Goal: Task Accomplishment & Management: Use online tool/utility

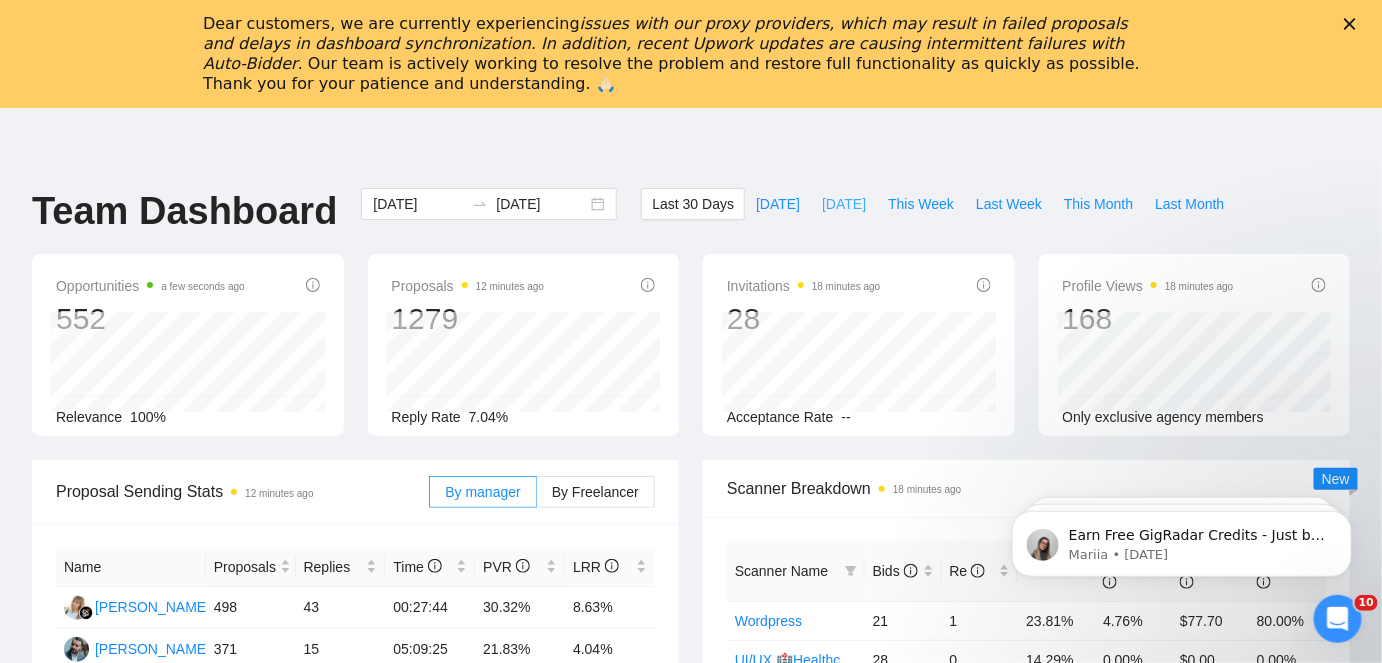
click at [822, 214] on span "[DATE]" at bounding box center [844, 204] width 44 height 22
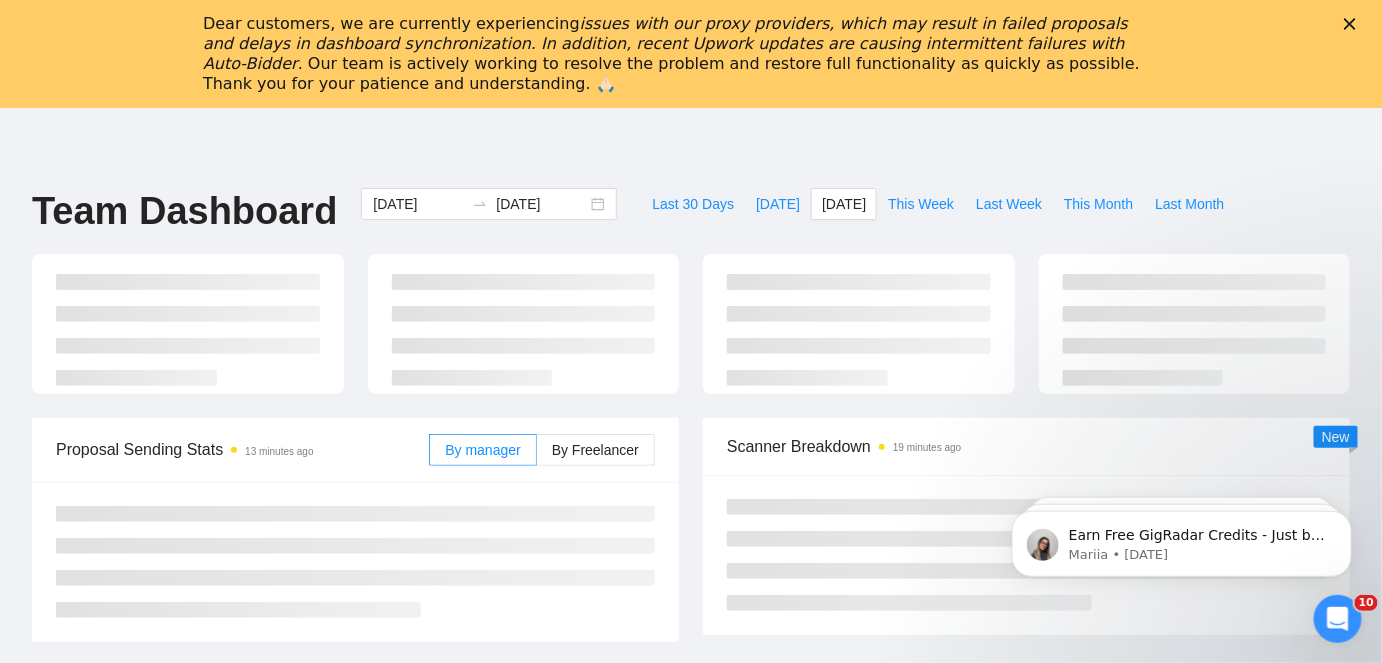
type input "[DATE]"
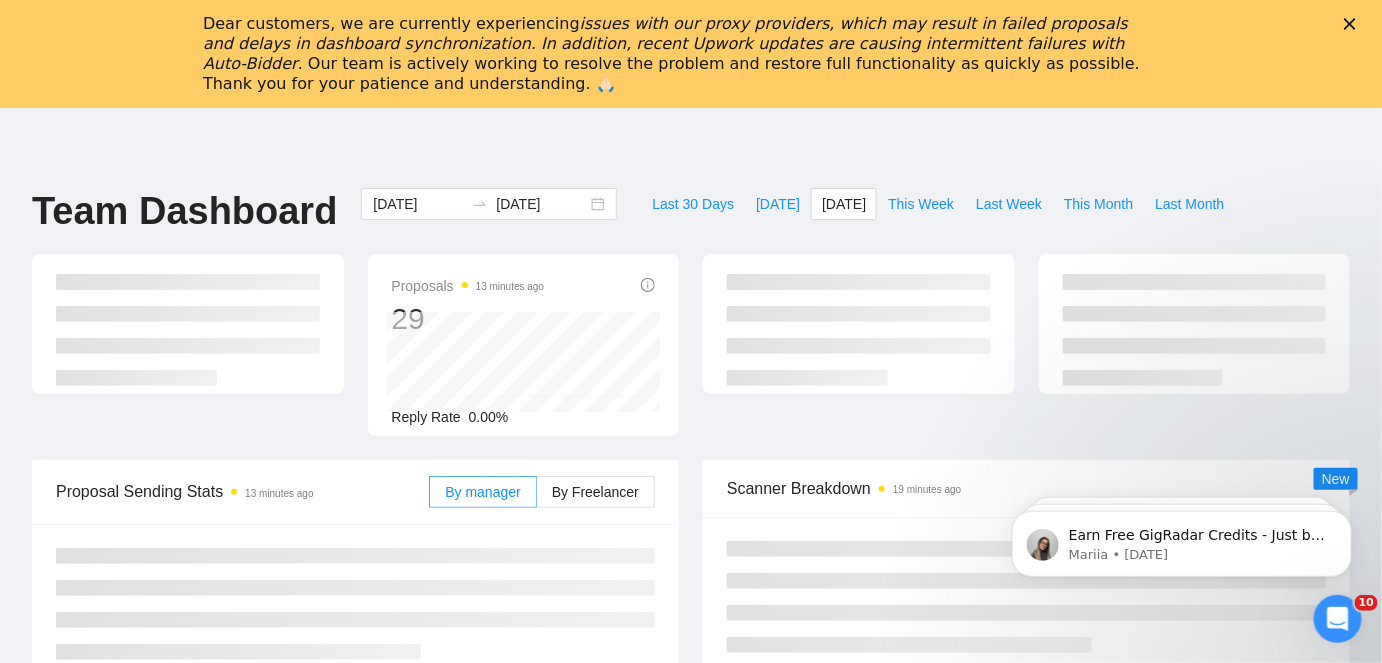
click at [1356, 19] on polygon "Close" at bounding box center [1350, 24] width 12 height 12
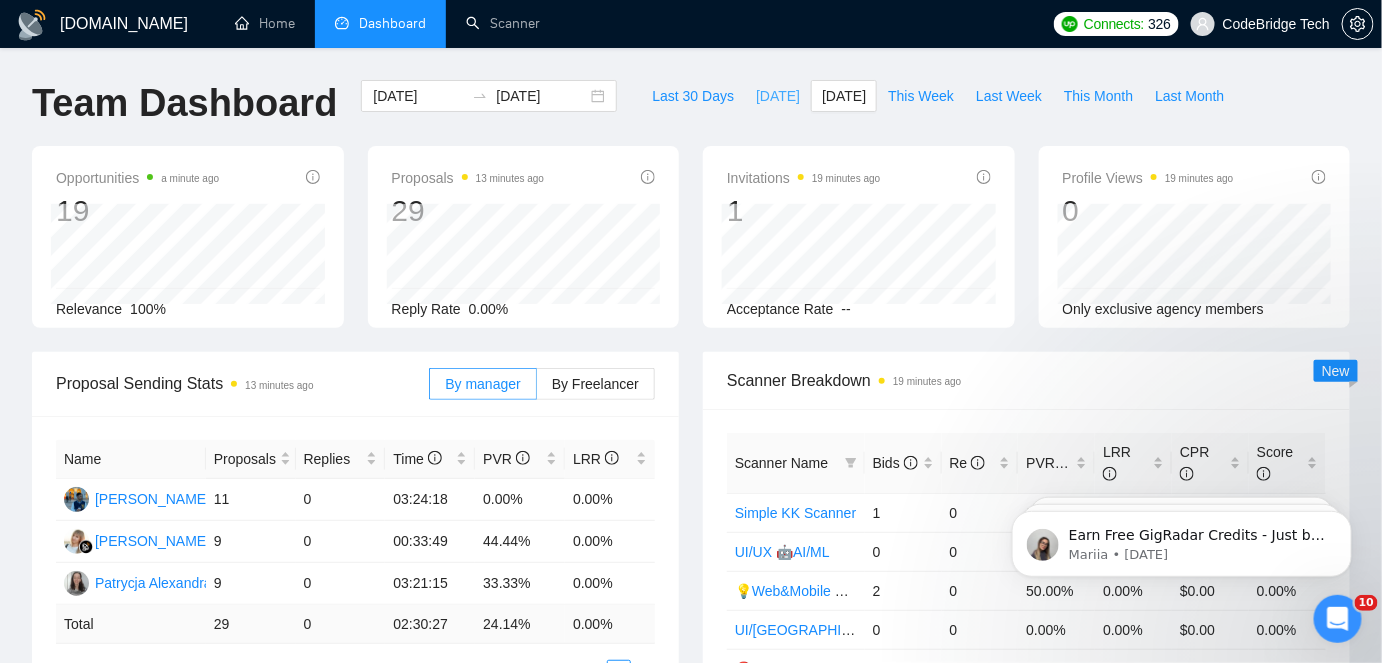
click at [764, 101] on span "[DATE]" at bounding box center [778, 96] width 44 height 22
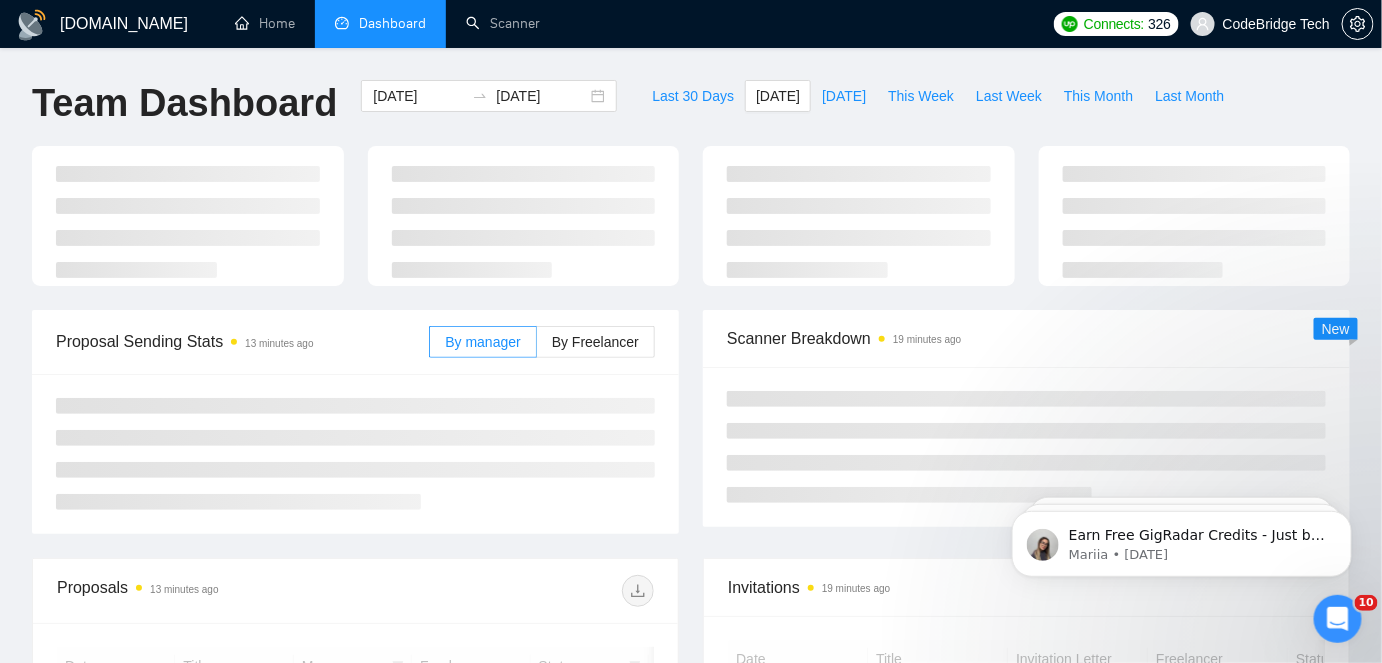
type input "[DATE]"
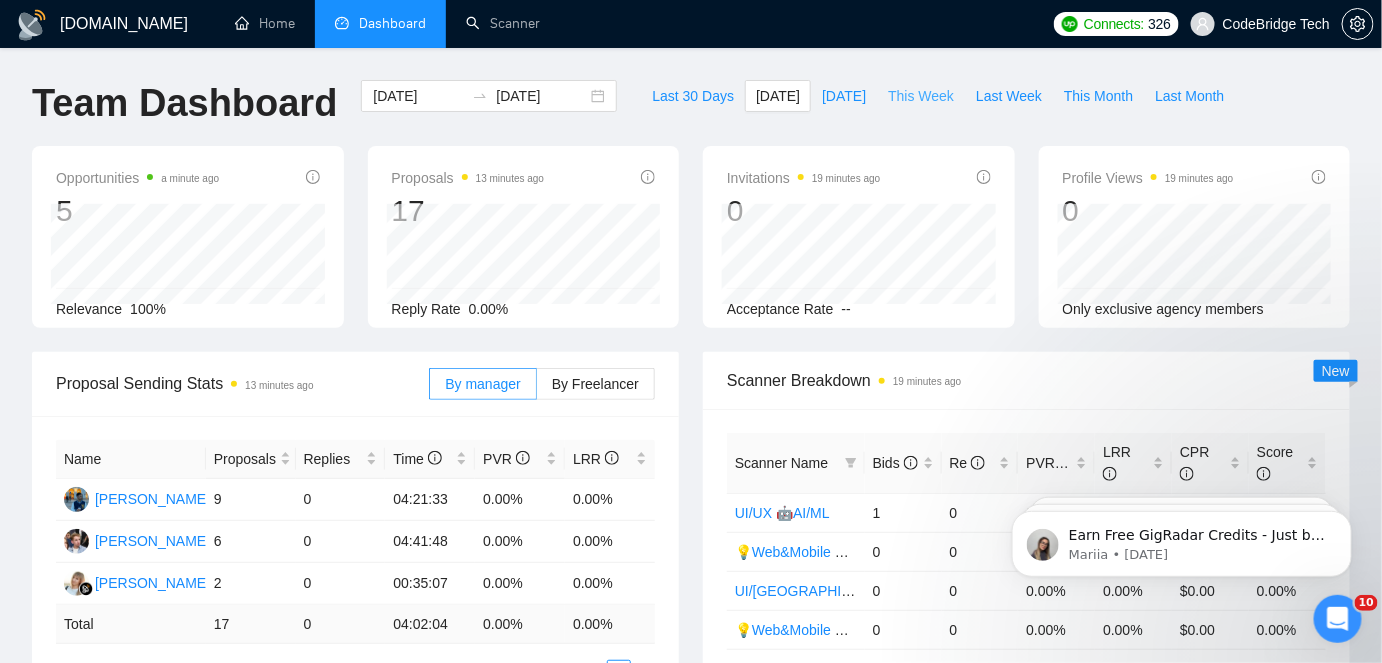
click at [903, 105] on span "This Week" at bounding box center [921, 96] width 66 height 22
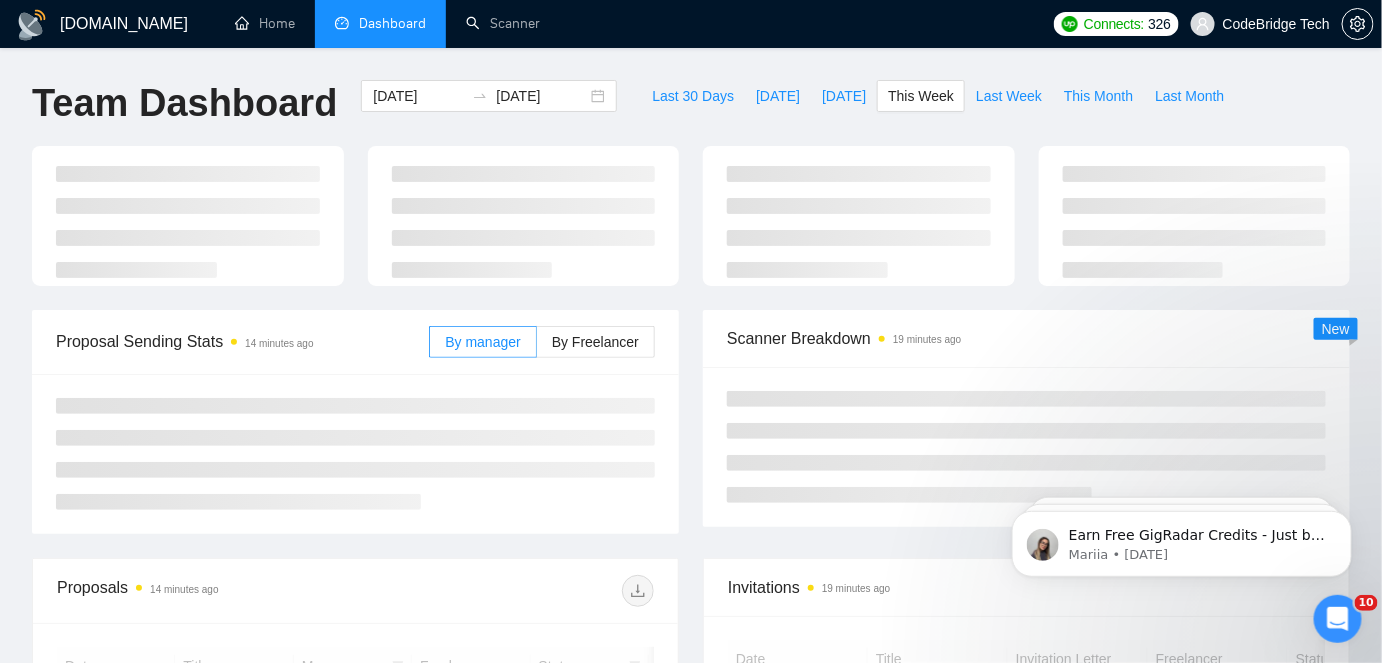
type input "[DATE]"
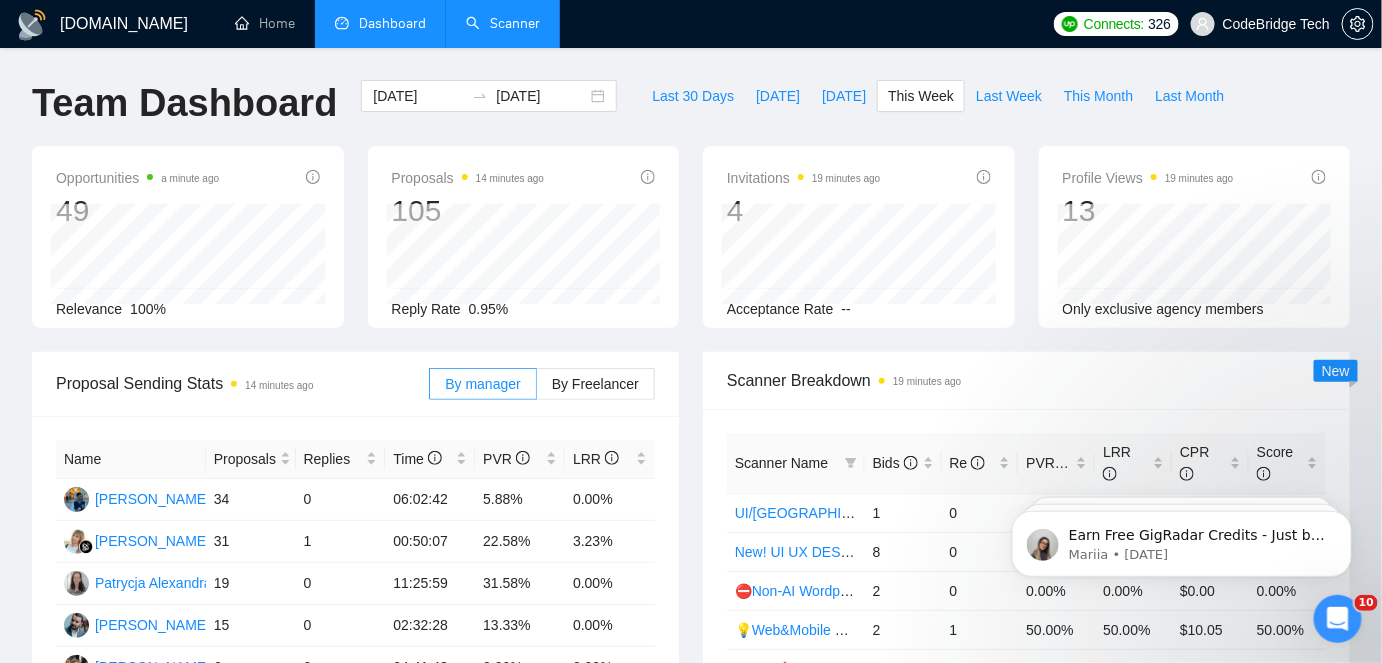
click at [483, 30] on link "Scanner" at bounding box center [503, 23] width 74 height 17
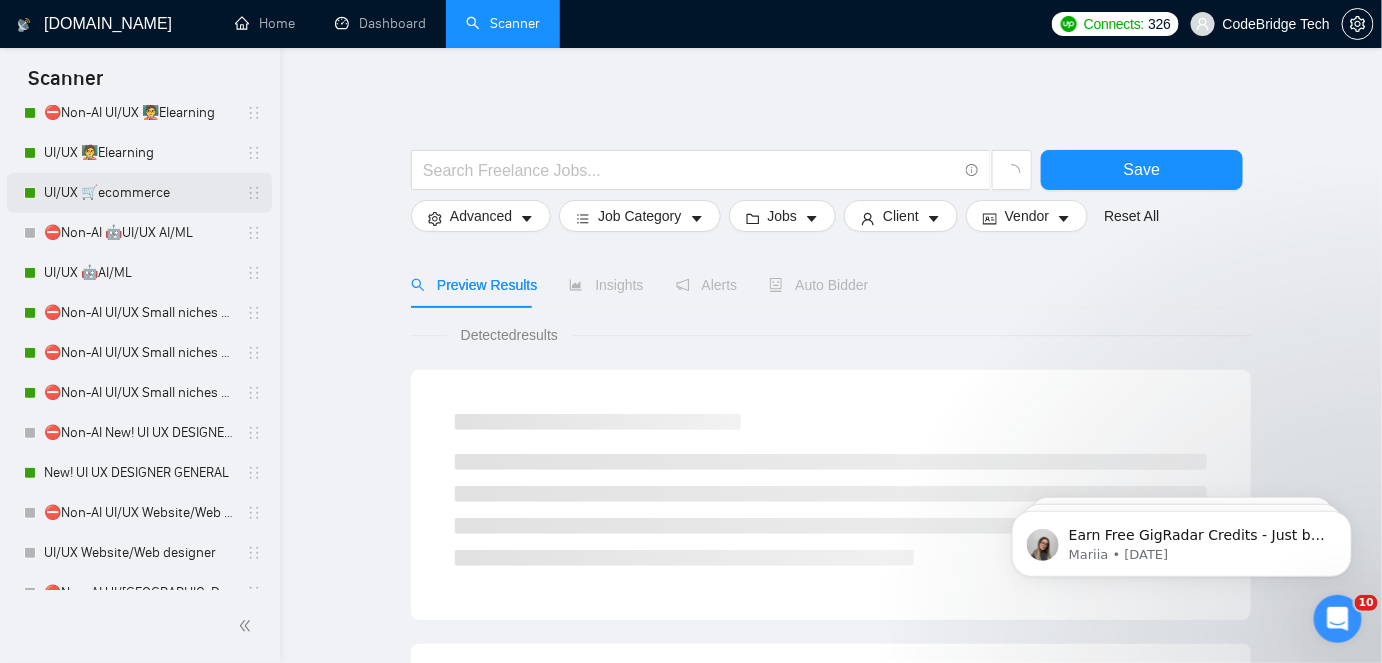
scroll to position [454, 0]
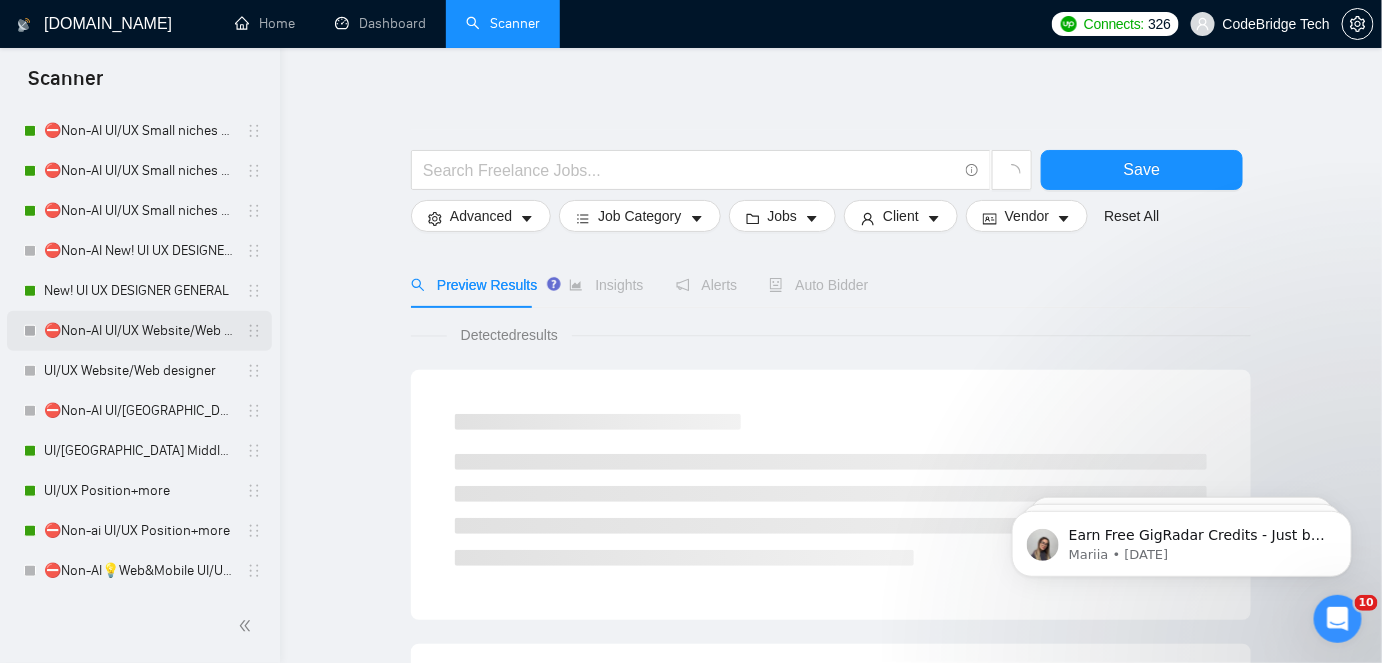
click at [163, 311] on link "⛔Non-AI UI/UX Website/Web designer" at bounding box center [139, 331] width 190 height 40
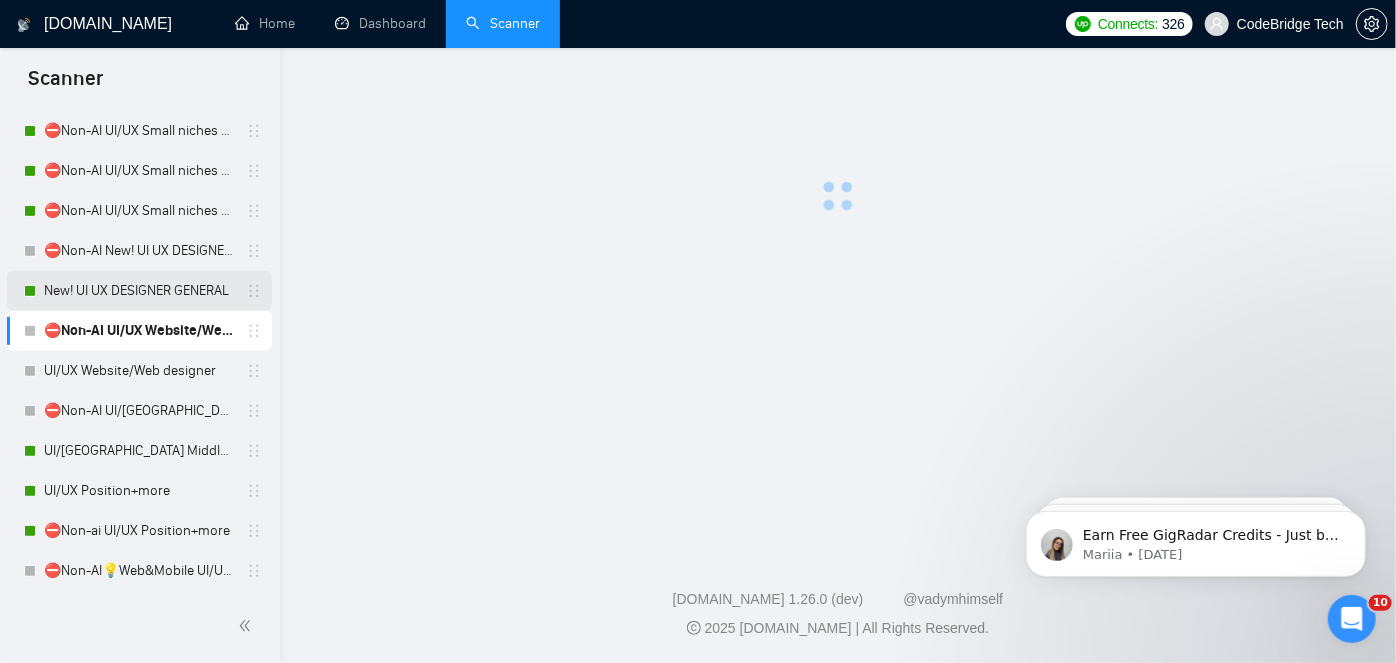
click at [163, 297] on link "New! UI UX DESIGNER GENERAL" at bounding box center [139, 291] width 190 height 40
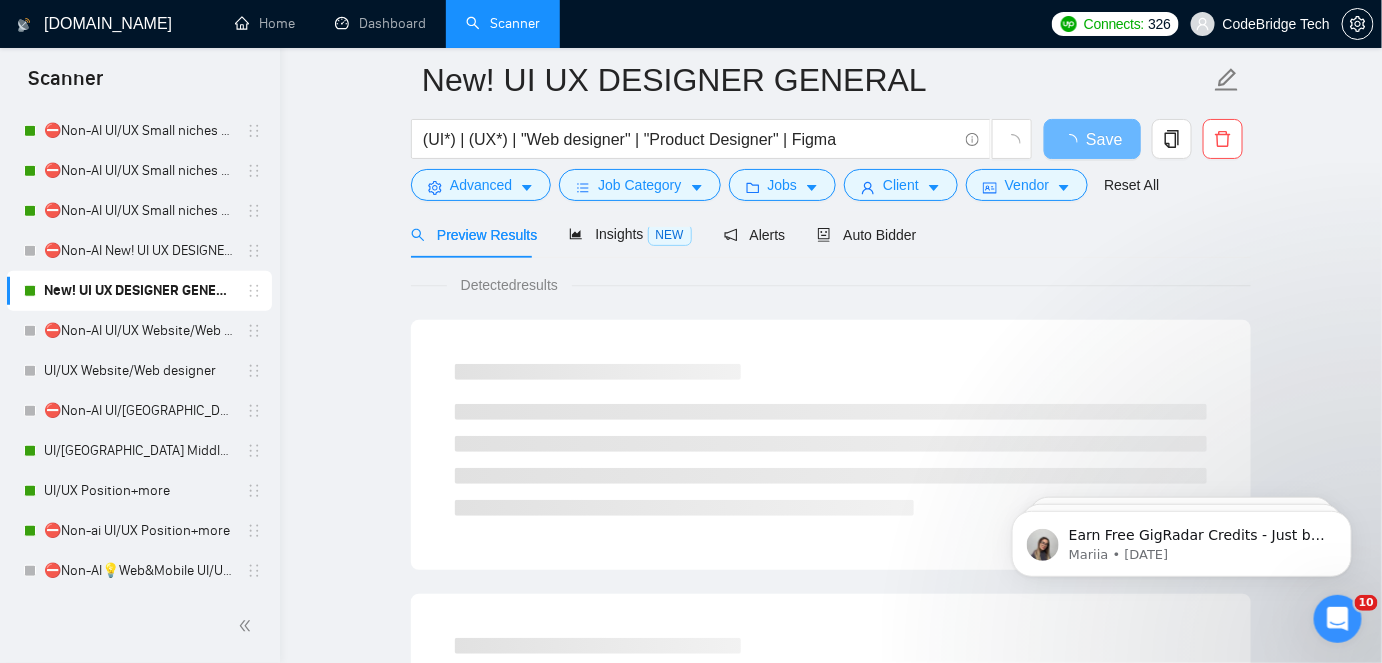
scroll to position [90, 0]
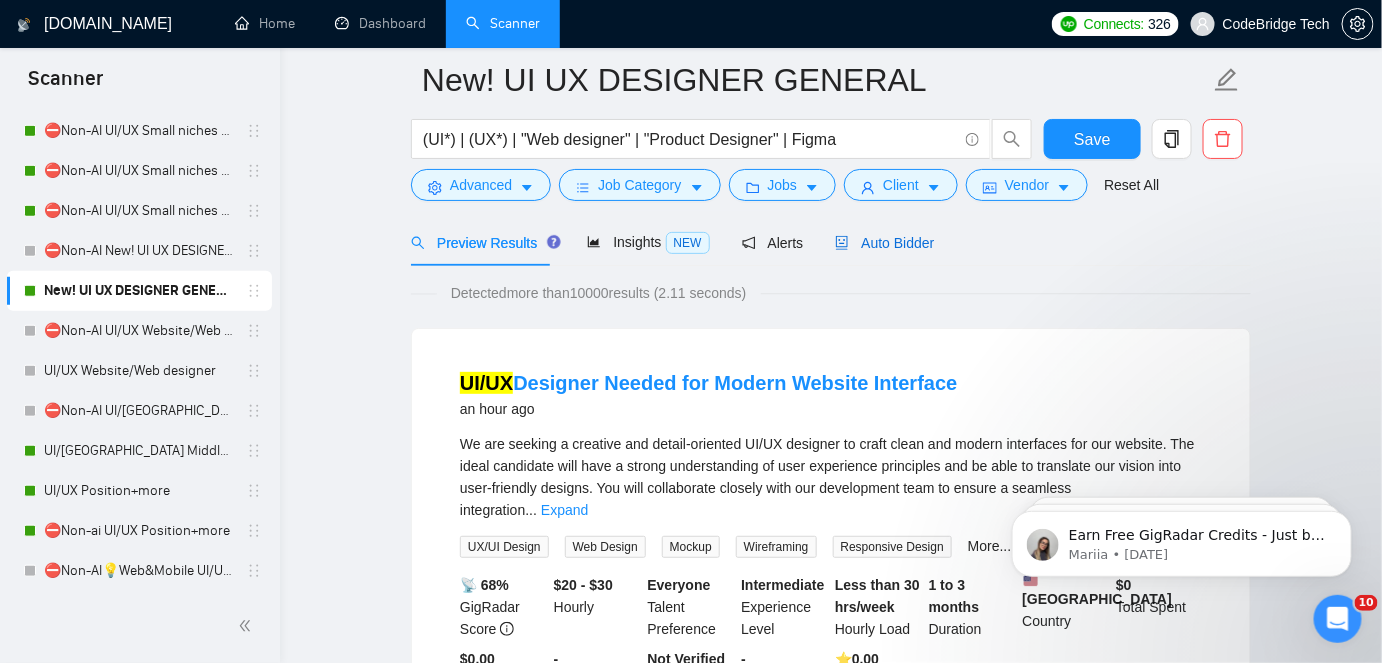
click at [919, 245] on span "Auto Bidder" at bounding box center [884, 243] width 99 height 16
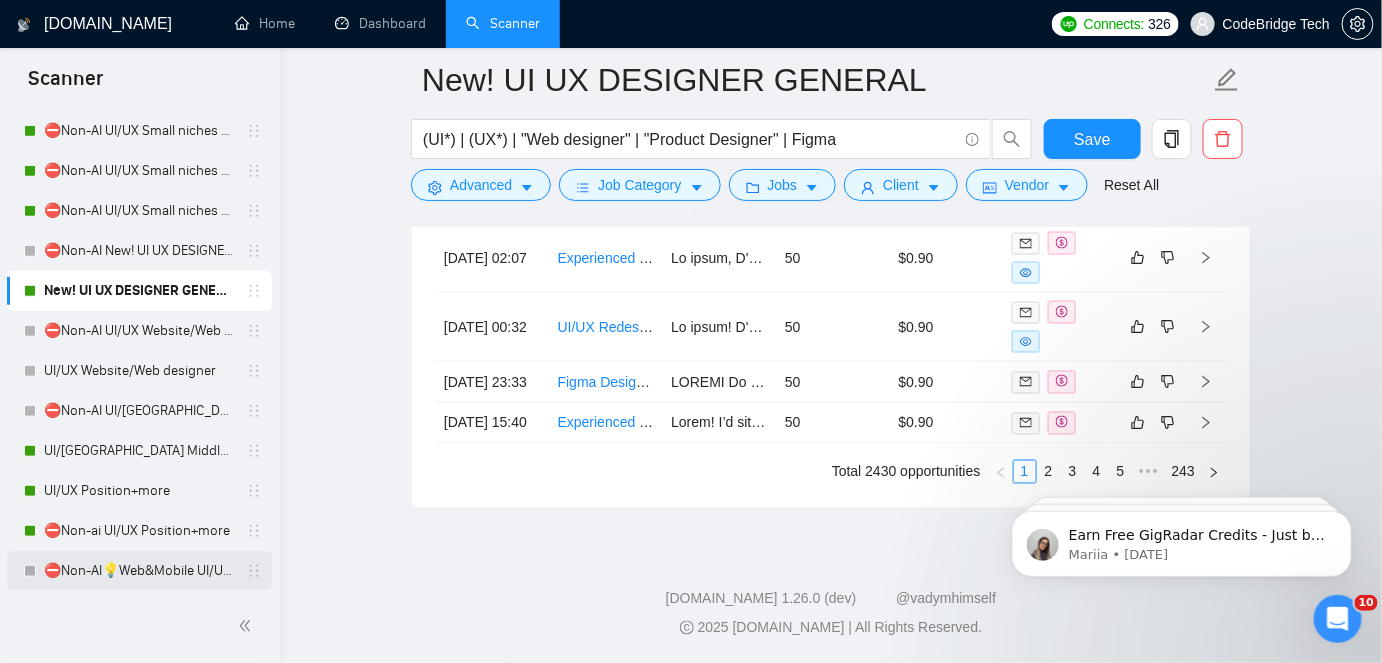
scroll to position [545, 0]
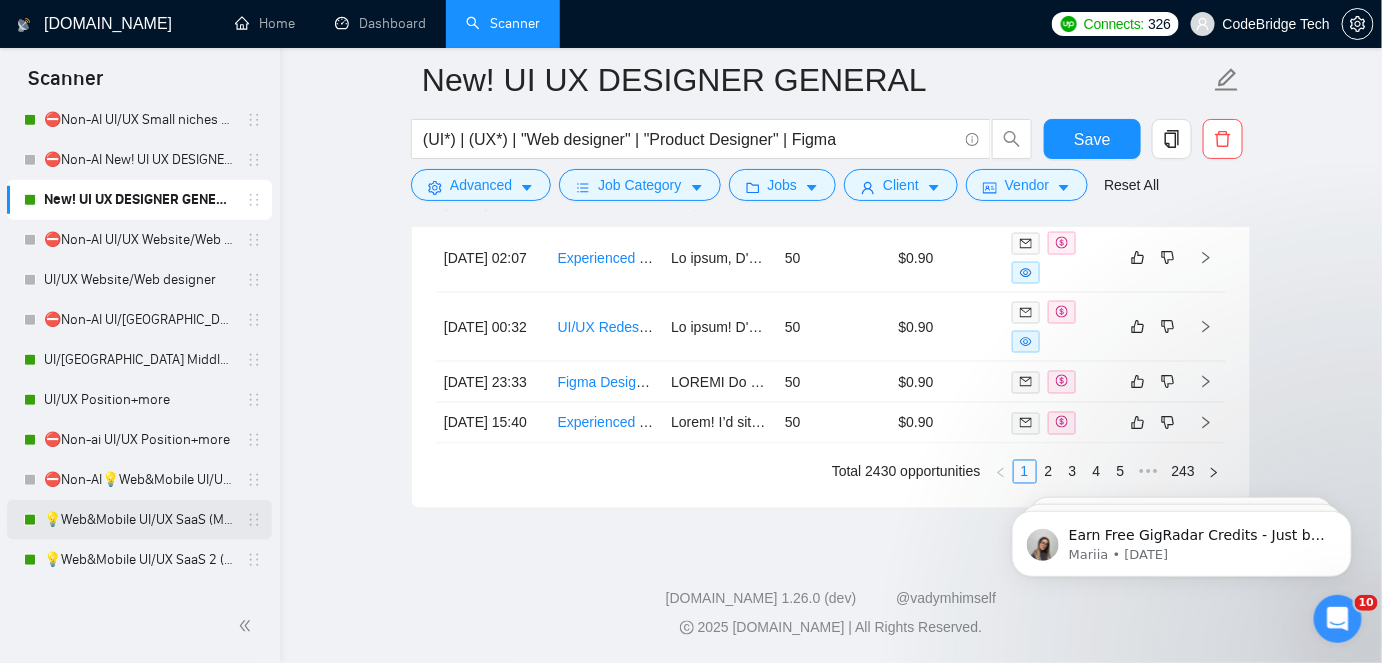
click at [127, 535] on link "💡Web&Mobile UI/UX SaaS (Mariia)" at bounding box center [139, 520] width 190 height 40
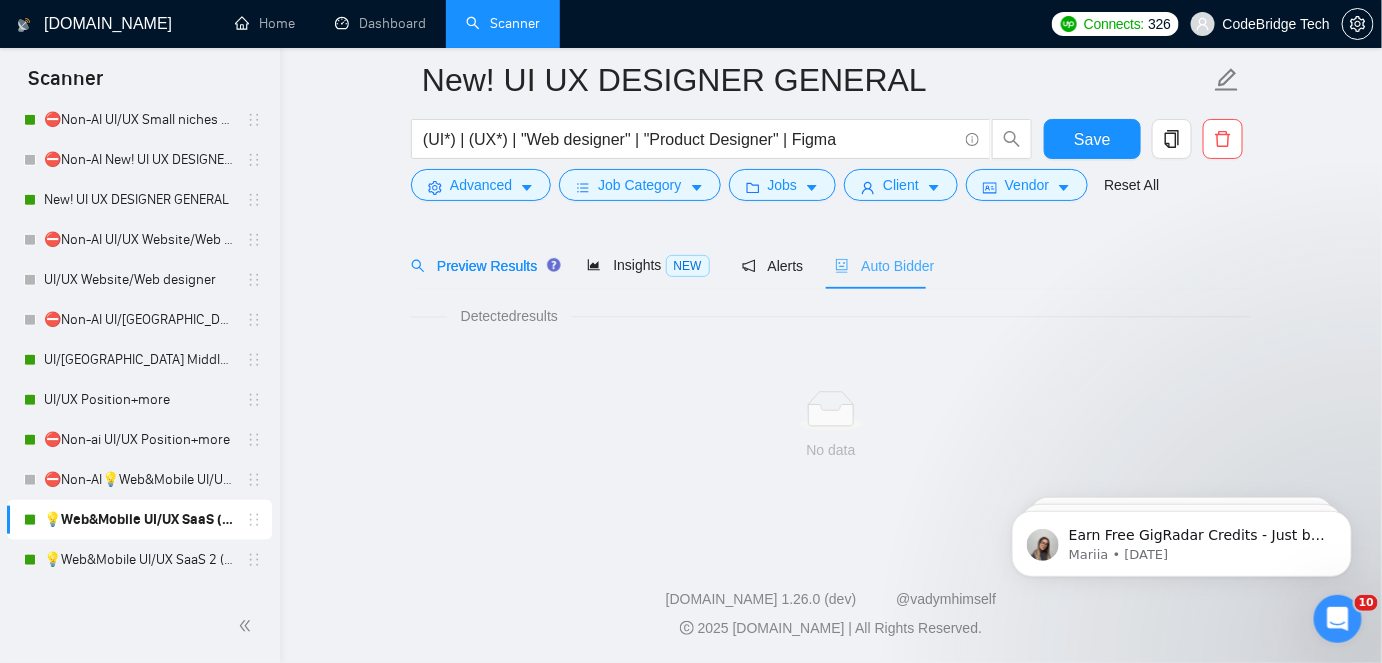
scroll to position [66, 0]
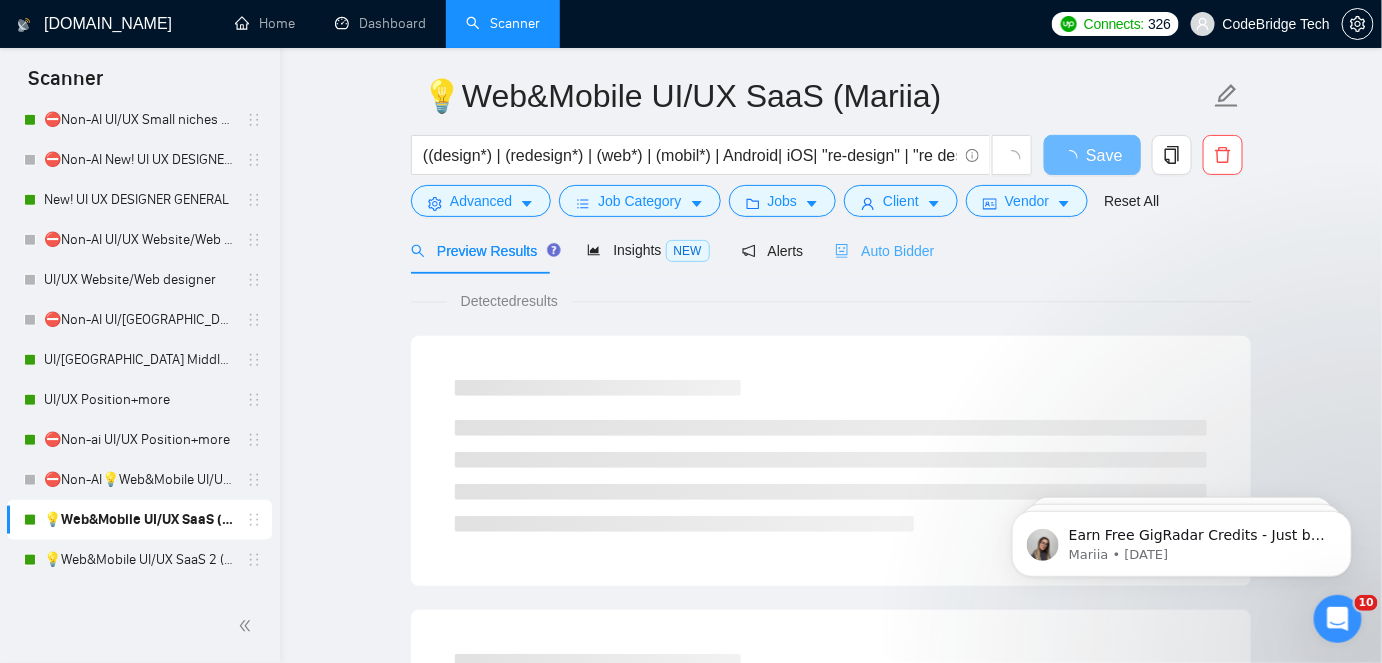
click at [880, 264] on div "Auto Bidder" at bounding box center [884, 250] width 99 height 47
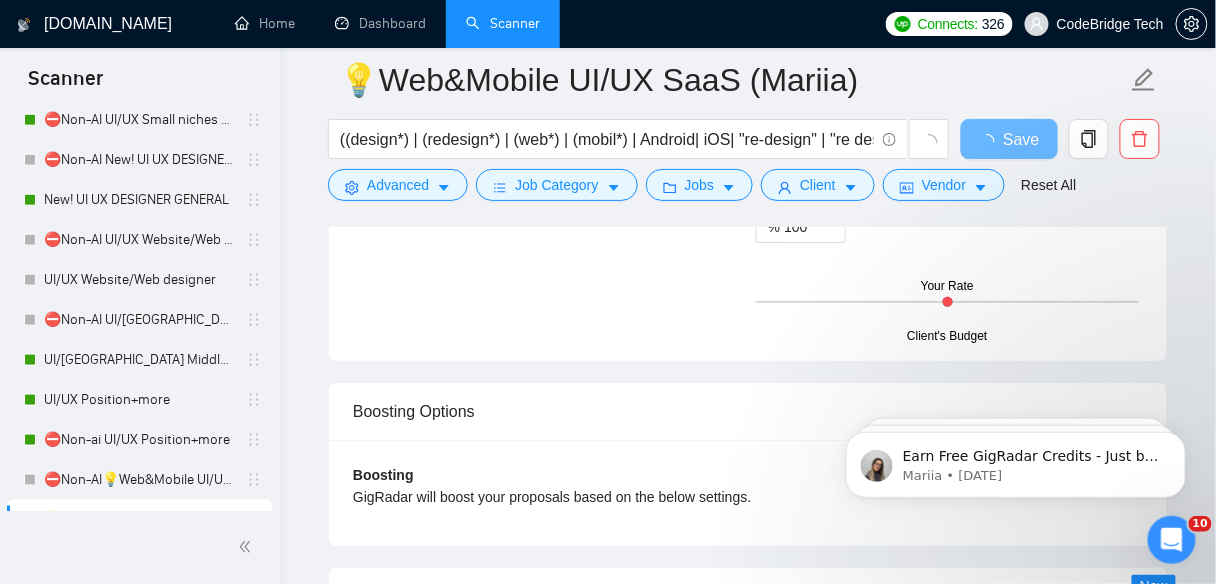
scroll to position [3906, 0]
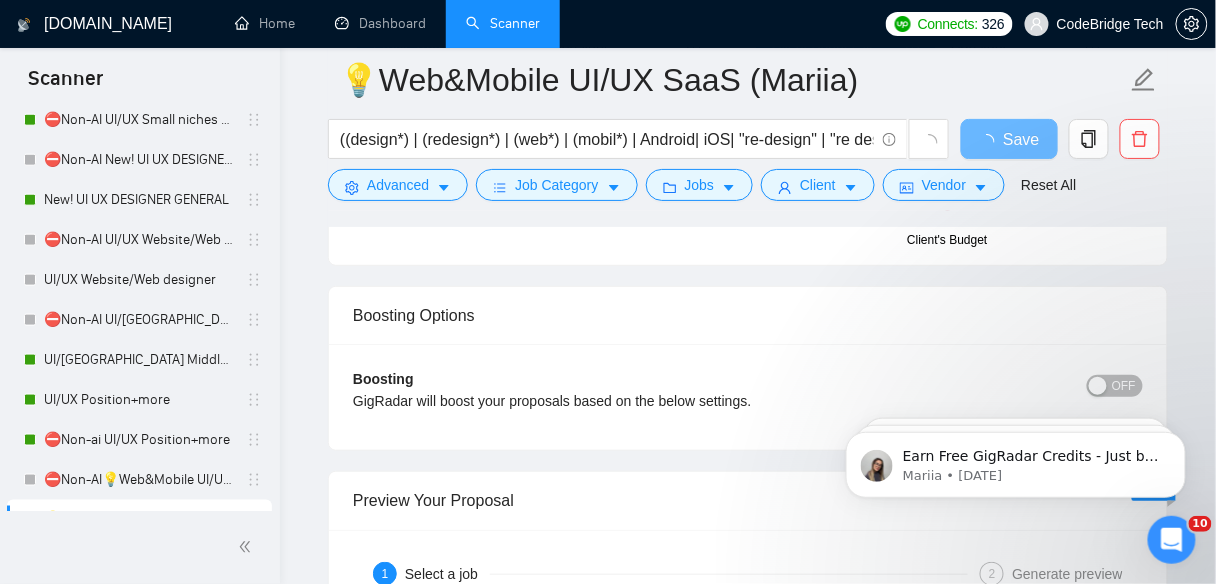
click at [1100, 377] on div "button" at bounding box center [1098, 386] width 18 height 18
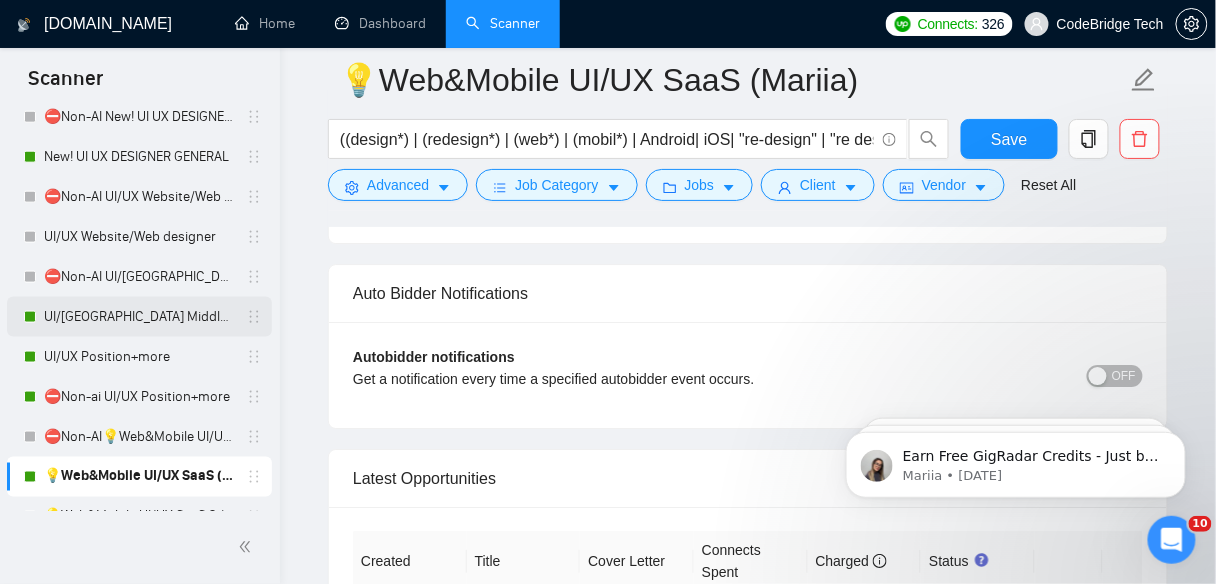
scroll to position [625, 0]
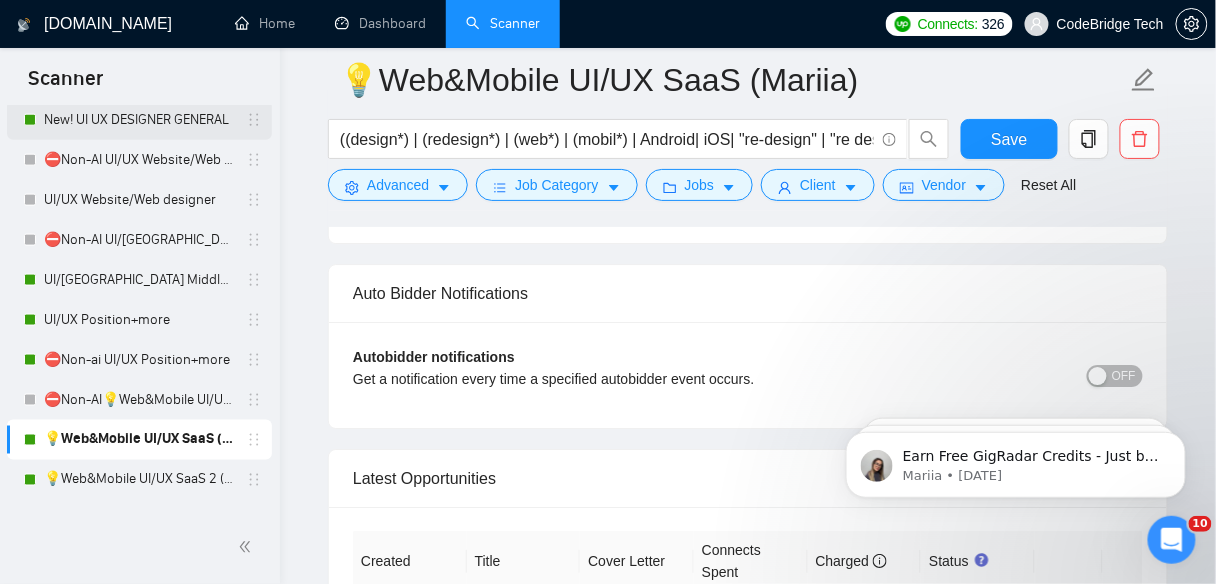
click at [149, 136] on link "New! UI UX DESIGNER GENERAL" at bounding box center [139, 120] width 190 height 40
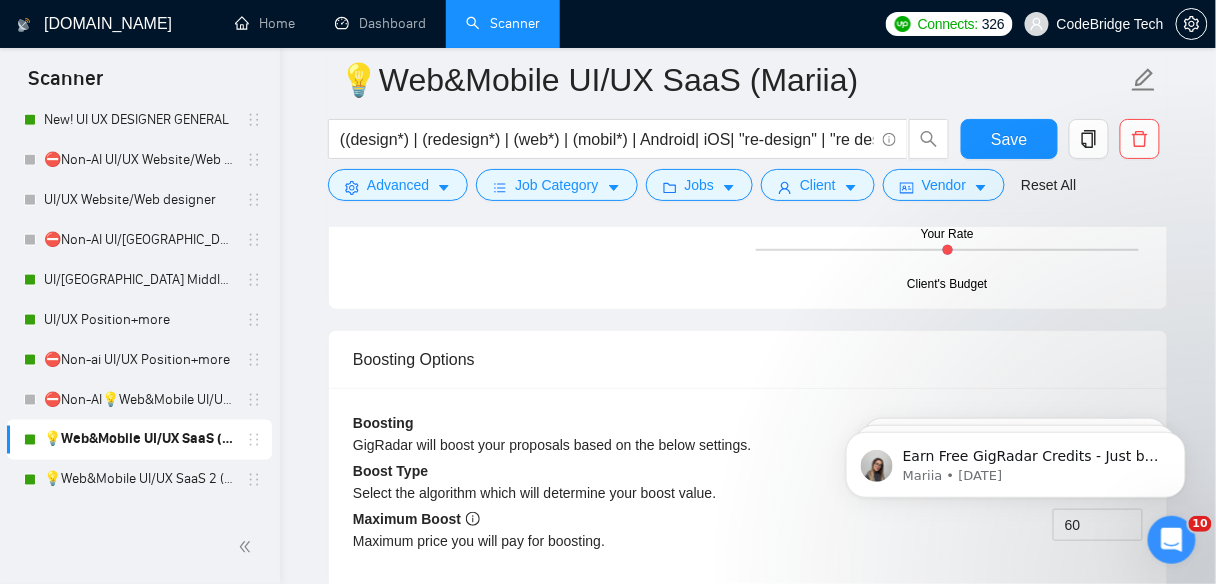
scroll to position [3986, 0]
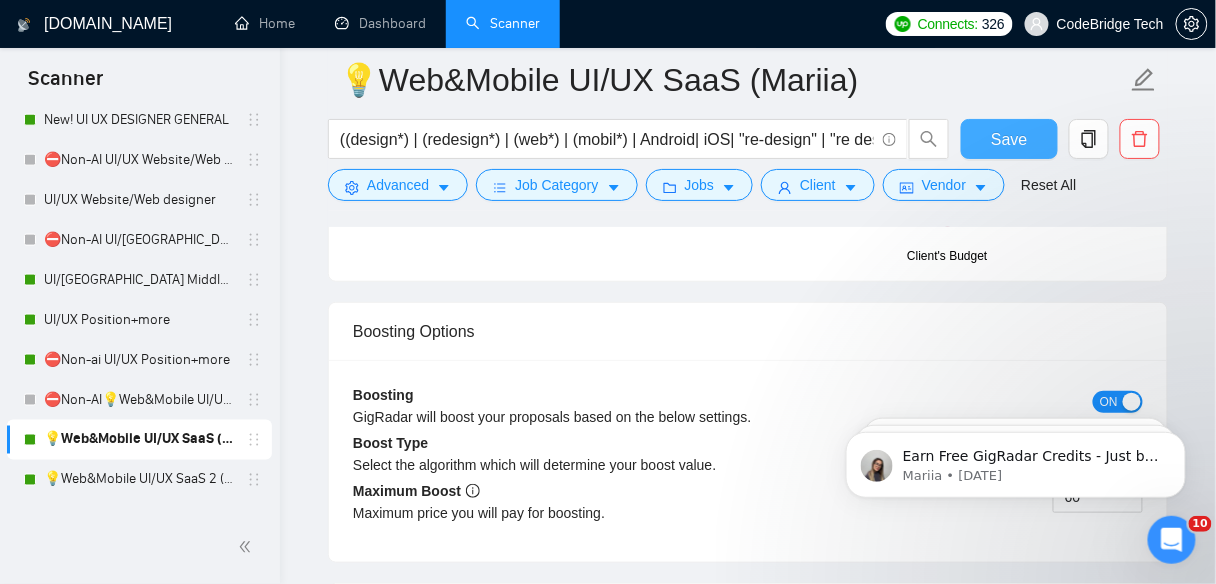
click at [997, 136] on span "Save" at bounding box center [1009, 139] width 36 height 25
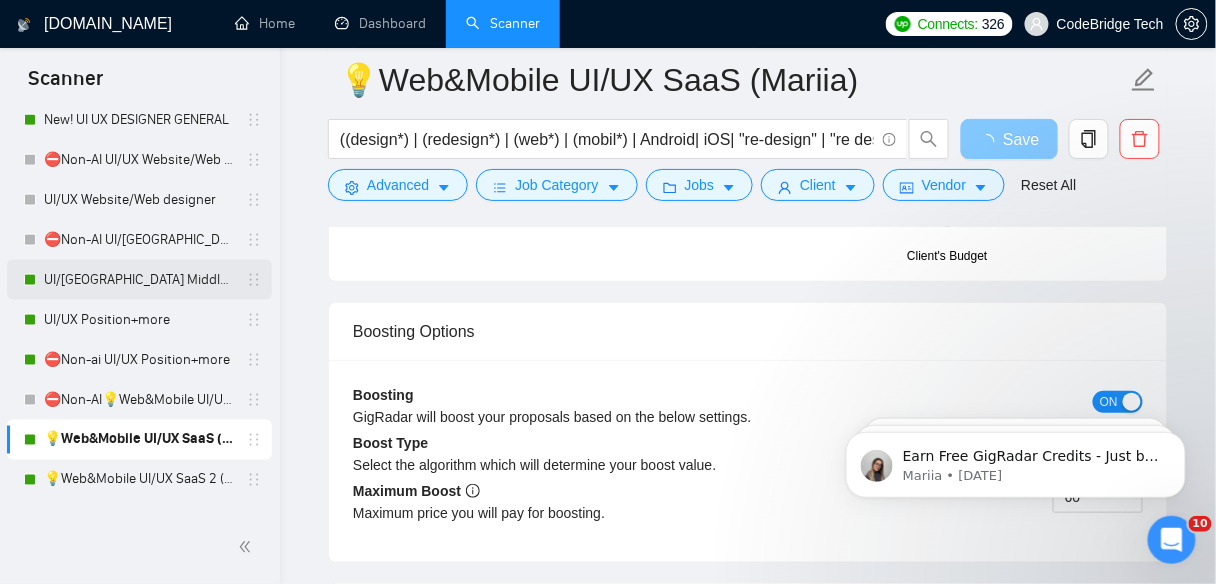
scroll to position [545, 0]
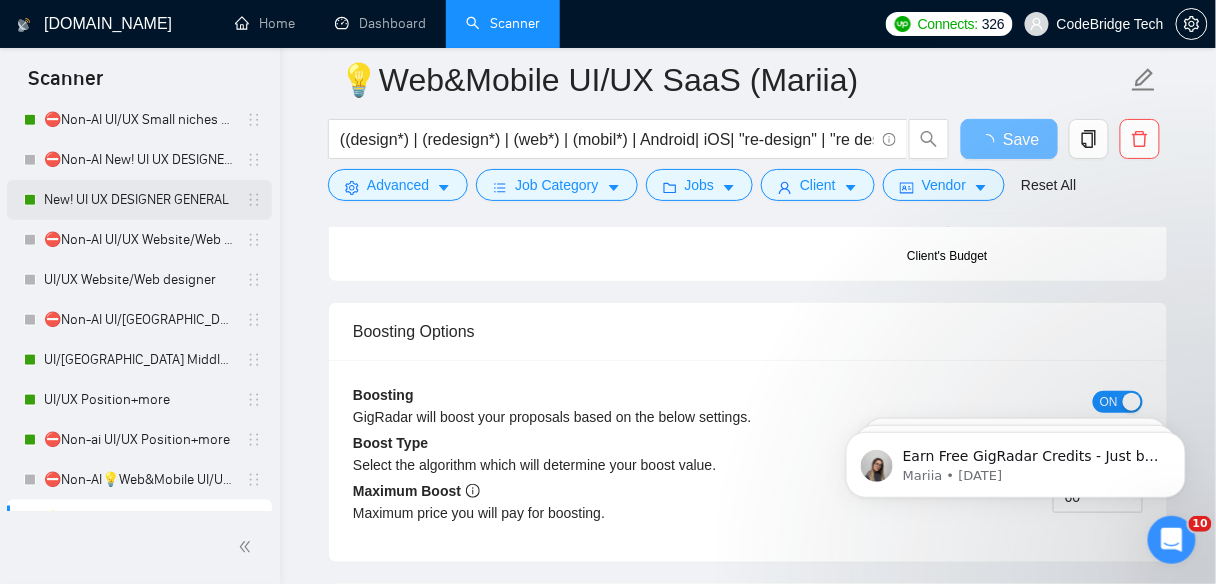
click at [135, 187] on link "New! UI UX DESIGNER GENERAL" at bounding box center [139, 200] width 190 height 40
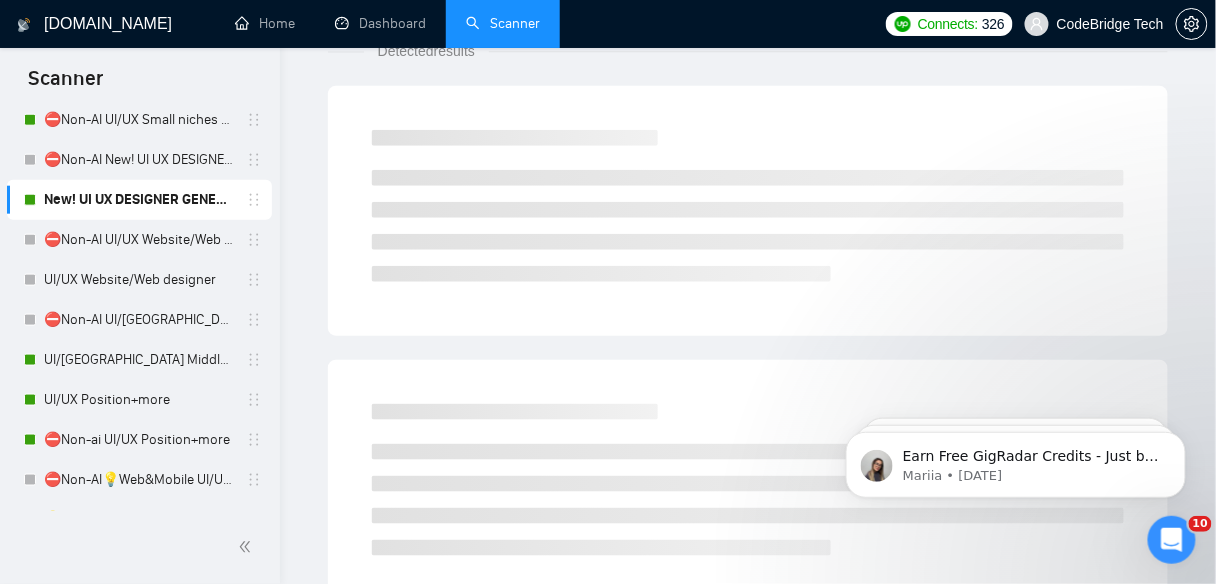
scroll to position [54, 0]
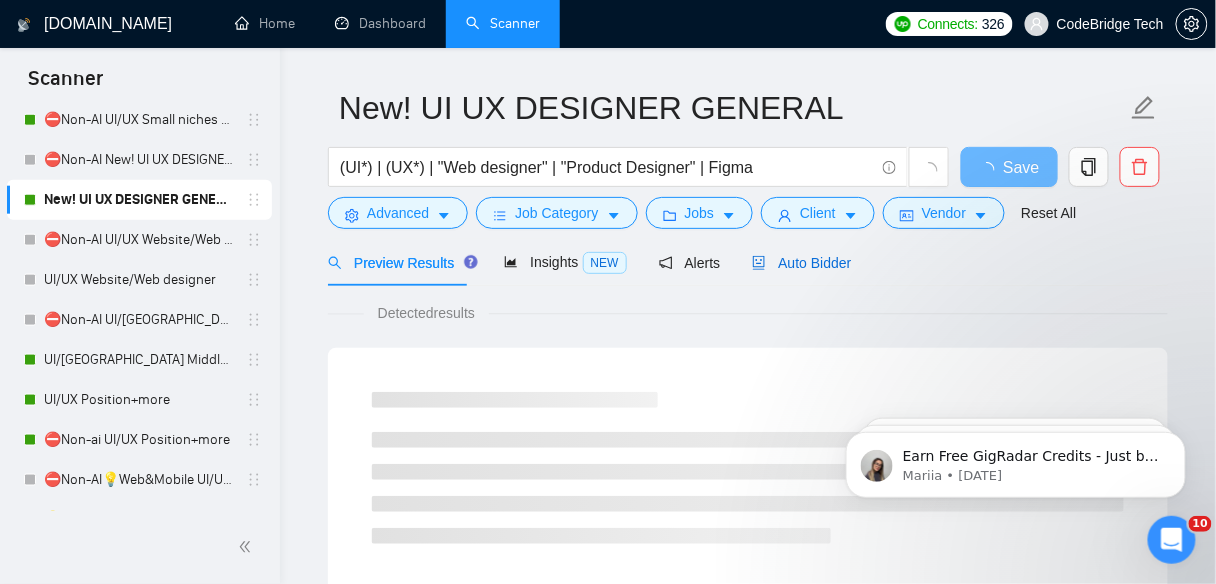
click at [773, 268] on span "Auto Bidder" at bounding box center [801, 263] width 99 height 16
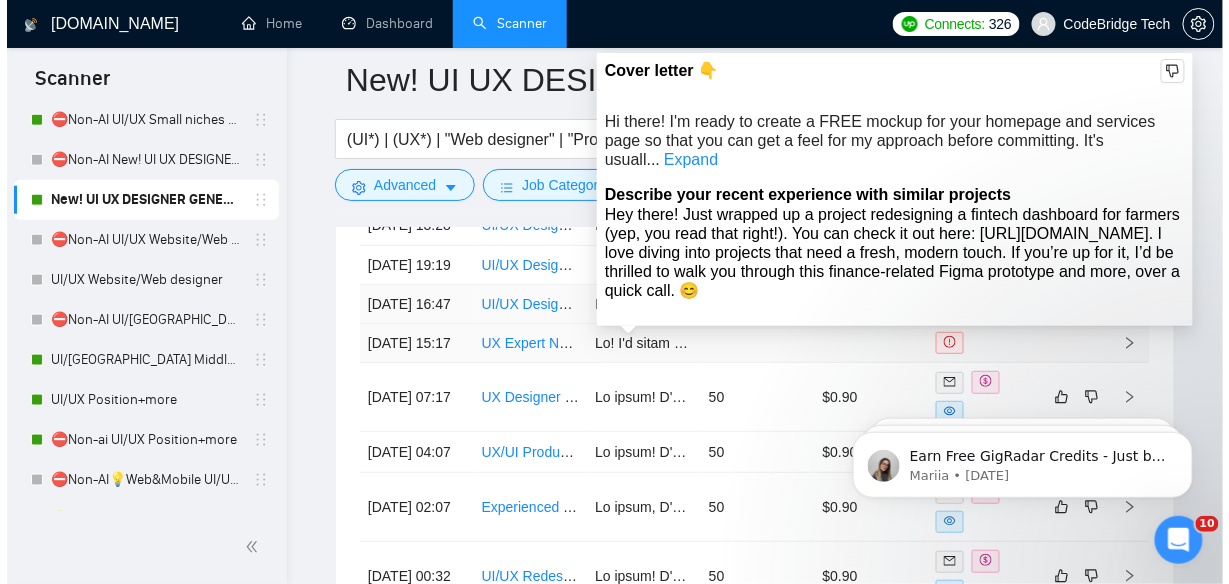
scroll to position [5733, 0]
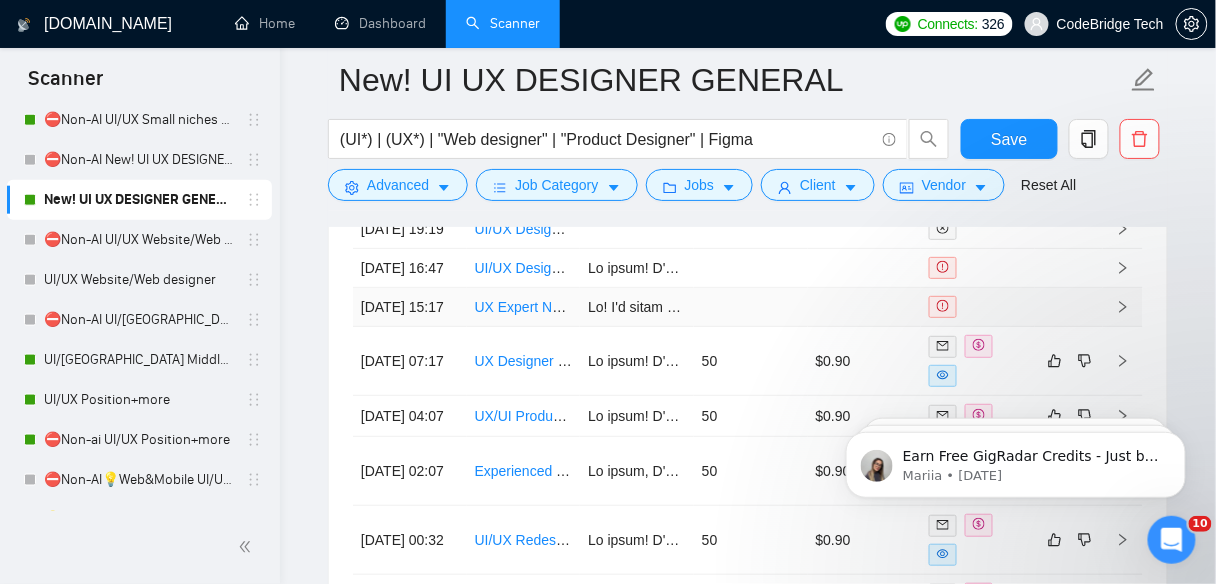
click at [528, 315] on link "UX Expert Needed for Mobile App Design Review" at bounding box center [628, 307] width 307 height 16
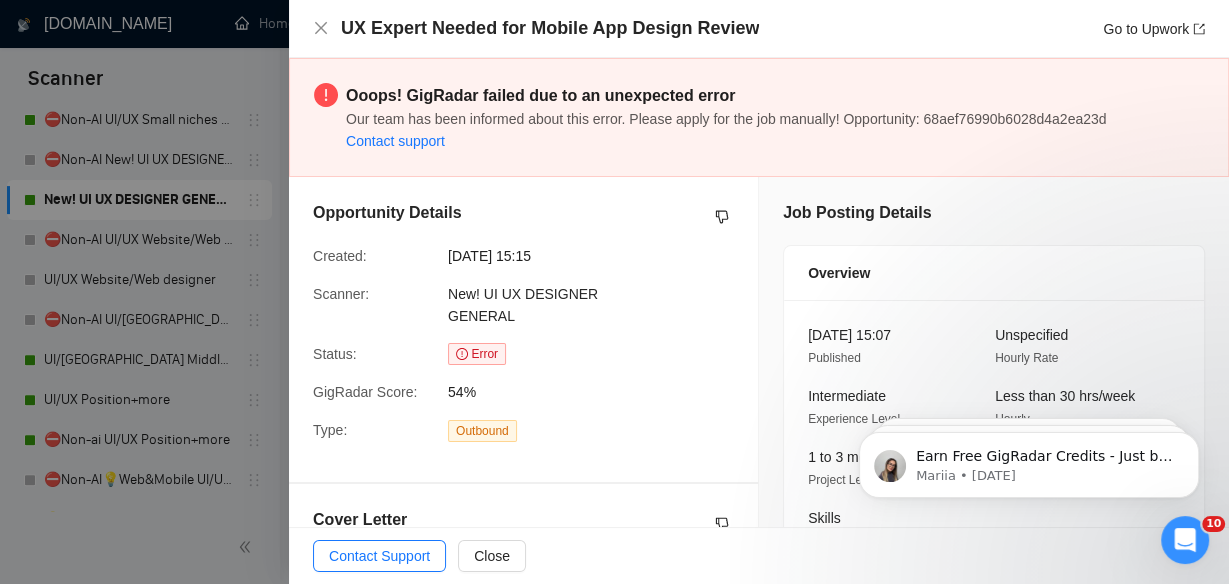
click at [208, 395] on div at bounding box center [614, 292] width 1229 height 584
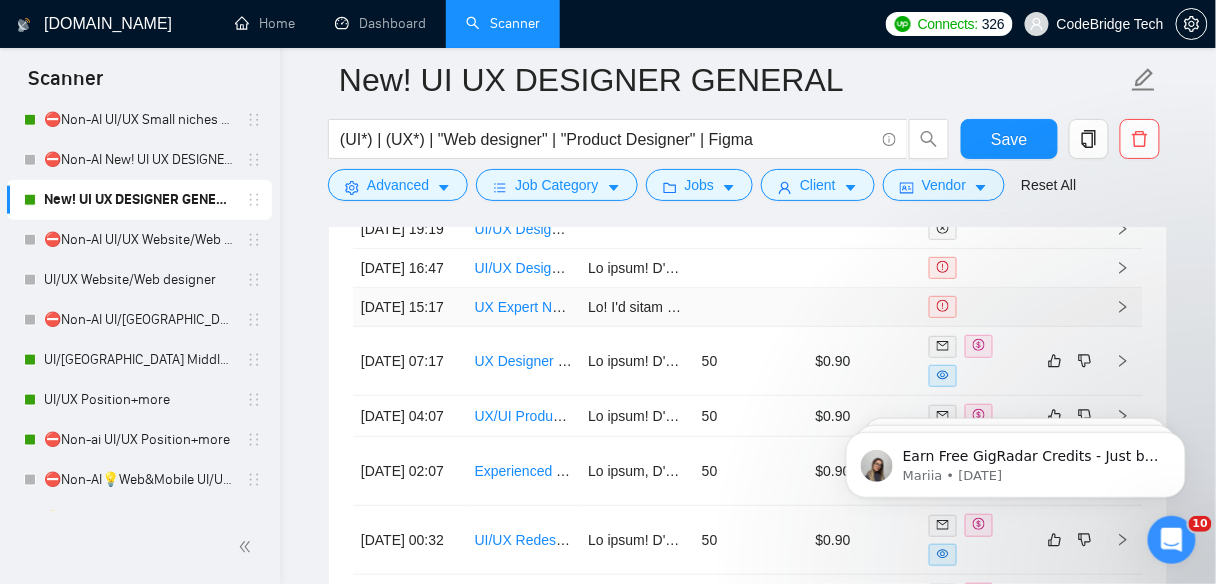
click at [747, 327] on td at bounding box center [751, 307] width 114 height 39
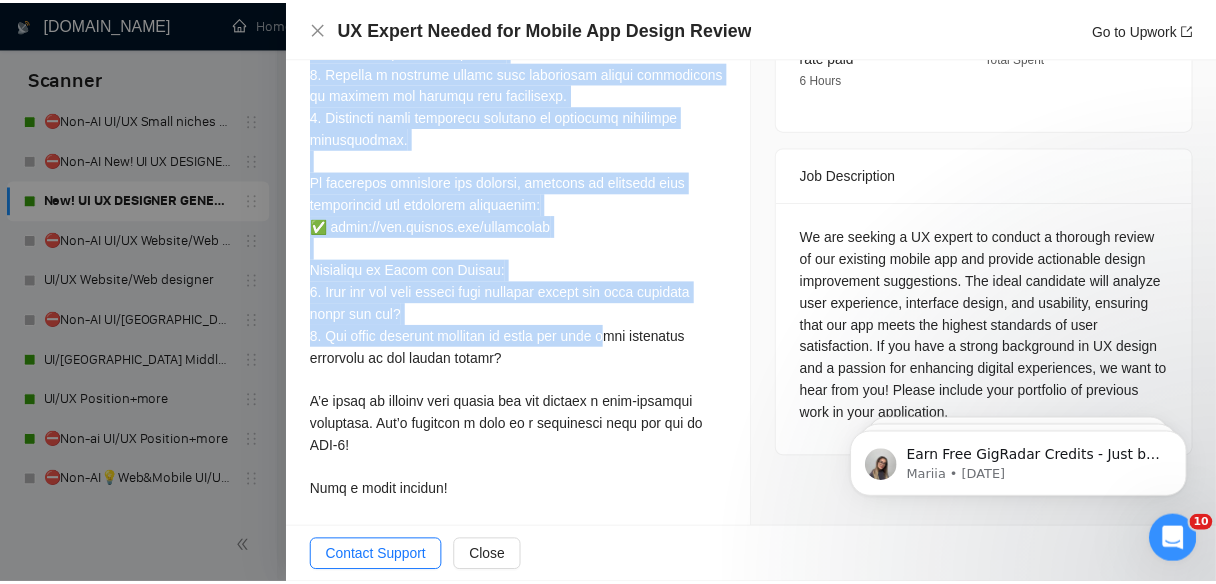
scroll to position [894, 0]
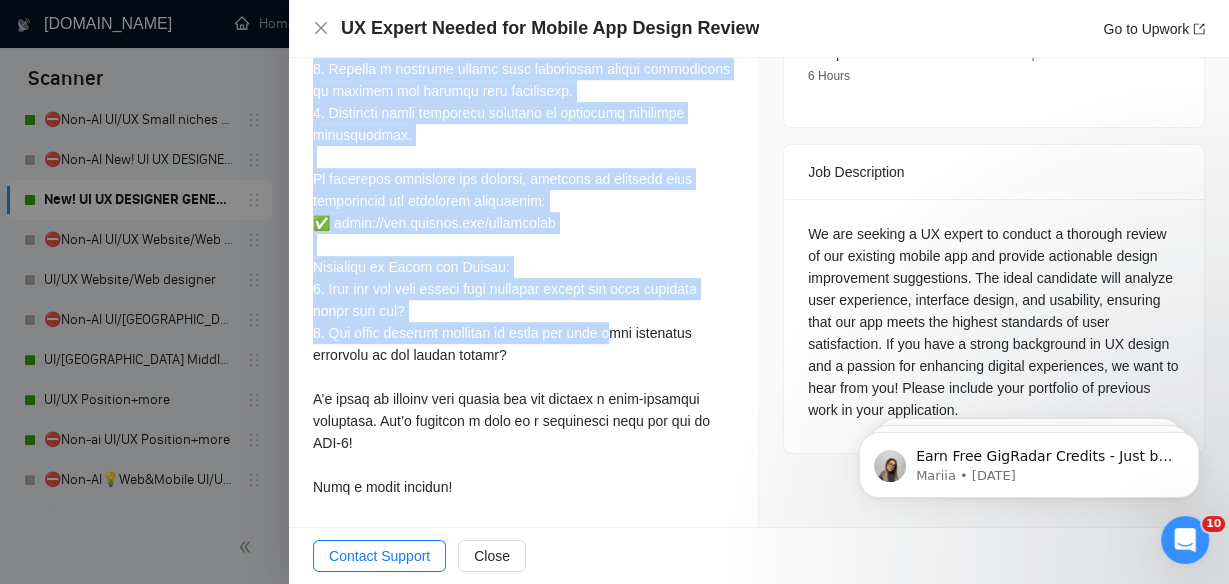
drag, startPoint x: 311, startPoint y: 213, endPoint x: 485, endPoint y: 447, distance: 291.5
click at [485, 447] on div "Cover Letter" at bounding box center [523, 60] width 469 height 940
copy div "L'i dolor si ametco a ELIT seddoe tem 5-7 inc utlab etdolore magna al enimad mi…"
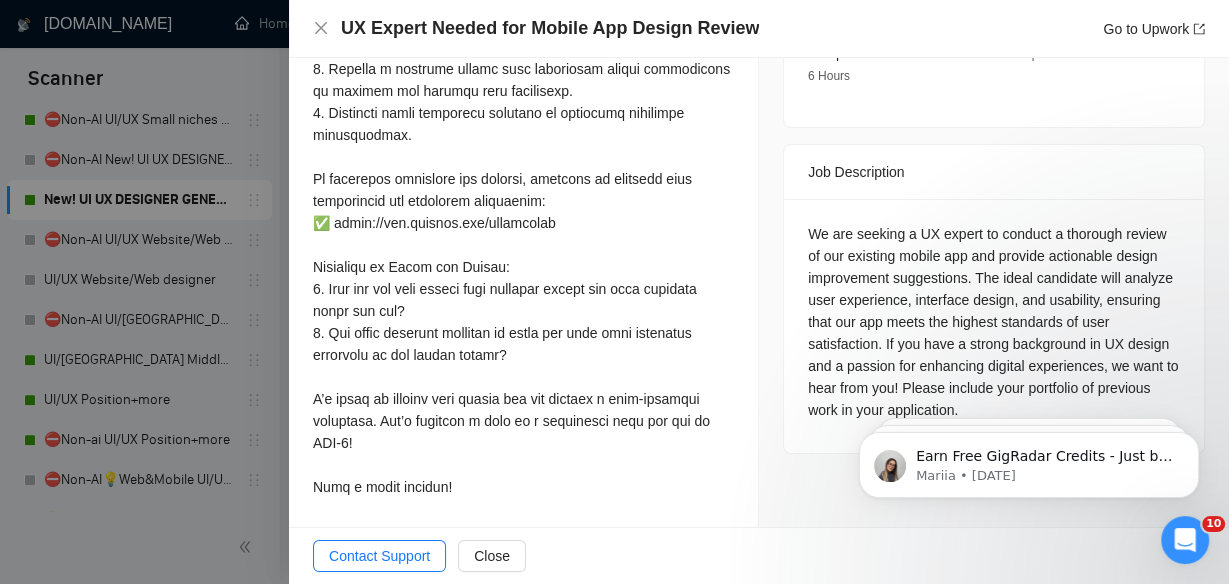
click at [58, 226] on div at bounding box center [614, 292] width 1229 height 584
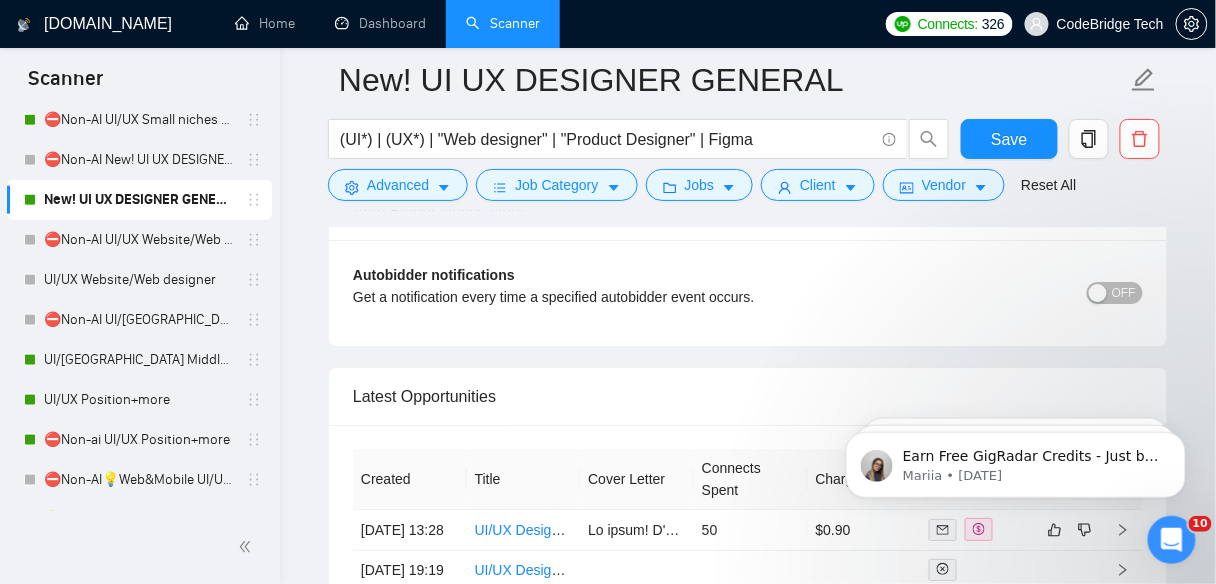
scroll to position [5173, 0]
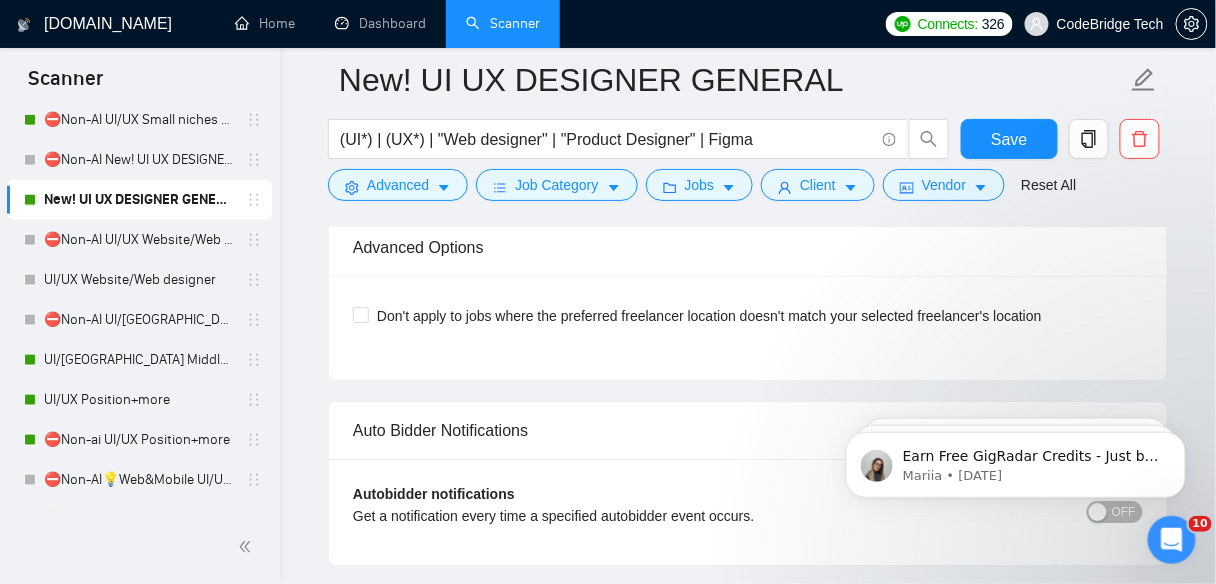
click at [121, 44] on h1 "[DOMAIN_NAME]" at bounding box center [108, 24] width 128 height 48
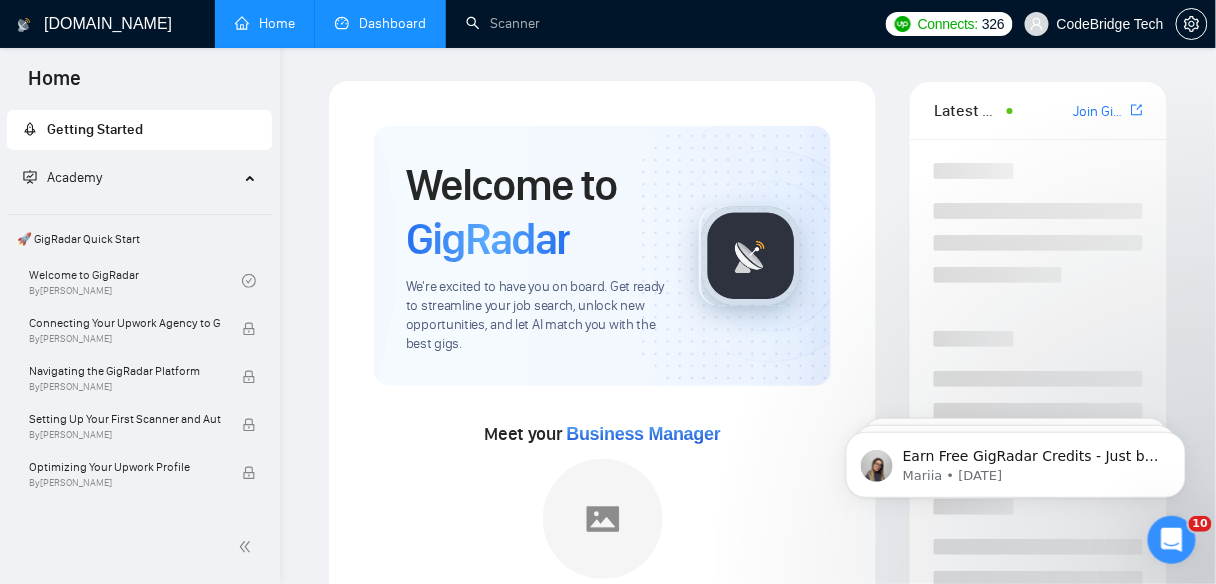
drag, startPoint x: 417, startPoint y: 23, endPoint x: 409, endPoint y: 33, distance: 12.8
click at [417, 23] on link "Dashboard" at bounding box center [380, 23] width 91 height 17
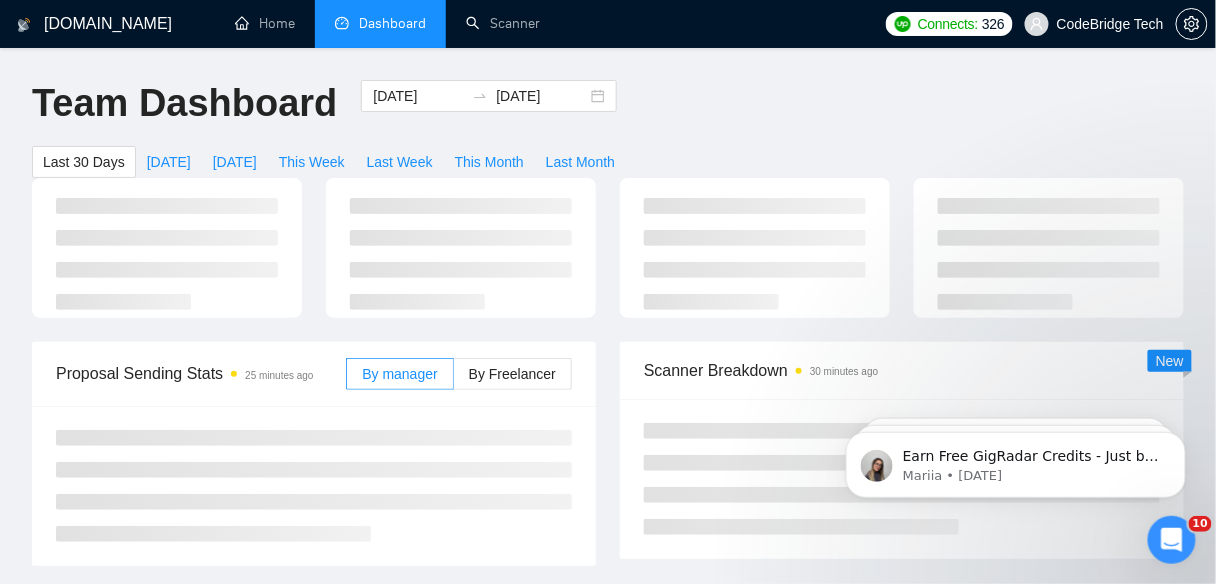
click at [94, 34] on h1 "[DOMAIN_NAME]" at bounding box center [108, 24] width 128 height 48
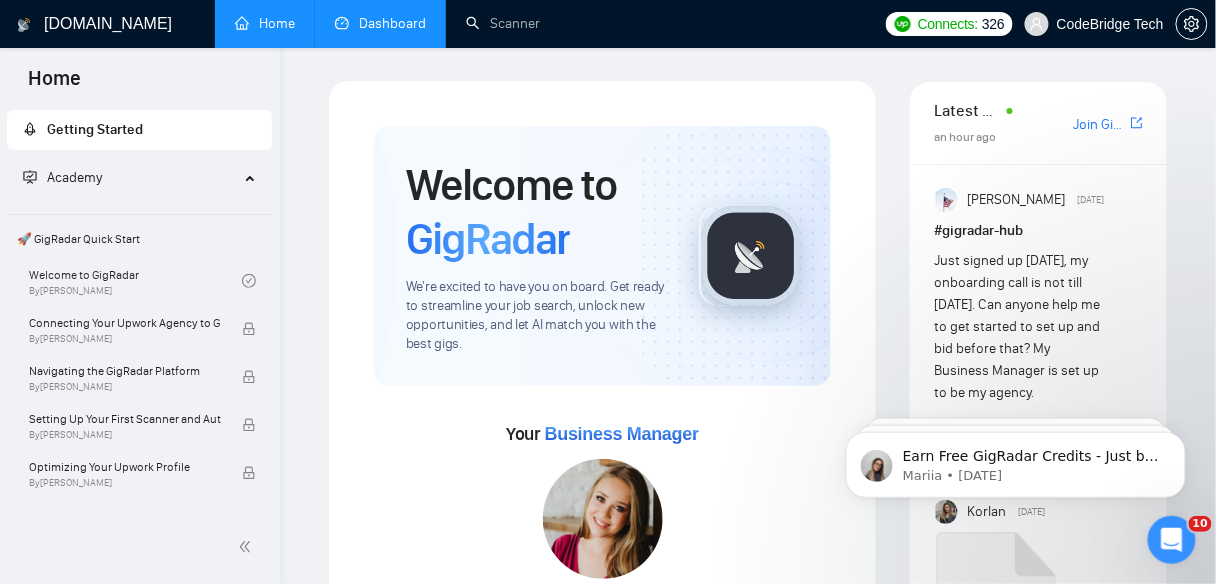
click at [421, 23] on link "Dashboard" at bounding box center [380, 23] width 91 height 17
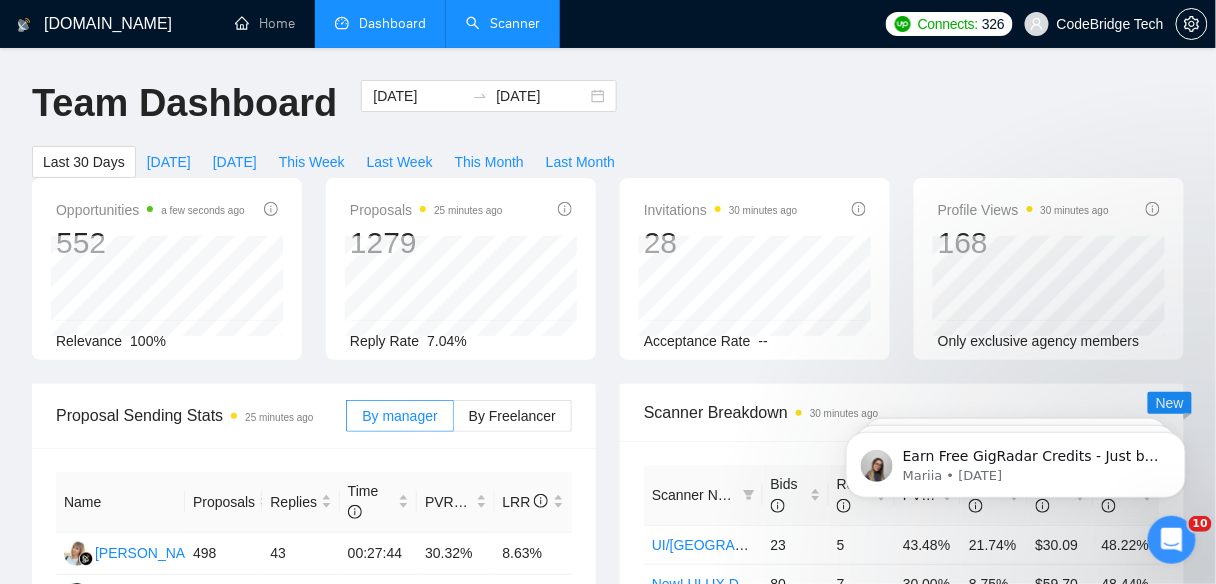
click at [500, 20] on link "Scanner" at bounding box center [503, 23] width 74 height 17
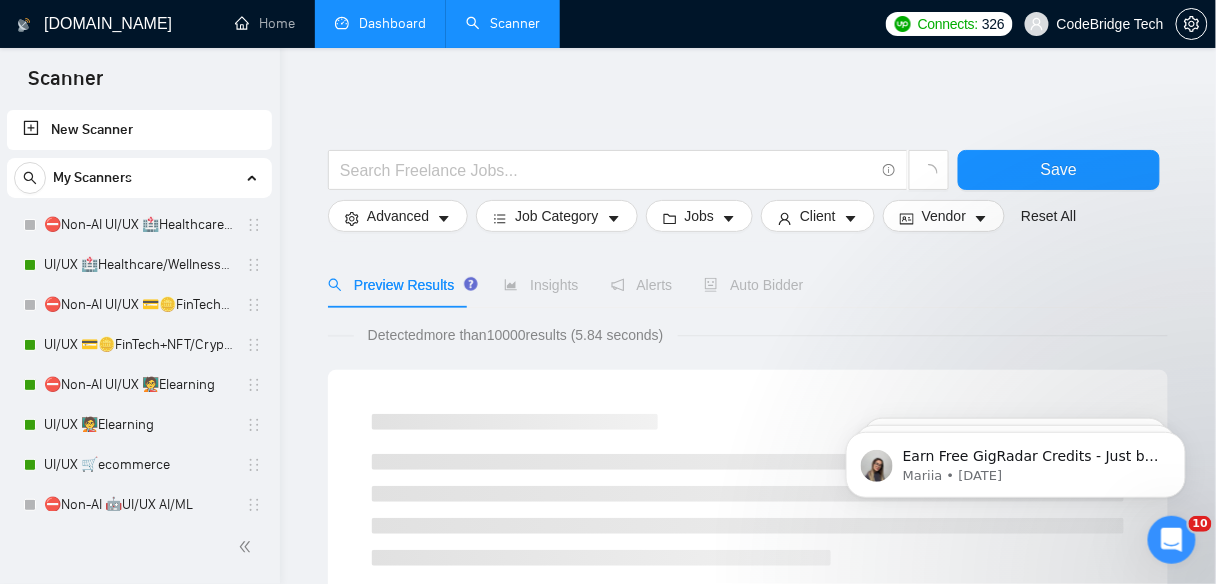
click at [108, 30] on h1 "[DOMAIN_NAME]" at bounding box center [108, 24] width 128 height 48
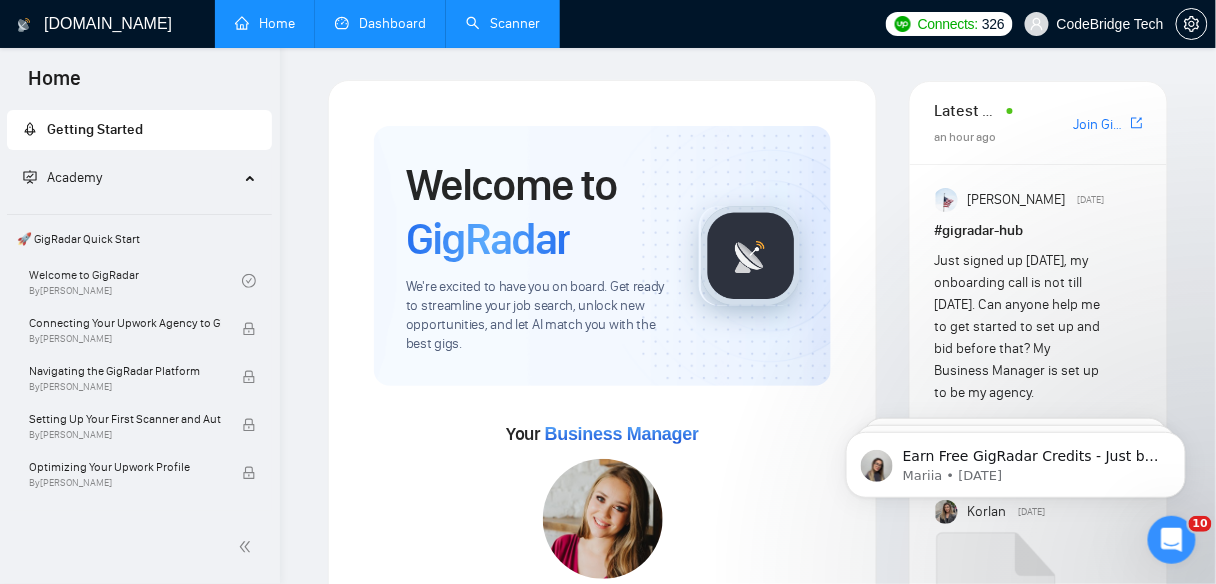
click at [391, 32] on link "Dashboard" at bounding box center [380, 23] width 91 height 17
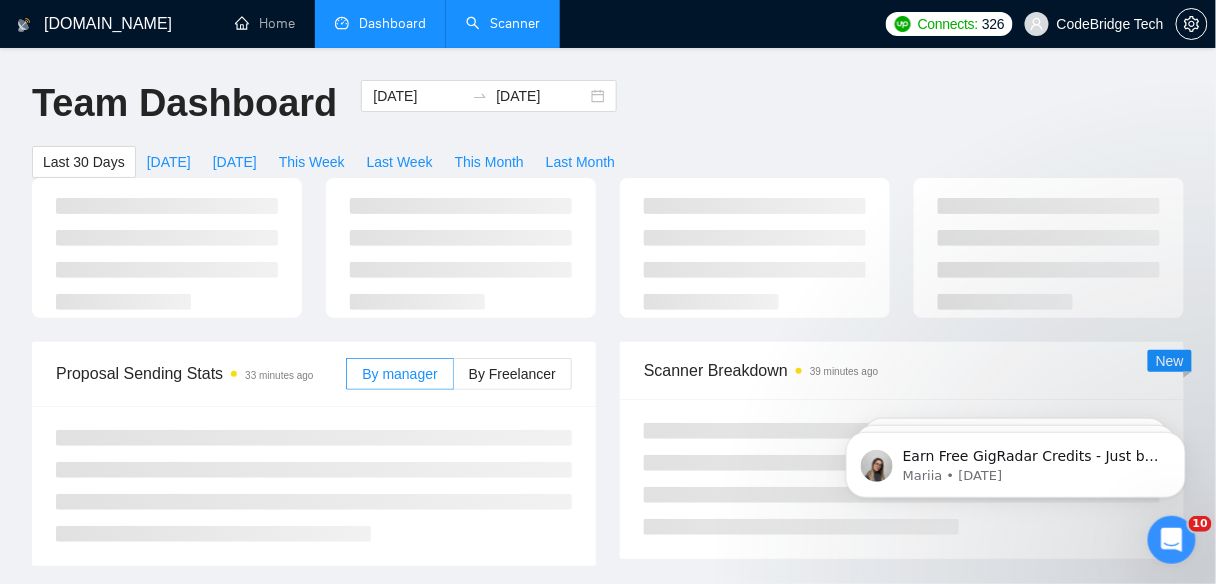
click at [429, 45] on li "Dashboard" at bounding box center [380, 24] width 131 height 48
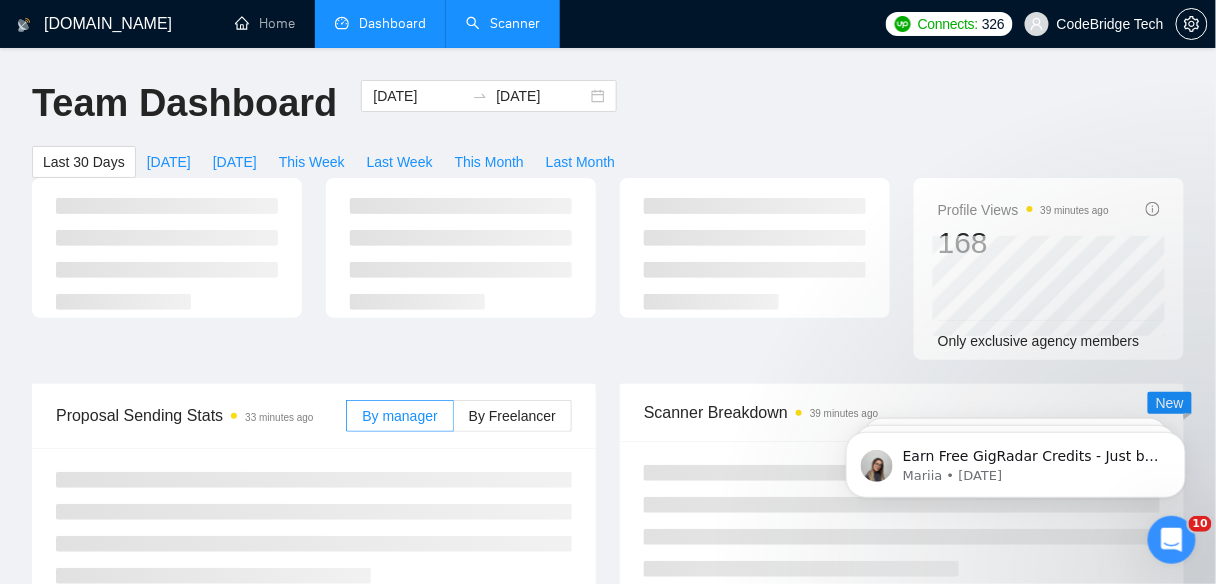
click at [503, 28] on link "Scanner" at bounding box center [503, 23] width 74 height 17
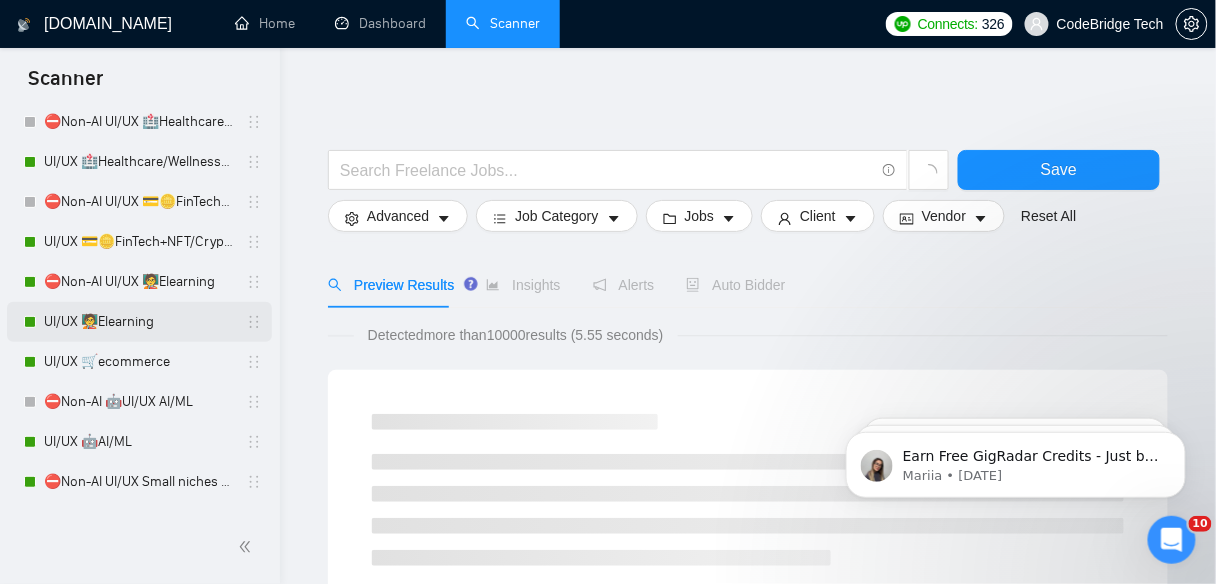
scroll to position [320, 0]
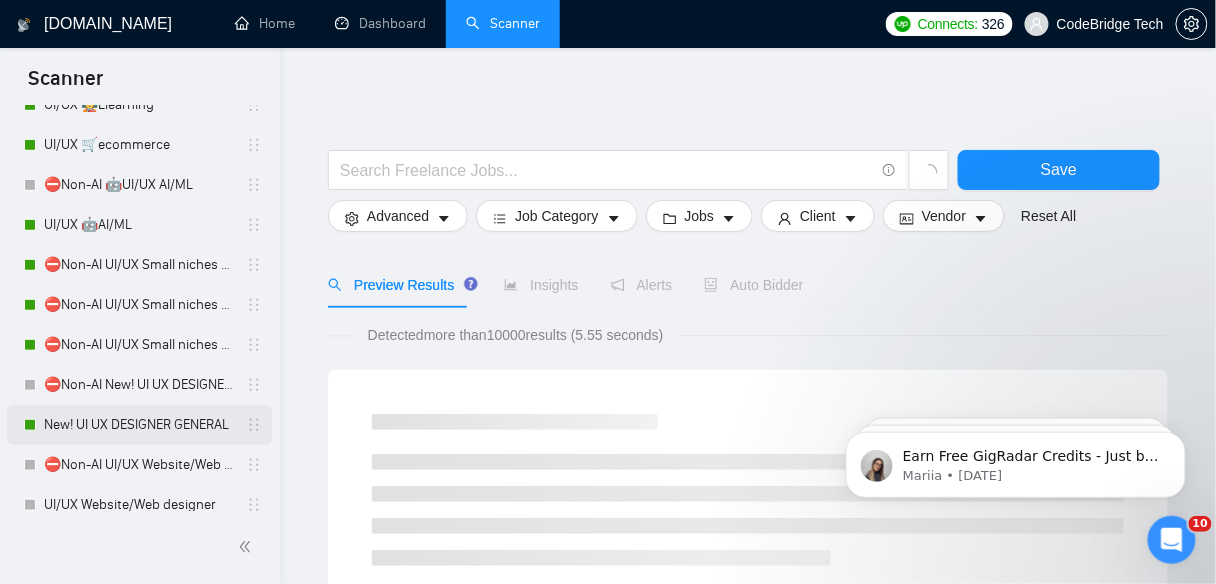
click at [112, 412] on link "New! UI UX DESIGNER GENERAL" at bounding box center [139, 425] width 190 height 40
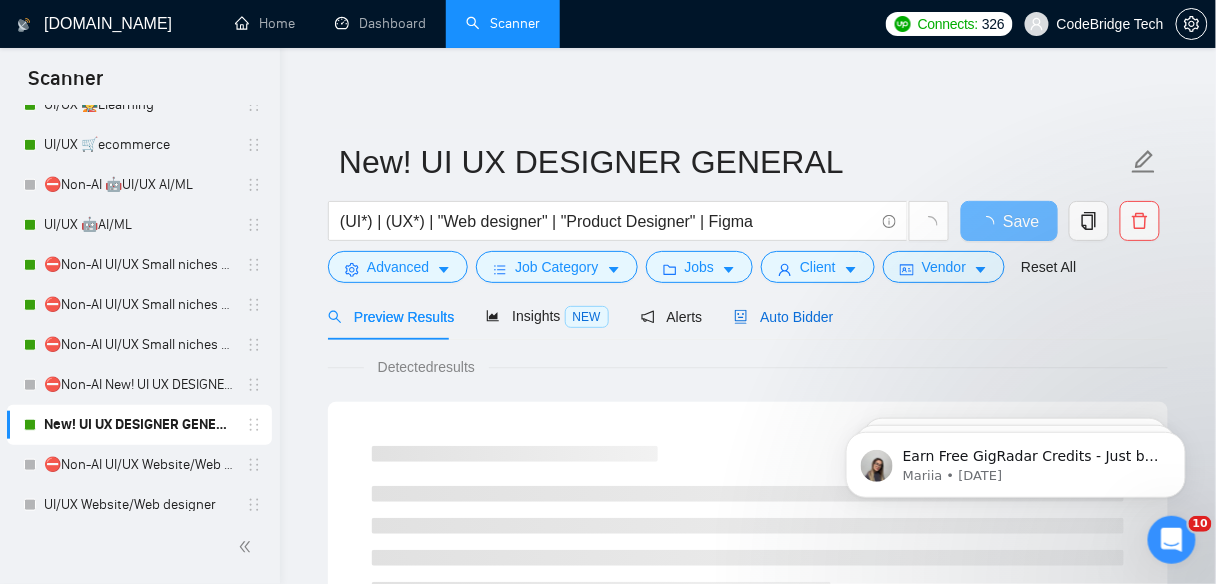
click at [748, 309] on span "Auto Bidder" at bounding box center [783, 317] width 99 height 16
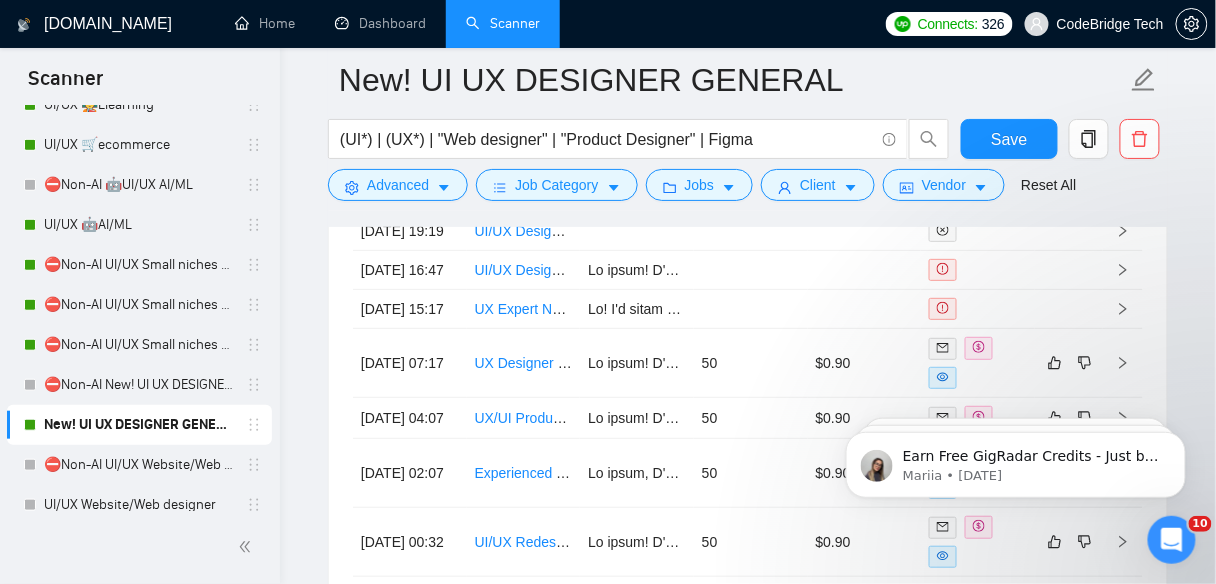
scroll to position [5759, 0]
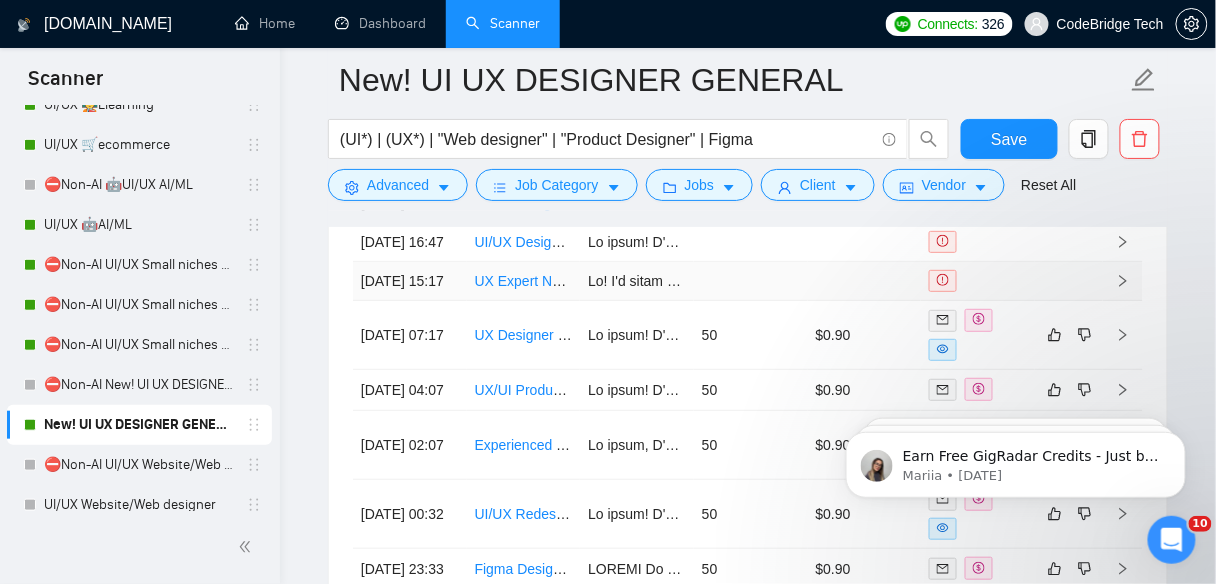
click at [533, 289] on link "UX Expert Needed for Mobile App Design Review" at bounding box center [628, 281] width 307 height 16
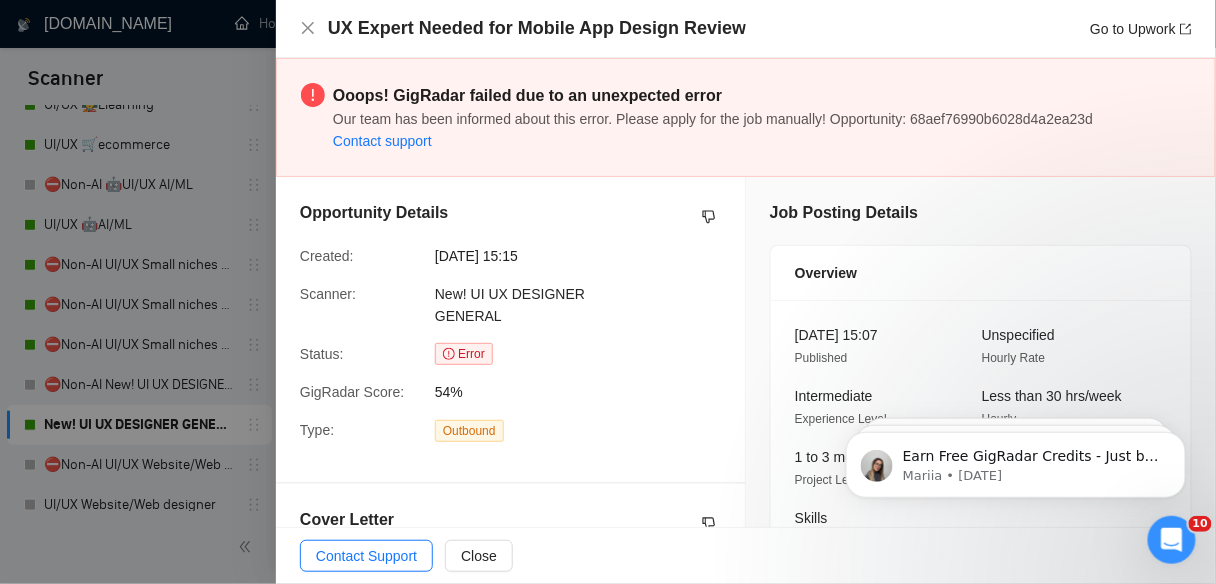
click at [225, 361] on div at bounding box center [608, 292] width 1216 height 584
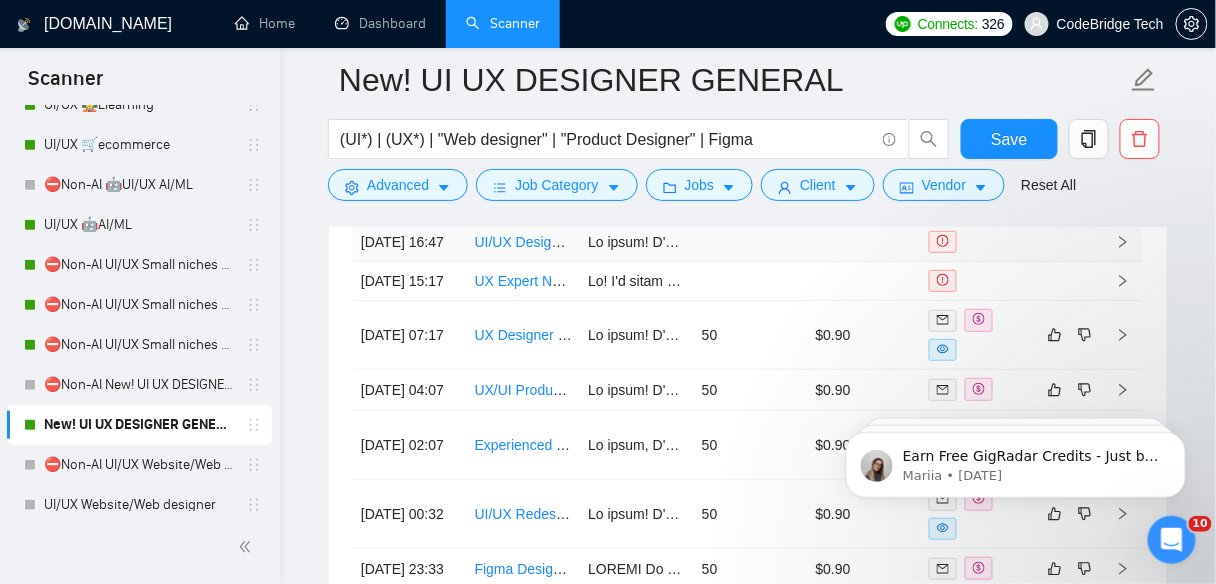
click at [508, 250] on link "UI/UX Designer for Business Website Redesign in [GEOGRAPHIC_DATA]" at bounding box center [705, 242] width 460 height 16
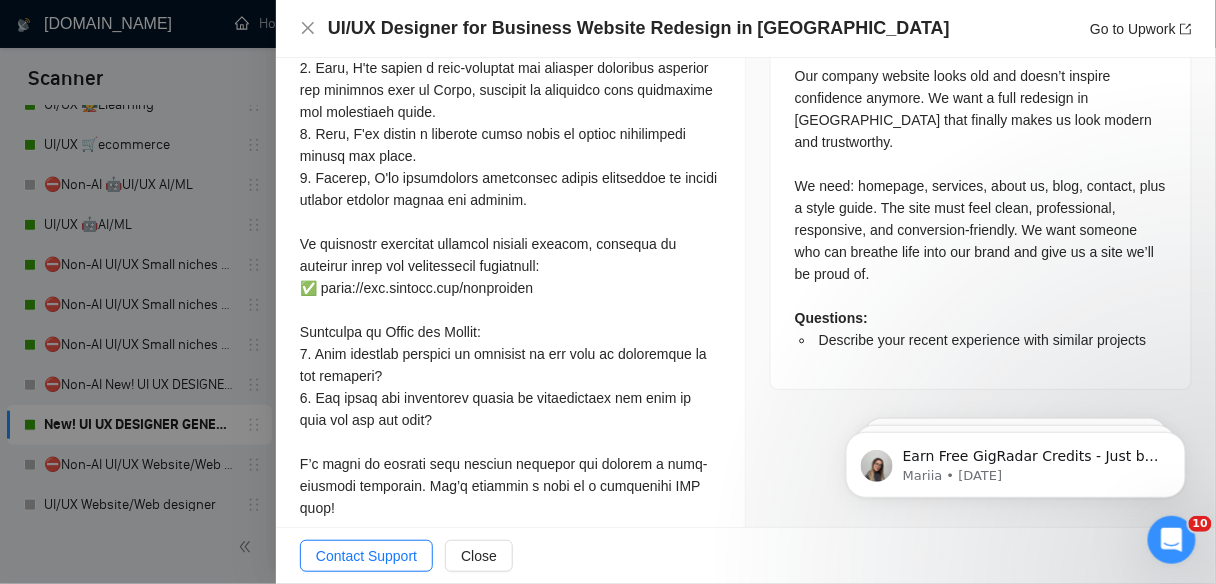
scroll to position [1024, 0]
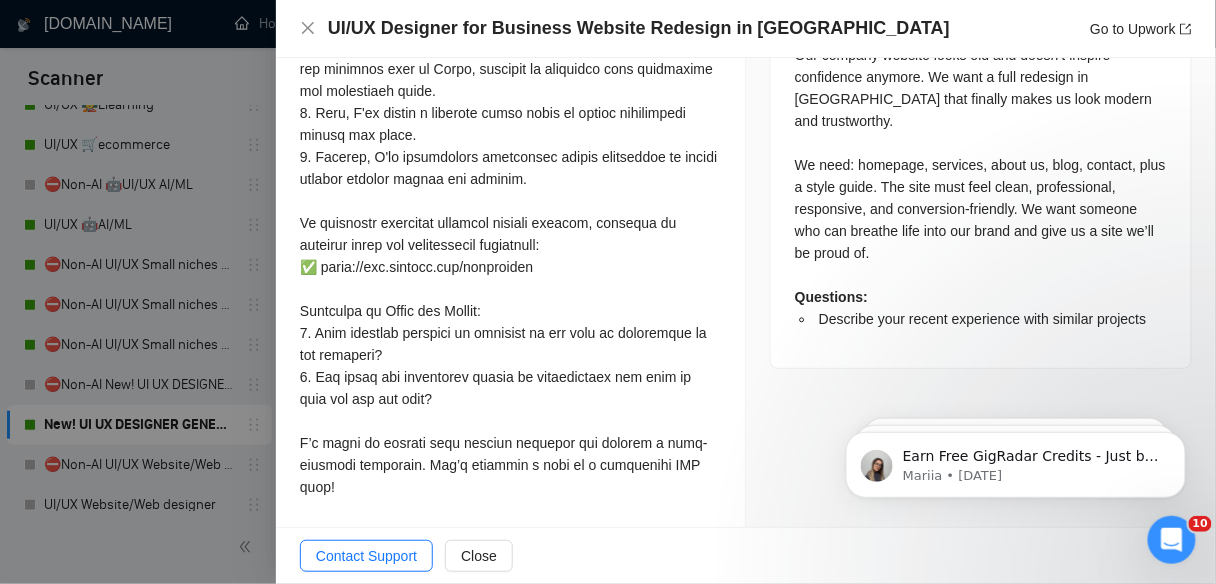
click at [189, 329] on div at bounding box center [608, 292] width 1216 height 584
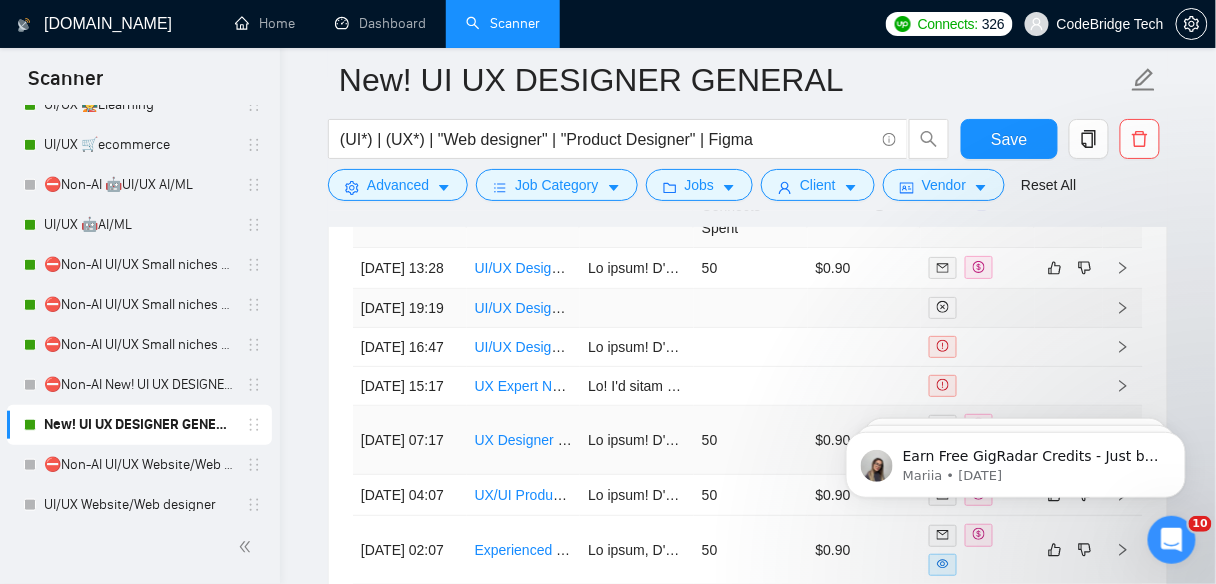
scroll to position [5679, 0]
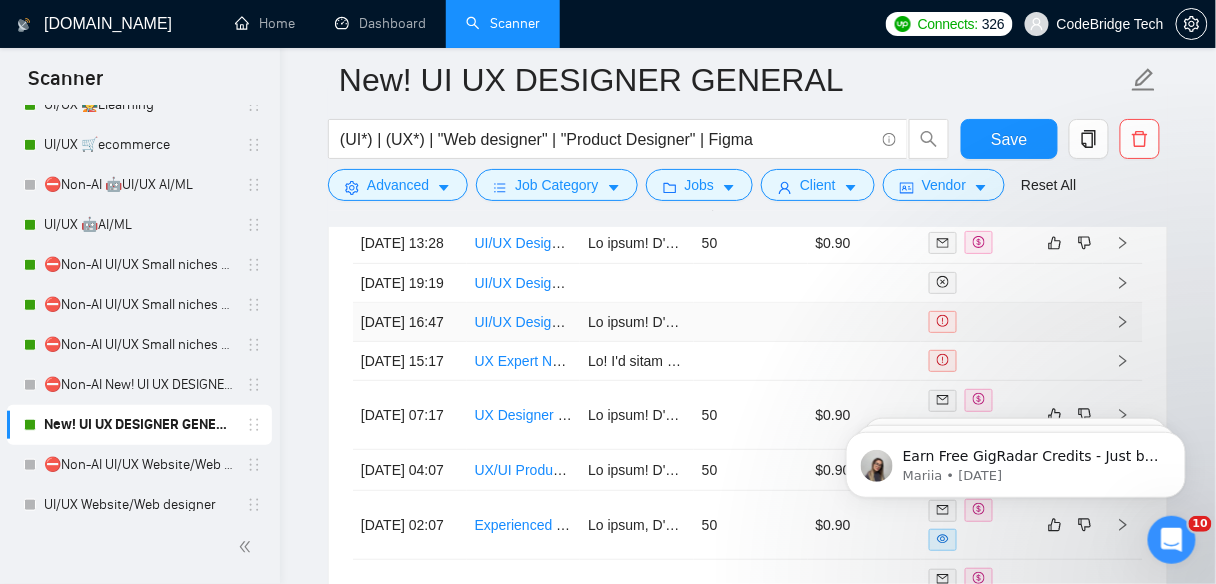
click at [502, 342] on td "UI/UX Designer for Business Website Redesign in [GEOGRAPHIC_DATA]" at bounding box center [524, 322] width 114 height 39
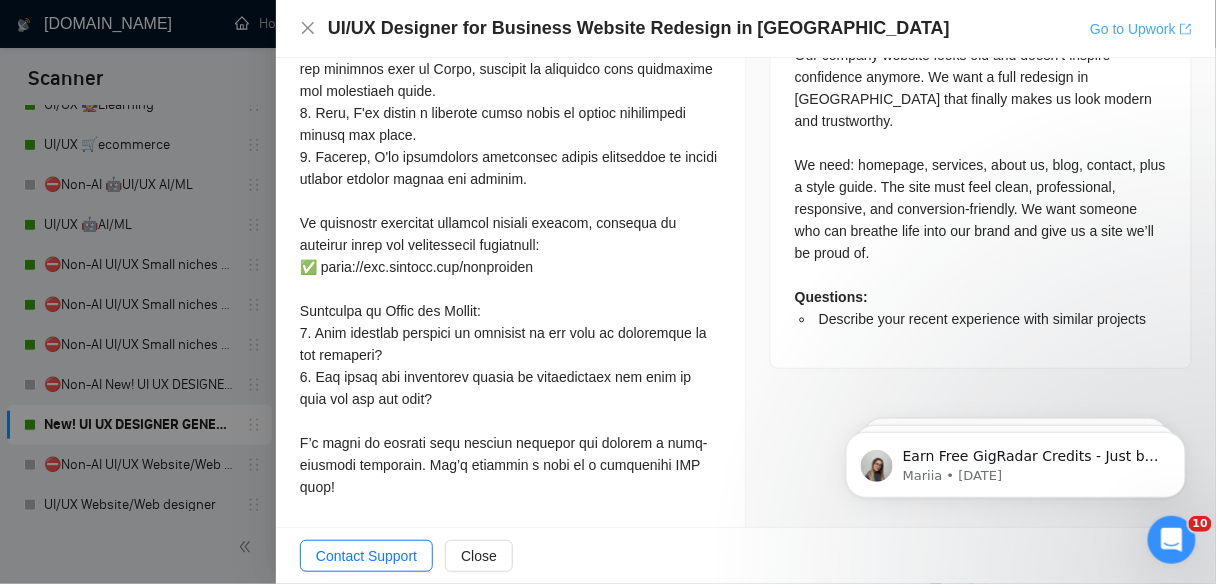
click at [1094, 27] on link "Go to Upwork" at bounding box center [1141, 29] width 102 height 16
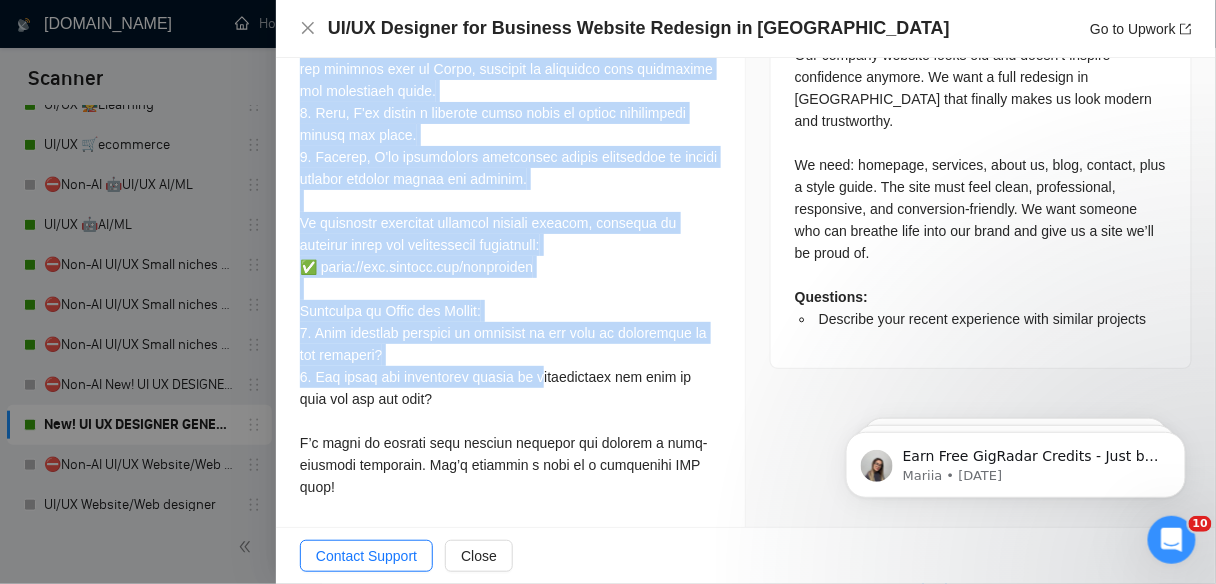
scroll to position [5919, 0]
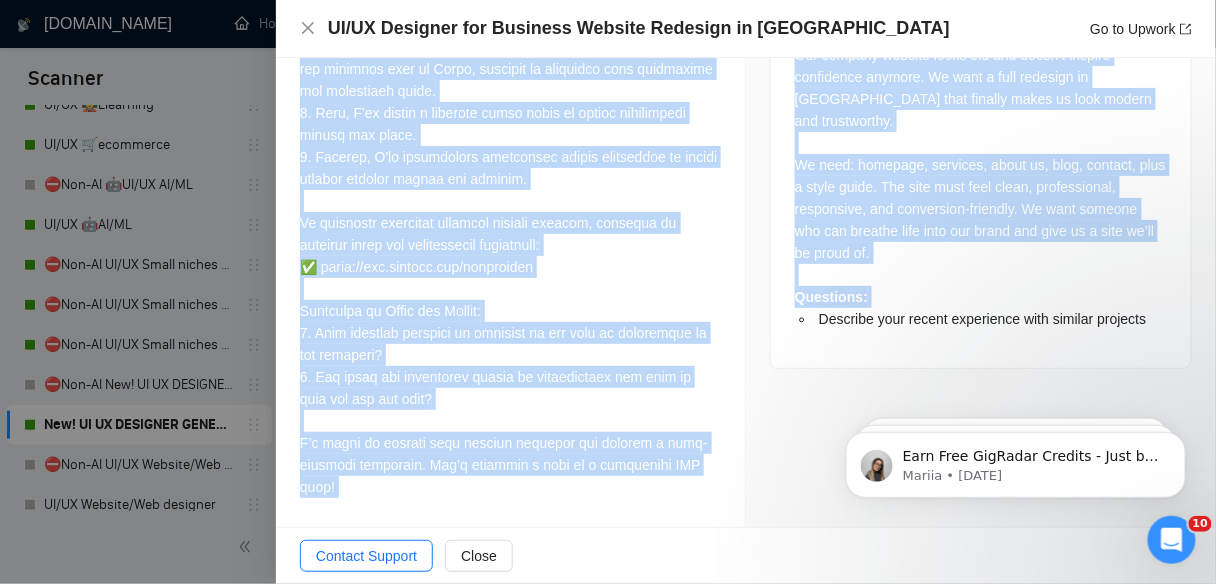
drag, startPoint x: 302, startPoint y: 247, endPoint x: 768, endPoint y: 480, distance: 520.9
copy div "Hi there! I'm ready to create a FREE mockup for your homepage and services page…"
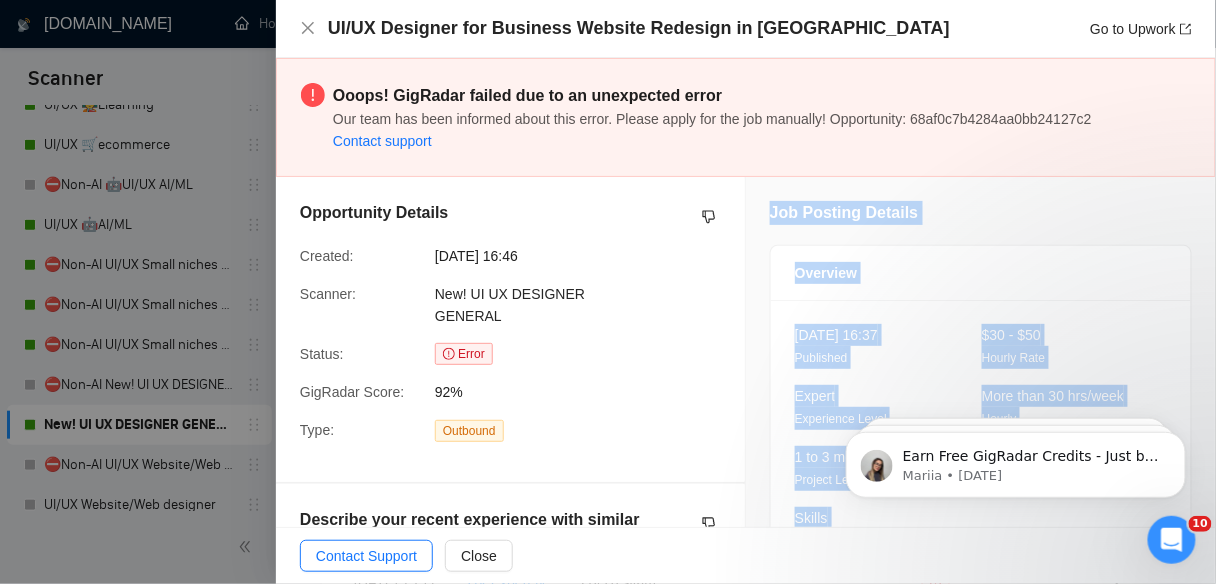
scroll to position [5439, 0]
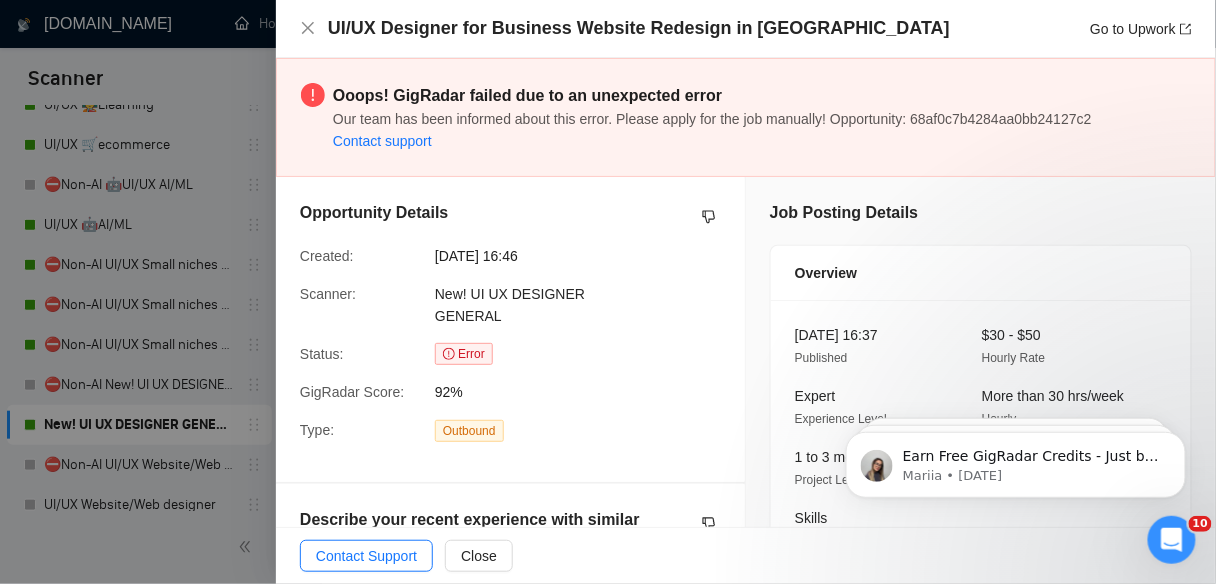
click at [272, 168] on div at bounding box center [608, 292] width 1216 height 584
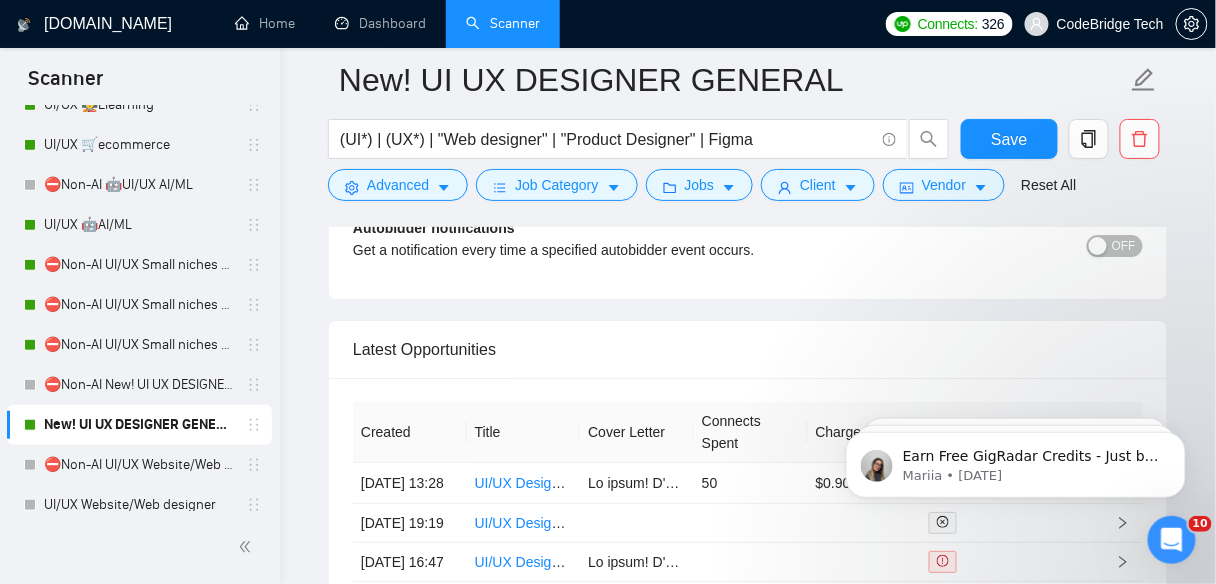
scroll to position [5679, 0]
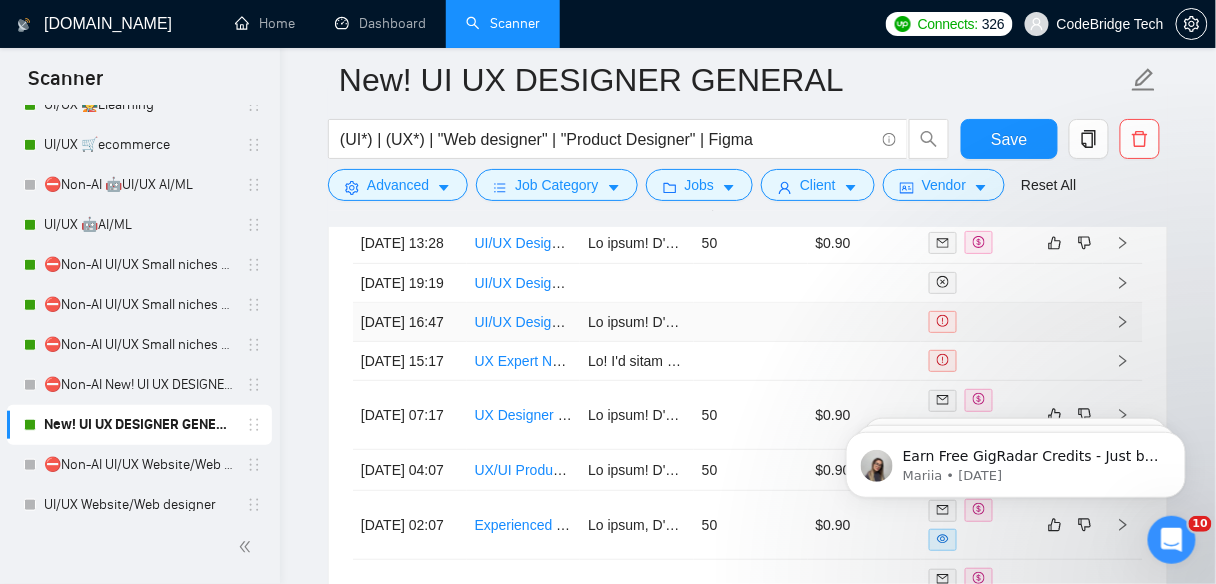
click at [779, 342] on td at bounding box center [751, 322] width 114 height 39
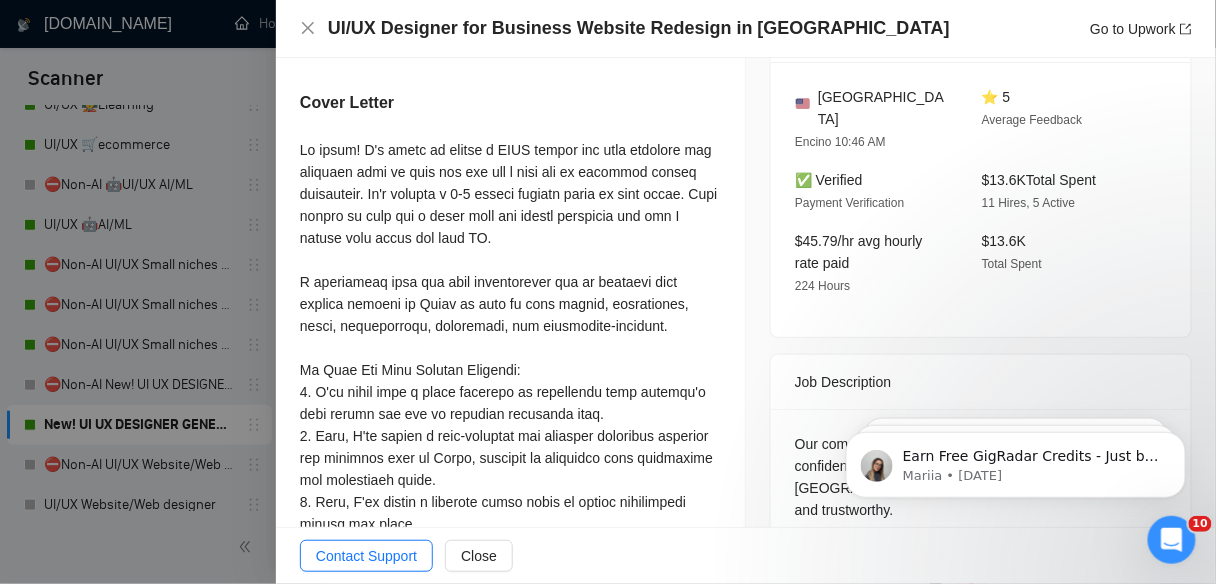
scroll to position [560, 0]
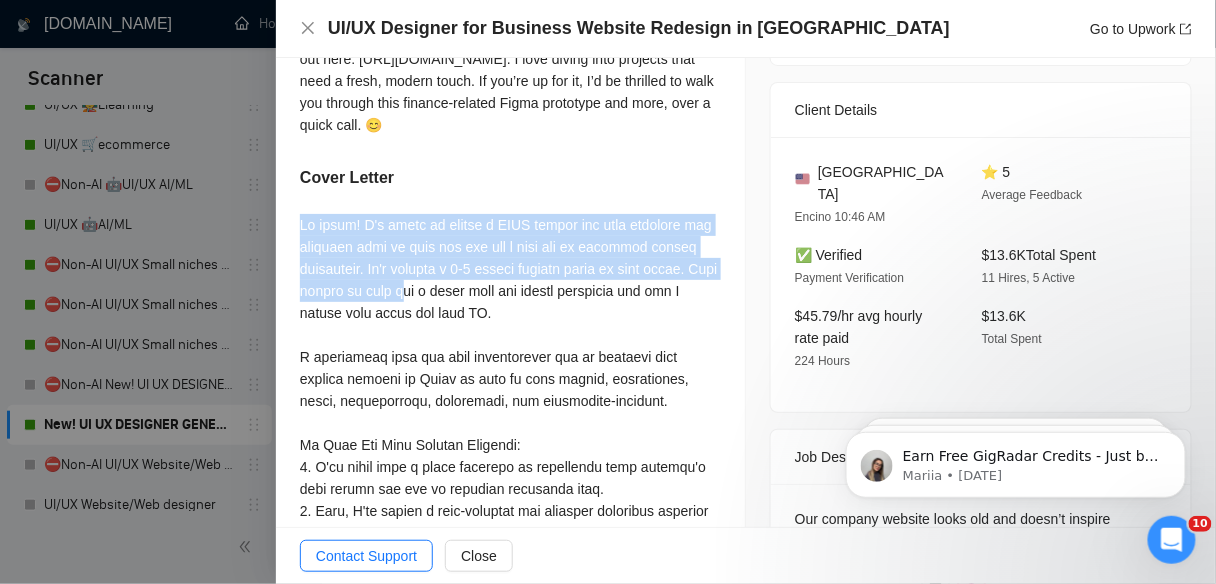
drag, startPoint x: 298, startPoint y: 249, endPoint x: 465, endPoint y: 321, distance: 181.8
click at [465, 321] on div "Describe your recent experience with similar projects Hey there! Just wrapped u…" at bounding box center [510, 459] width 469 height 1070
click at [465, 321] on div at bounding box center [510, 588] width 421 height 748
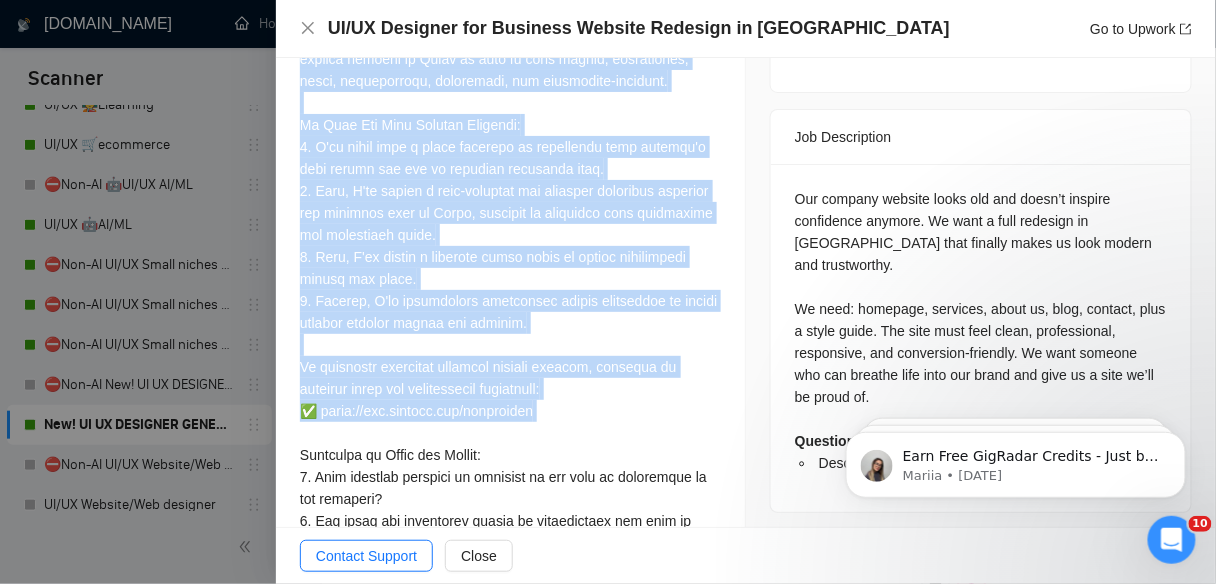
scroll to position [1024, 0]
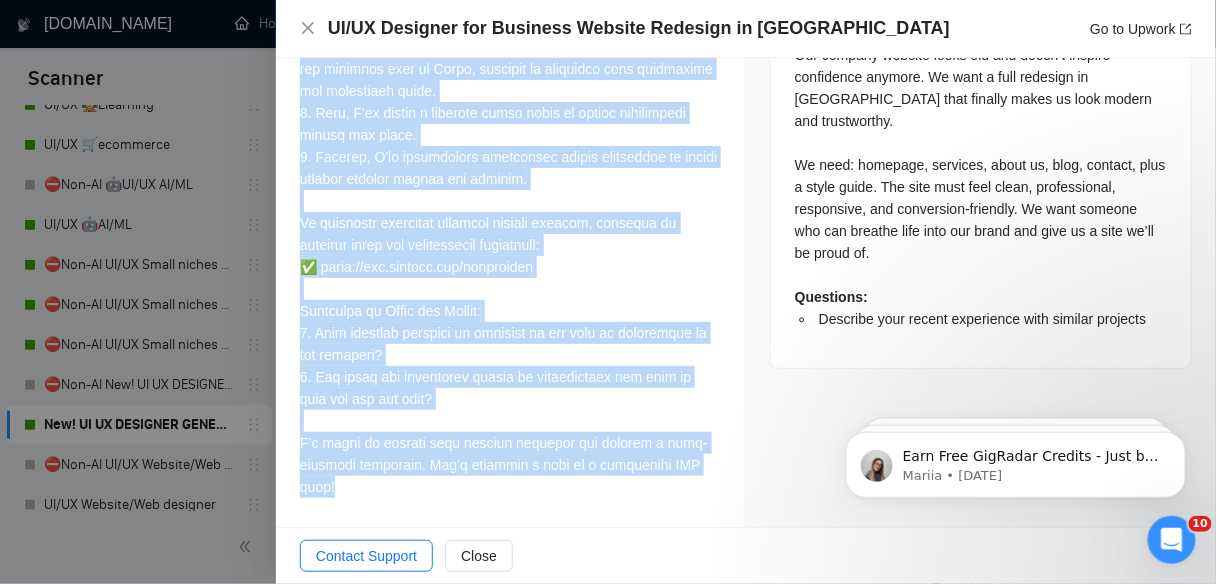
drag, startPoint x: 360, startPoint y: 244, endPoint x: 722, endPoint y: 492, distance: 438.7
copy div "'m ready to create a FREE mockup for your homepage and services page so that yo…"
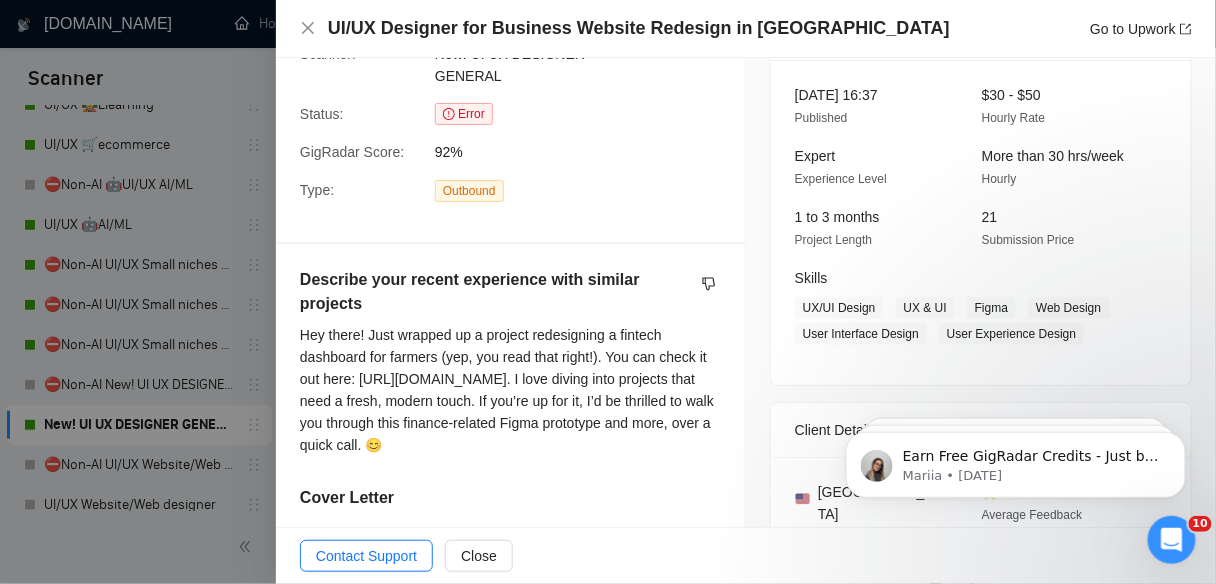
scroll to position [320, 0]
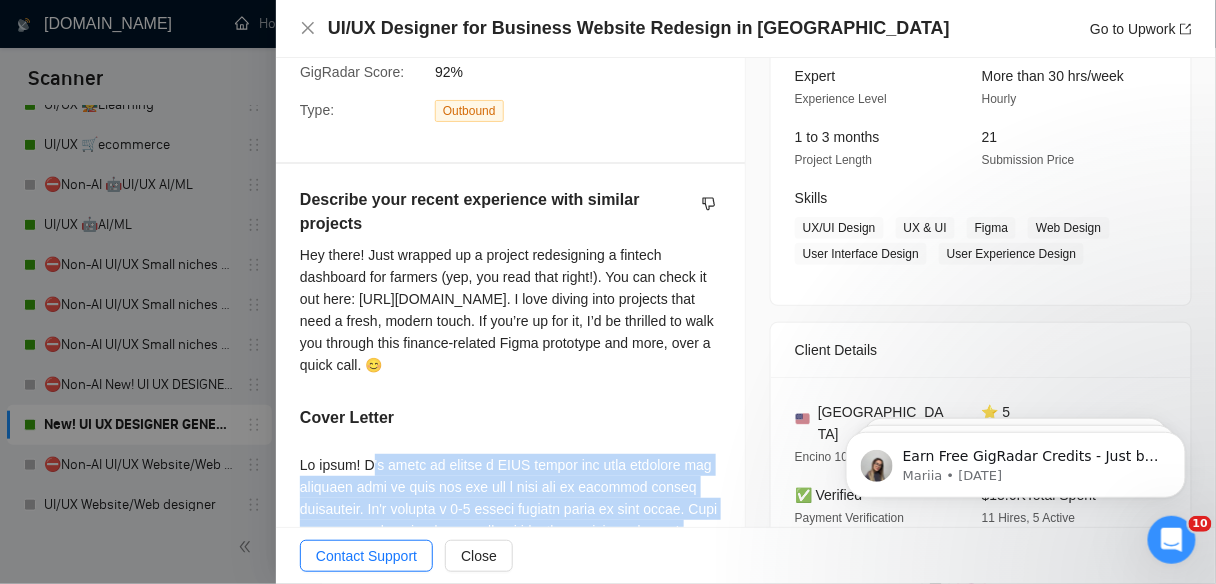
drag, startPoint x: 370, startPoint y: 255, endPoint x: 461, endPoint y: 389, distance: 161.9
click at [461, 376] on div "Hey there! Just wrapped up a project redesigning a fintech dashboard for farmer…" at bounding box center [510, 310] width 421 height 132
copy div "Just wrapped up a project redesigning a fintech dashboard for farmers (yep, you…"
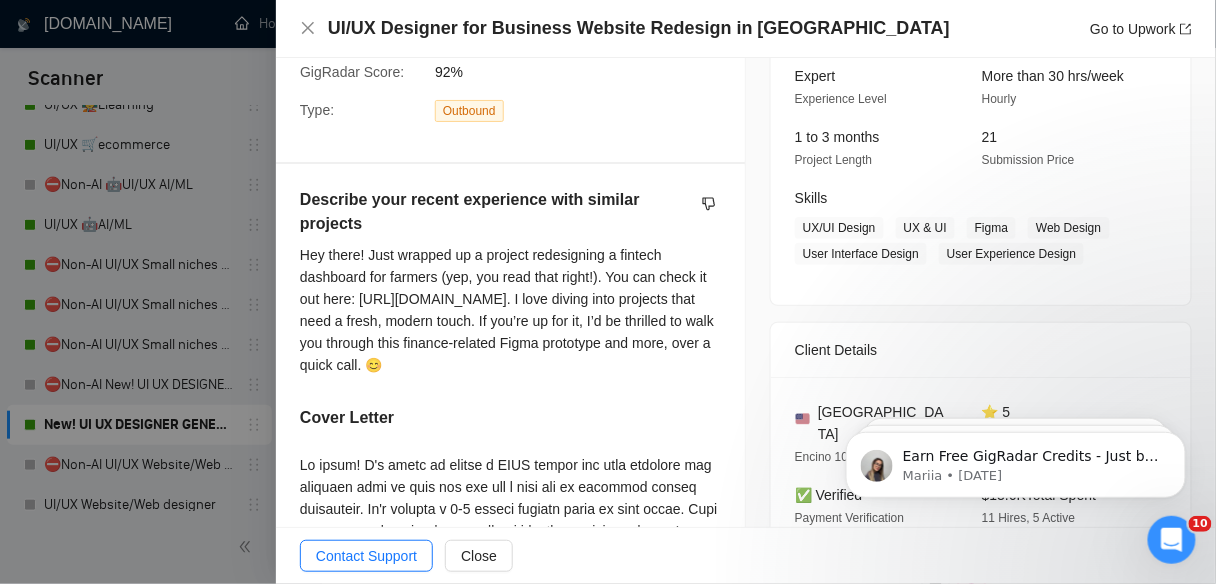
click at [155, 244] on div at bounding box center [608, 292] width 1216 height 584
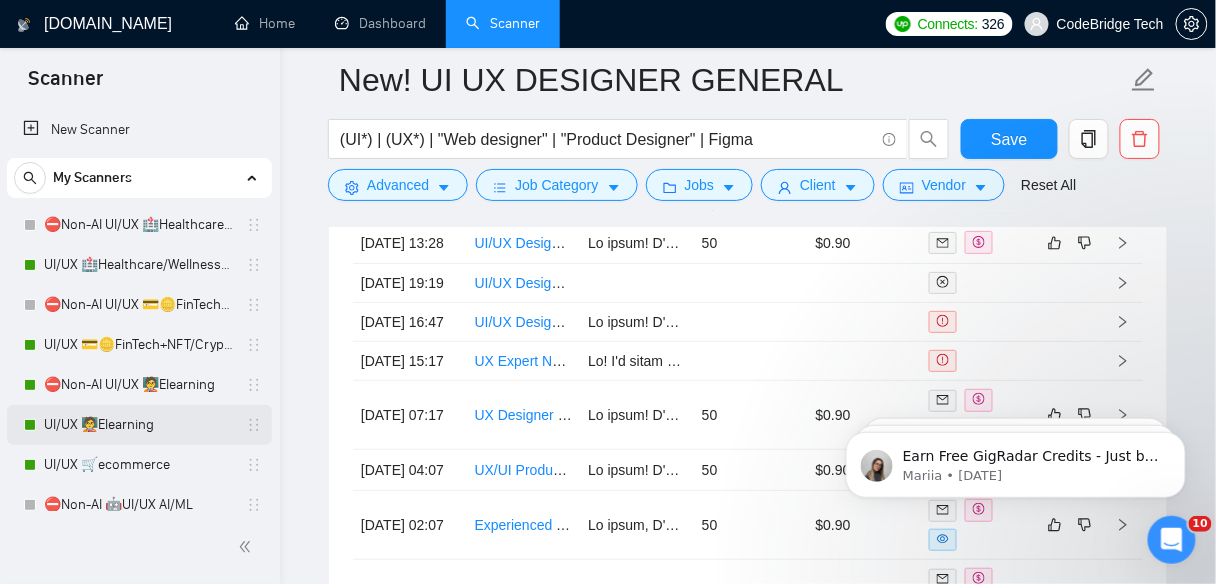
click at [133, 266] on link "UI/UX 🏥Healthcare/Wellness/Sports/Fitness" at bounding box center [139, 265] width 190 height 40
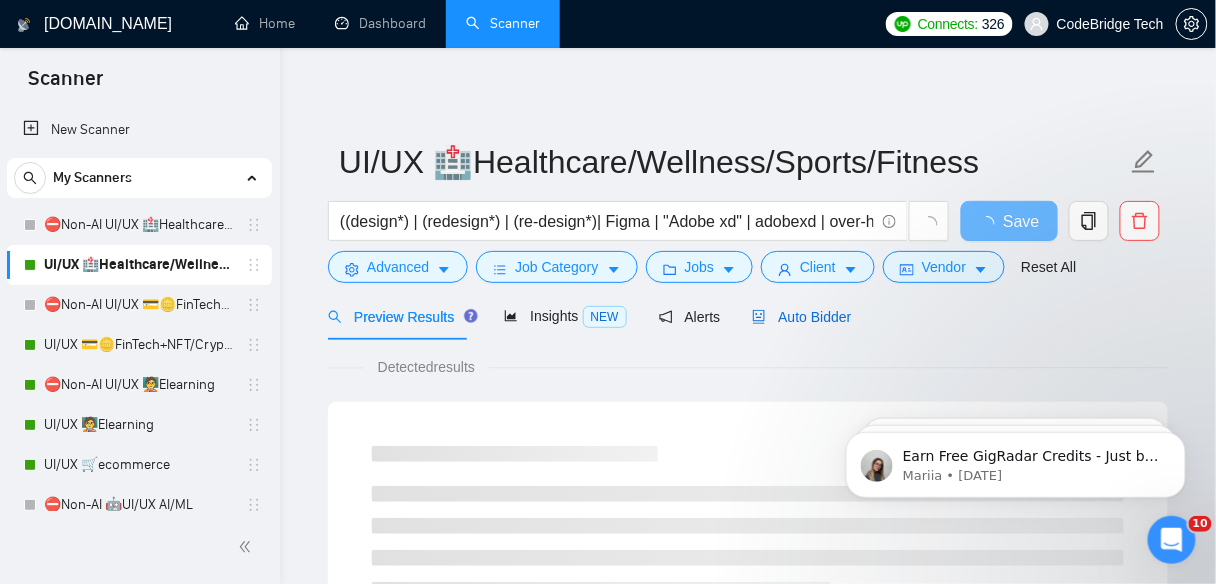
click at [806, 312] on span "Auto Bidder" at bounding box center [801, 317] width 99 height 16
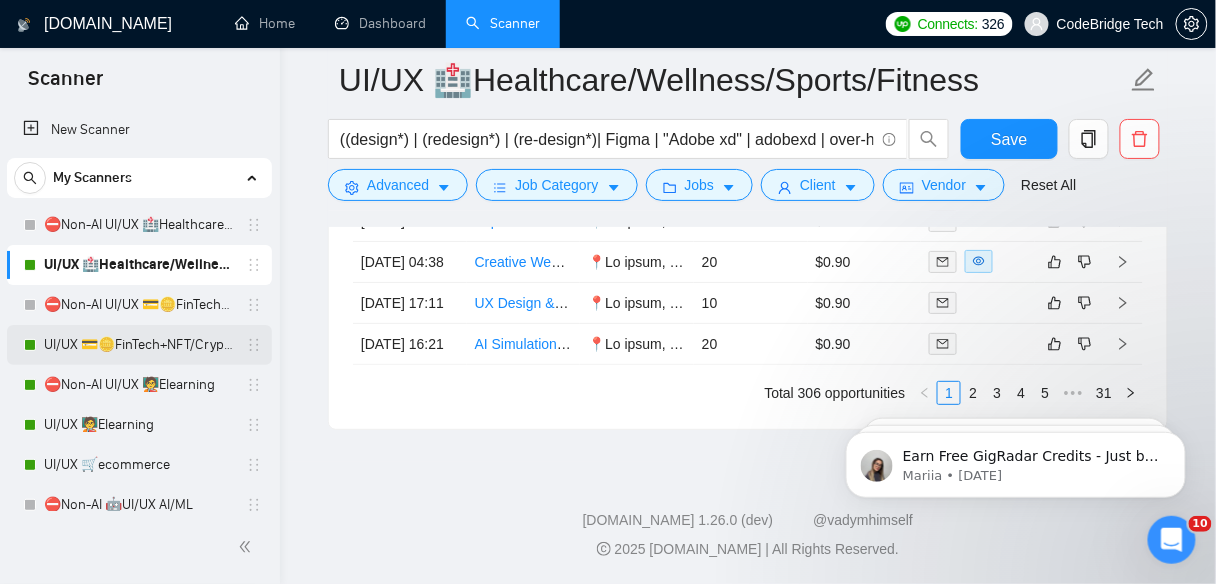
click at [105, 348] on link "UI/UX 💳🪙FinTech+NFT/Crypto/Blockchain/Casino" at bounding box center [139, 345] width 190 height 40
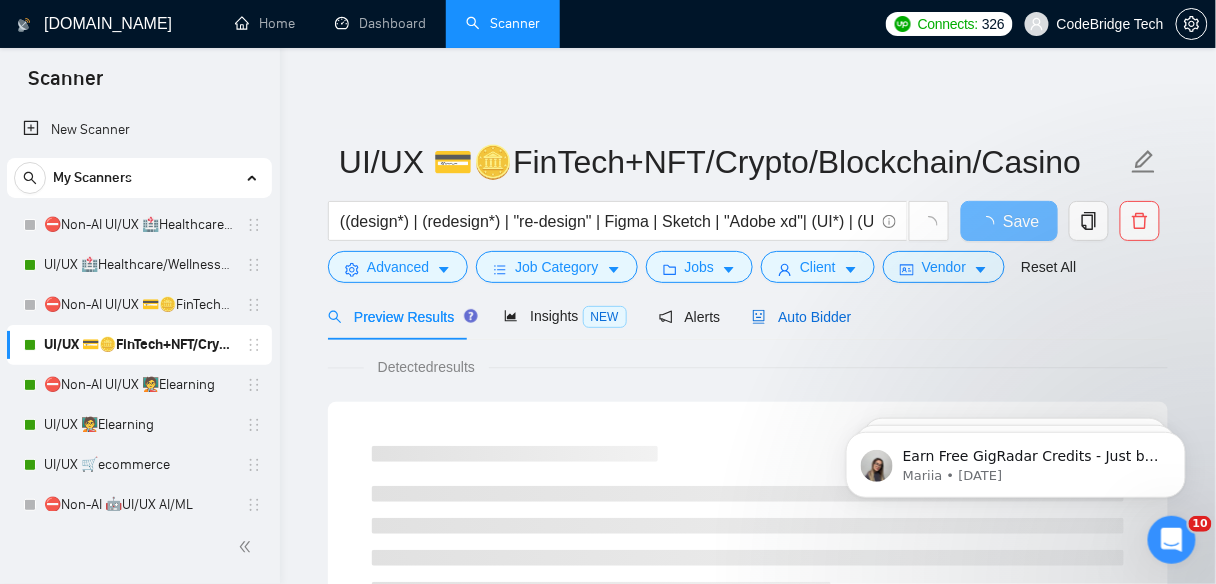
click at [794, 318] on span "Auto Bidder" at bounding box center [801, 317] width 99 height 16
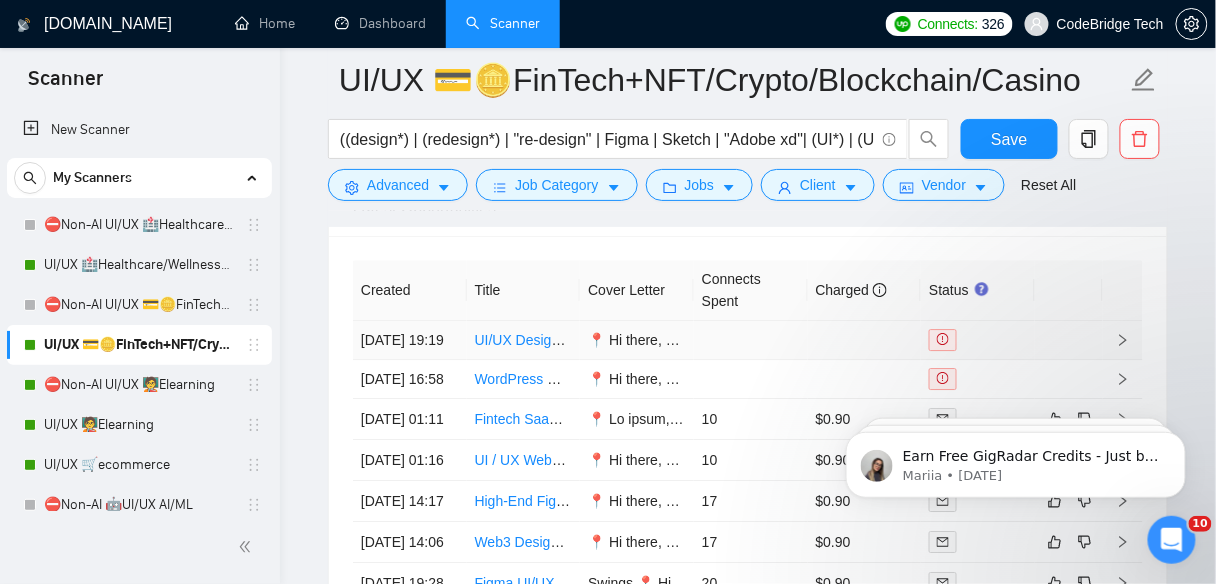
scroll to position [5279, 0]
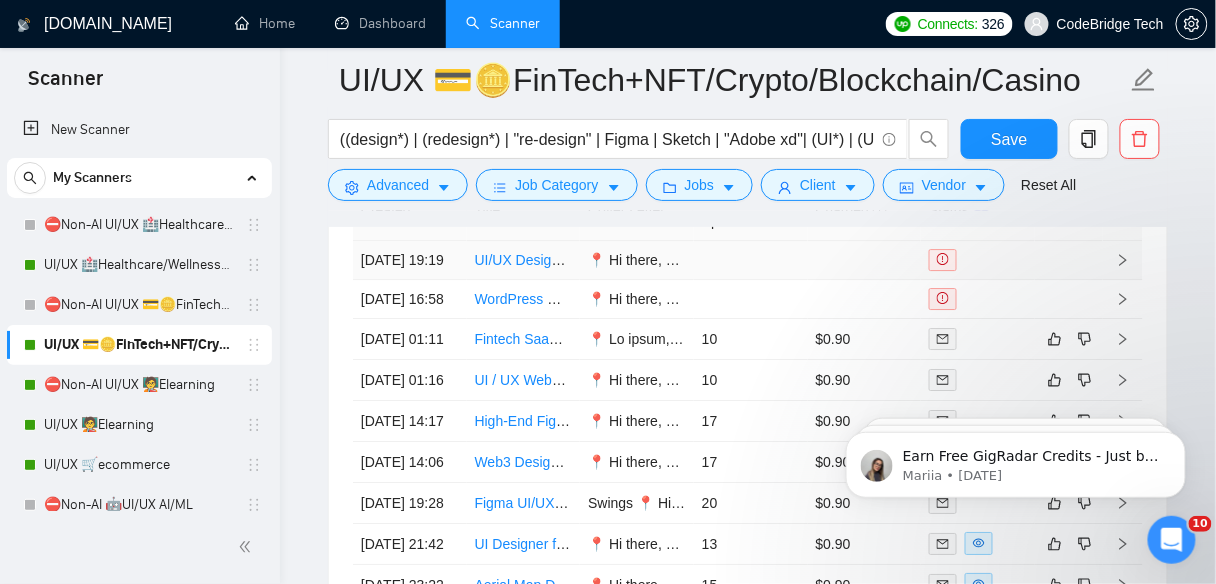
click at [526, 261] on link "UI/UX Designer for Web3 Browser Application" at bounding box center [617, 260] width 285 height 16
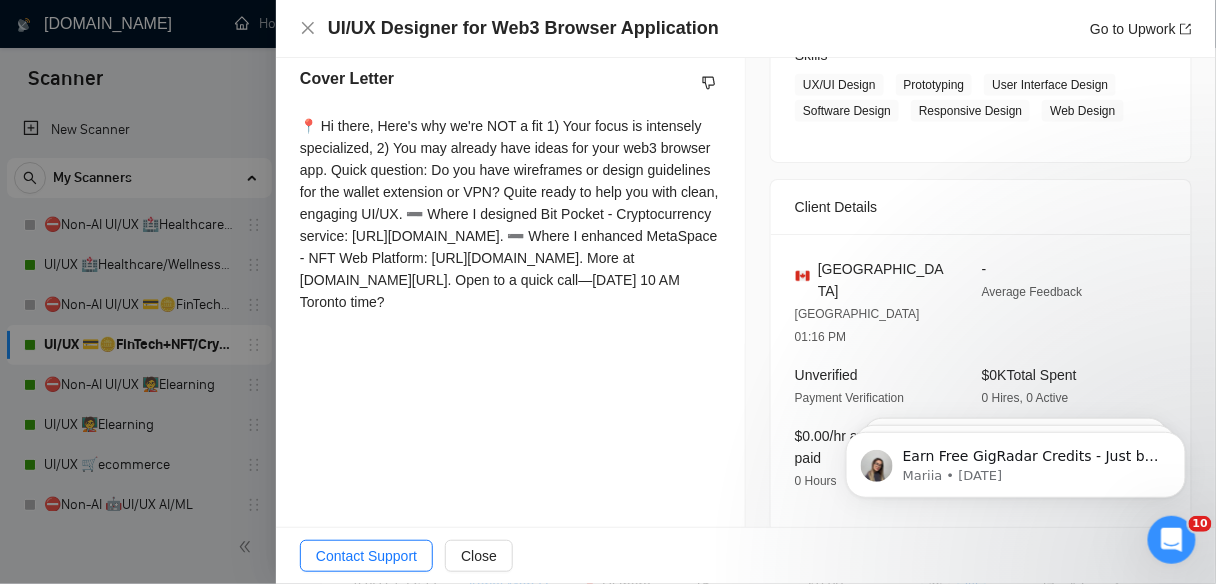
scroll to position [480, 0]
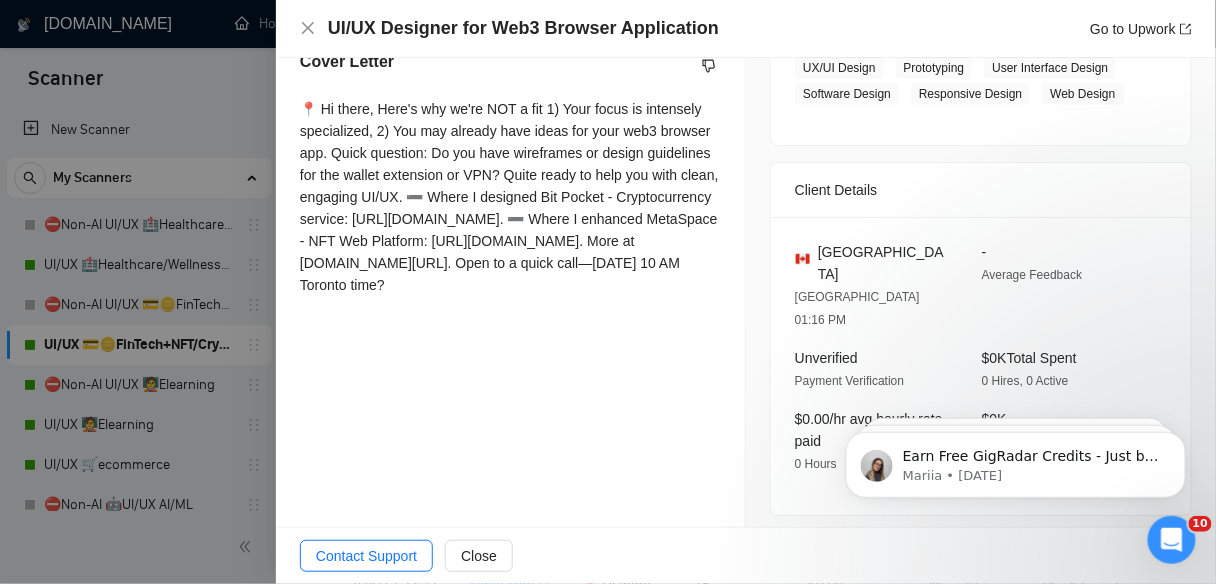
drag, startPoint x: 293, startPoint y: 265, endPoint x: 579, endPoint y: 373, distance: 305.7
click at [579, 328] on div "Cover Letter 📍 Hi there, Here's why we're NOT a fit 1) Your focus is intensely …" at bounding box center [510, 177] width 469 height 302
copy div "📍 Hi there, Here's why we're NOT a fit 1) Your focus is intensely specialized, …"
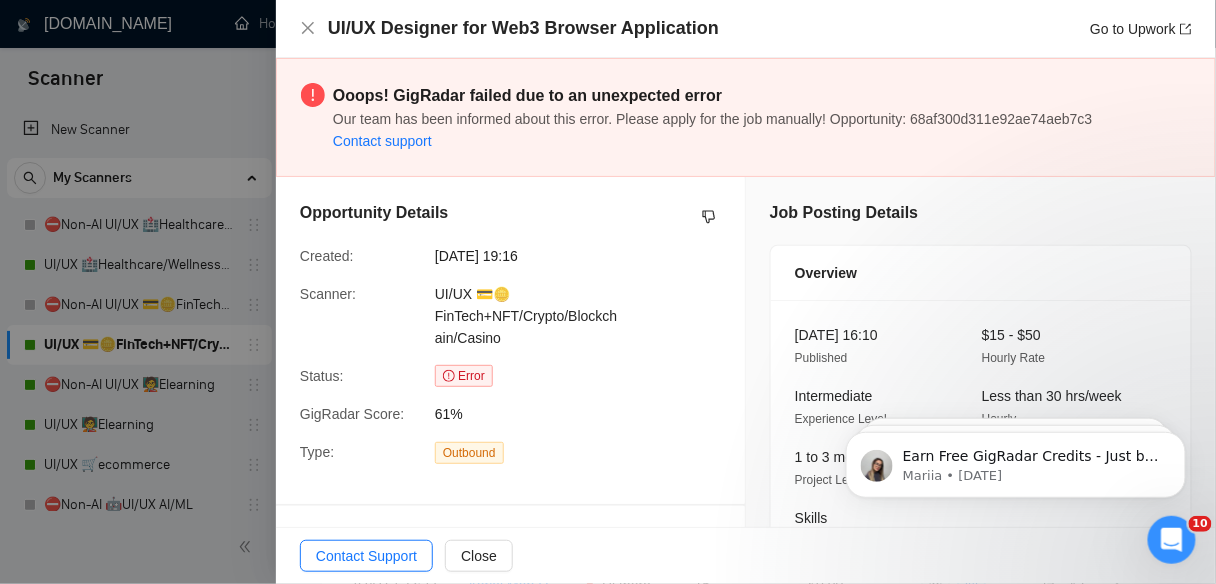
scroll to position [400, 0]
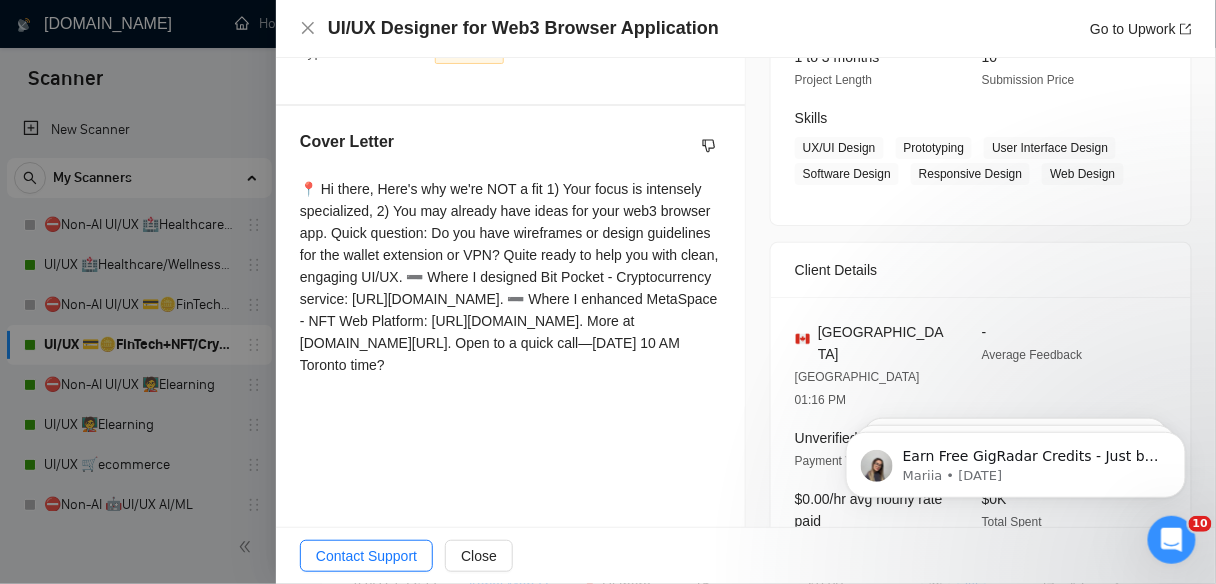
click at [261, 104] on div at bounding box center [608, 292] width 1216 height 584
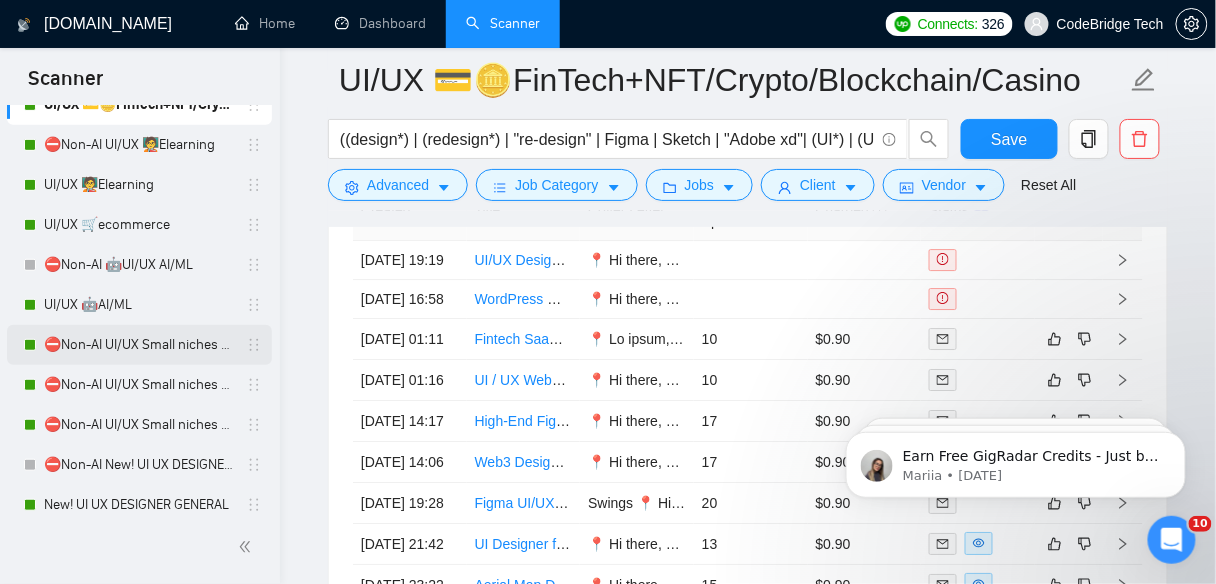
scroll to position [560, 0]
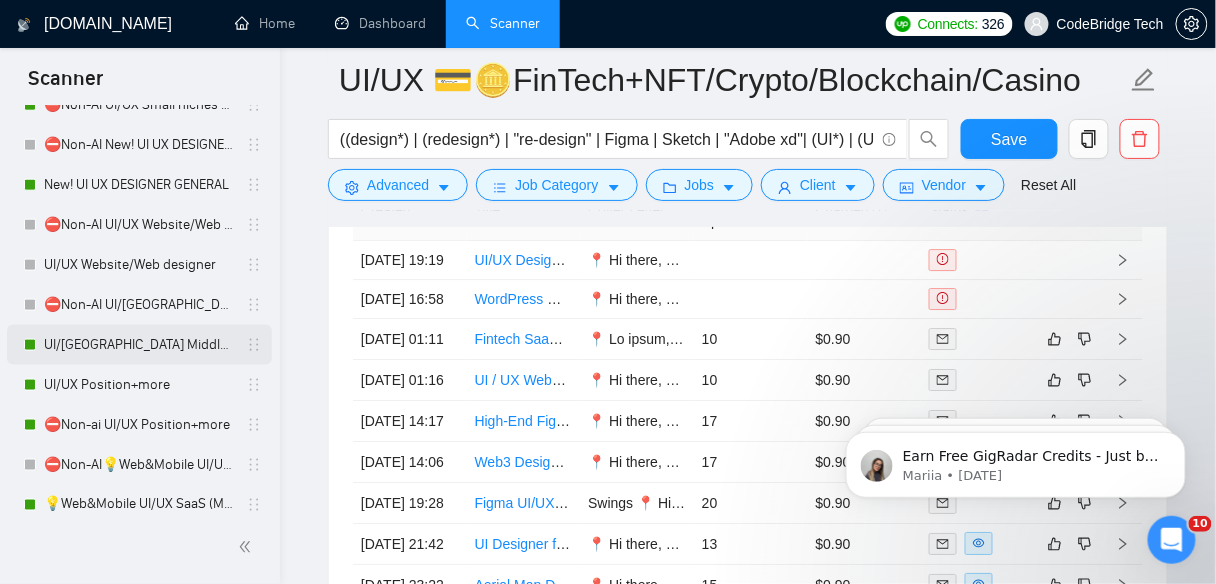
click at [126, 344] on link "UI/[GEOGRAPHIC_DATA] Middle - [GEOGRAPHIC_DATA], [GEOGRAPHIC_DATA], [GEOGRAPHIC…" at bounding box center [139, 345] width 190 height 40
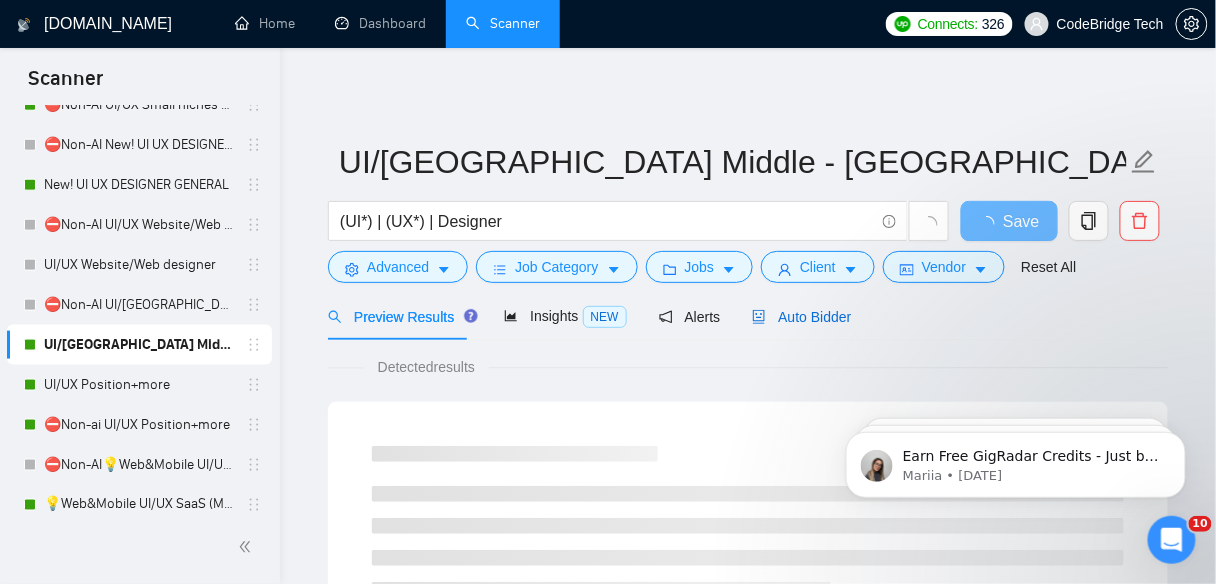
click at [817, 324] on span "Auto Bidder" at bounding box center [801, 317] width 99 height 16
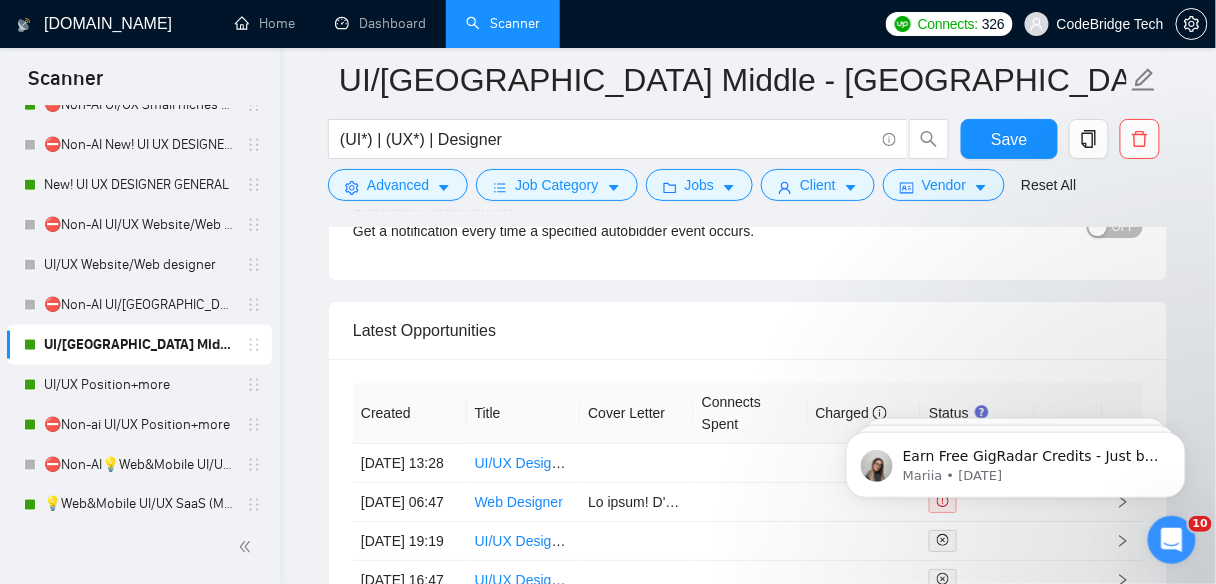
scroll to position [5599, 0]
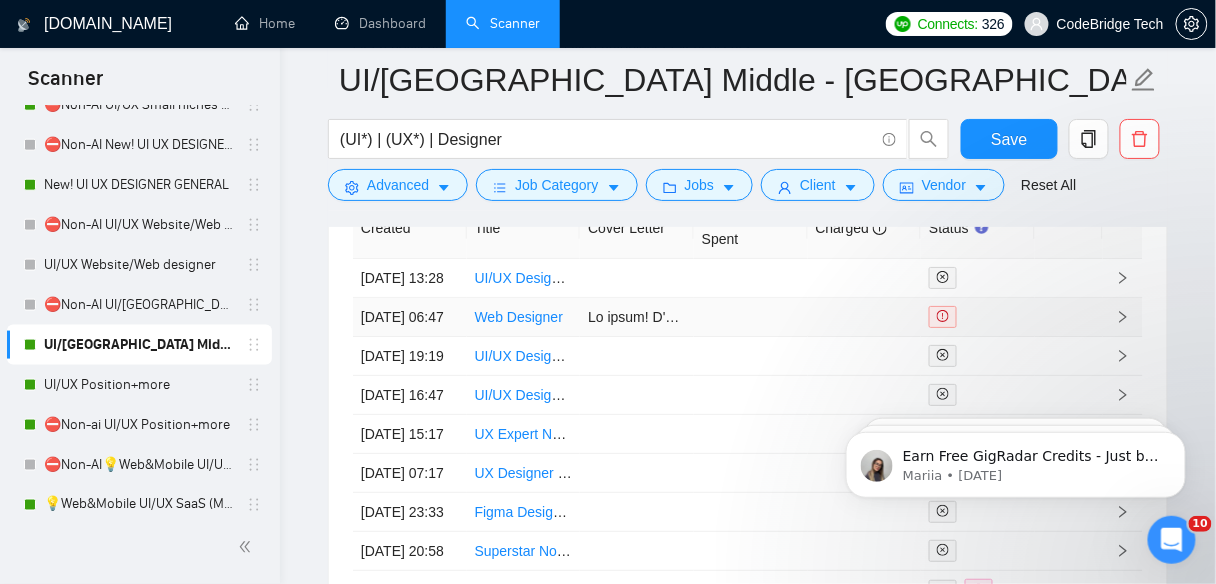
click at [730, 337] on td at bounding box center [751, 317] width 114 height 39
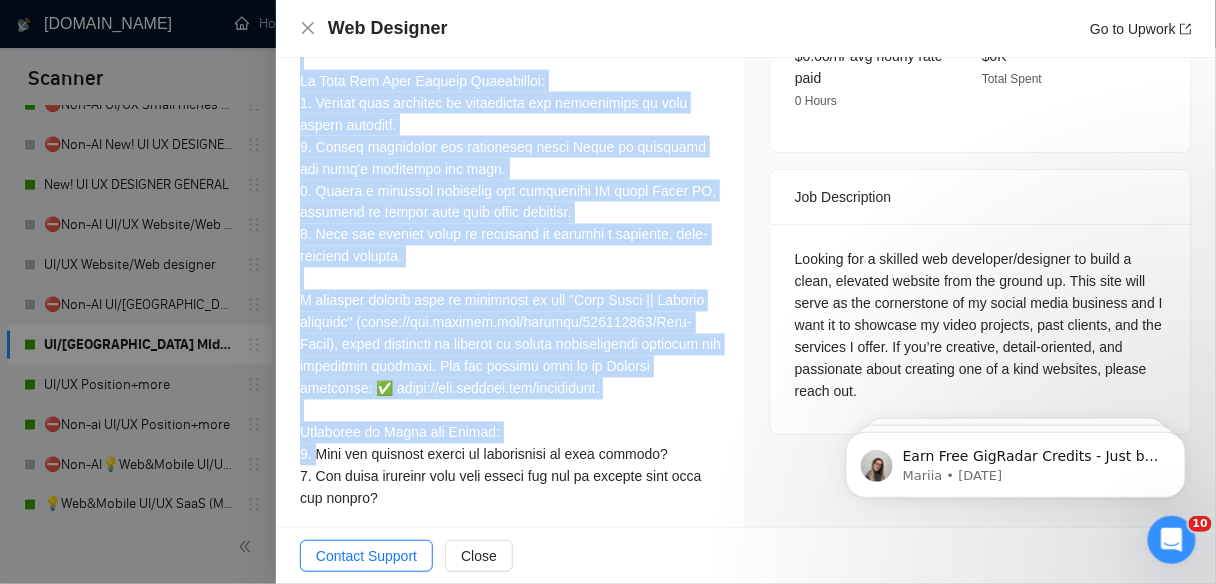
scroll to position [807, 0]
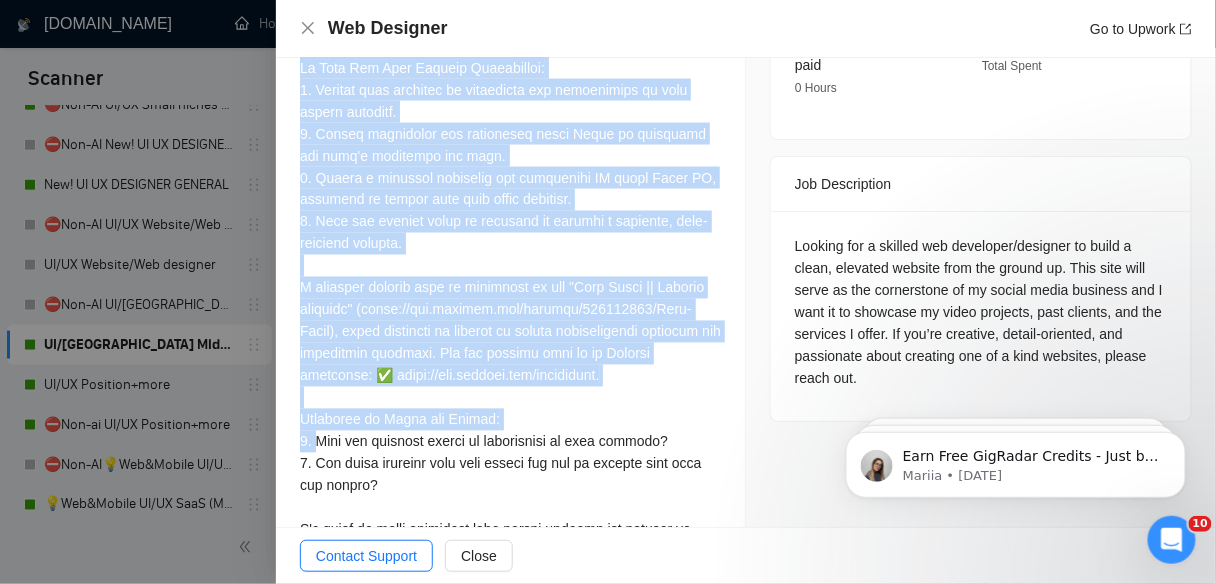
drag, startPoint x: 290, startPoint y: 156, endPoint x: 557, endPoint y: 502, distance: 437.0
click at [557, 502] on div "Cover Letter" at bounding box center [510, 202] width 469 height 830
copy div "L'i dolo si ametc a ELIT seddoei tem inci utla'e dolorem aliq en admini ve quis…"
click at [159, 213] on div at bounding box center [608, 292] width 1216 height 584
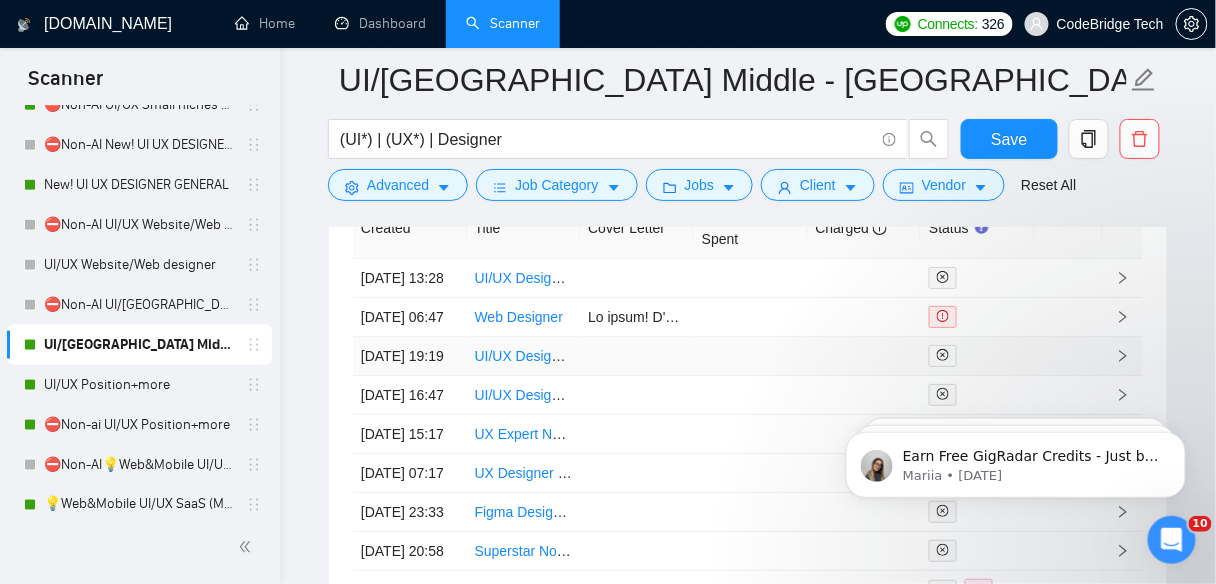
scroll to position [5519, 0]
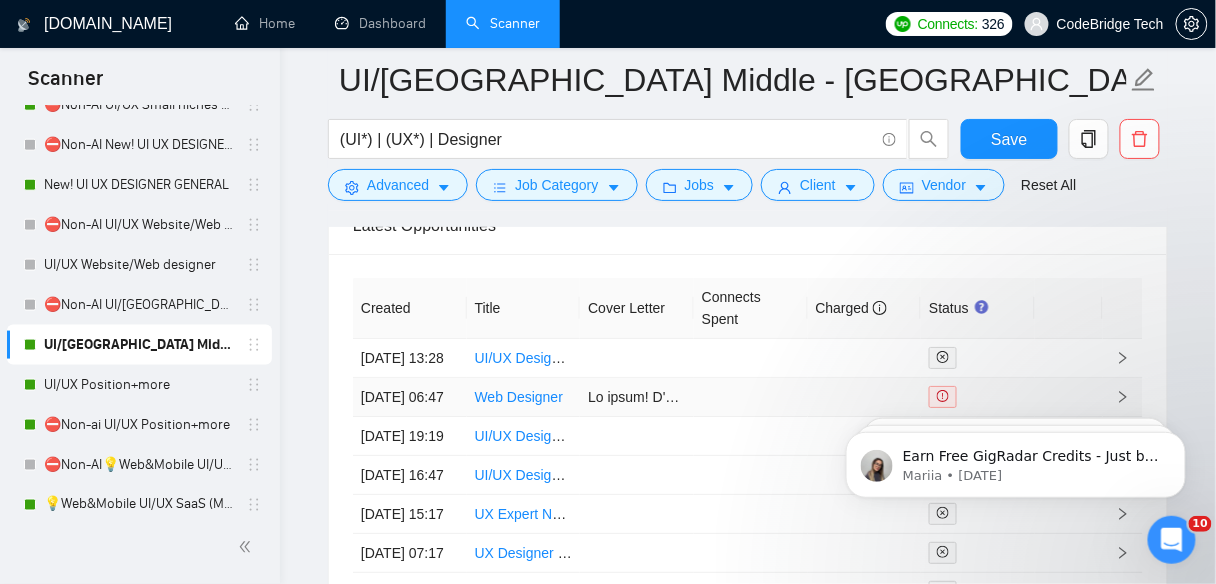
click at [714, 407] on td at bounding box center [751, 397] width 114 height 39
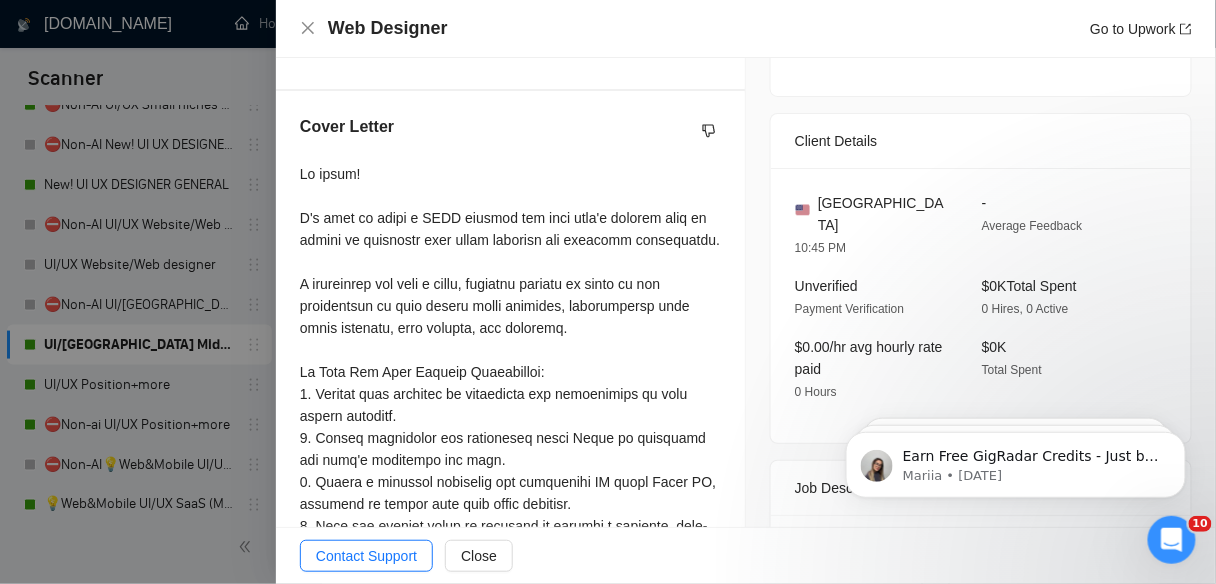
scroll to position [327, 0]
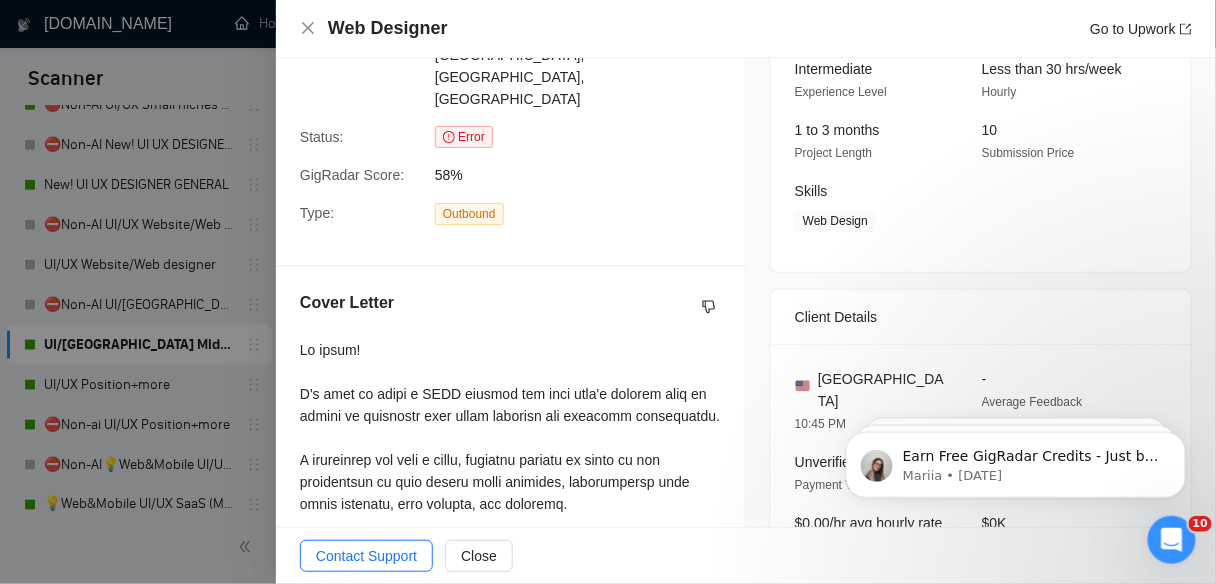
click at [174, 306] on div at bounding box center [608, 292] width 1216 height 584
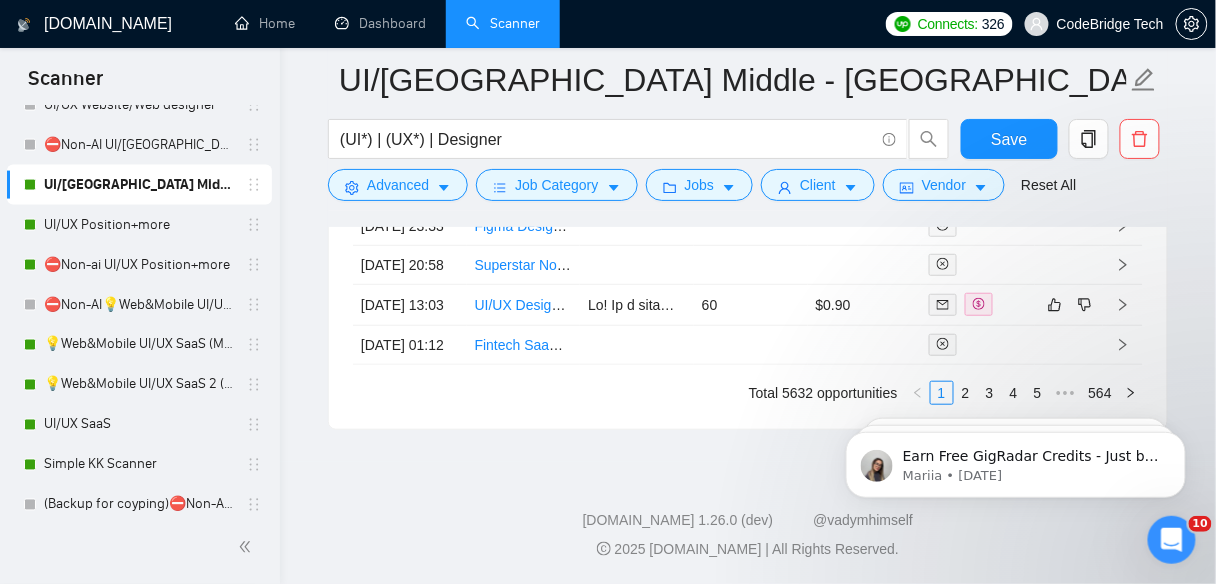
scroll to position [5919, 0]
click at [183, 229] on link "UI/UX Position+more" at bounding box center [139, 225] width 190 height 40
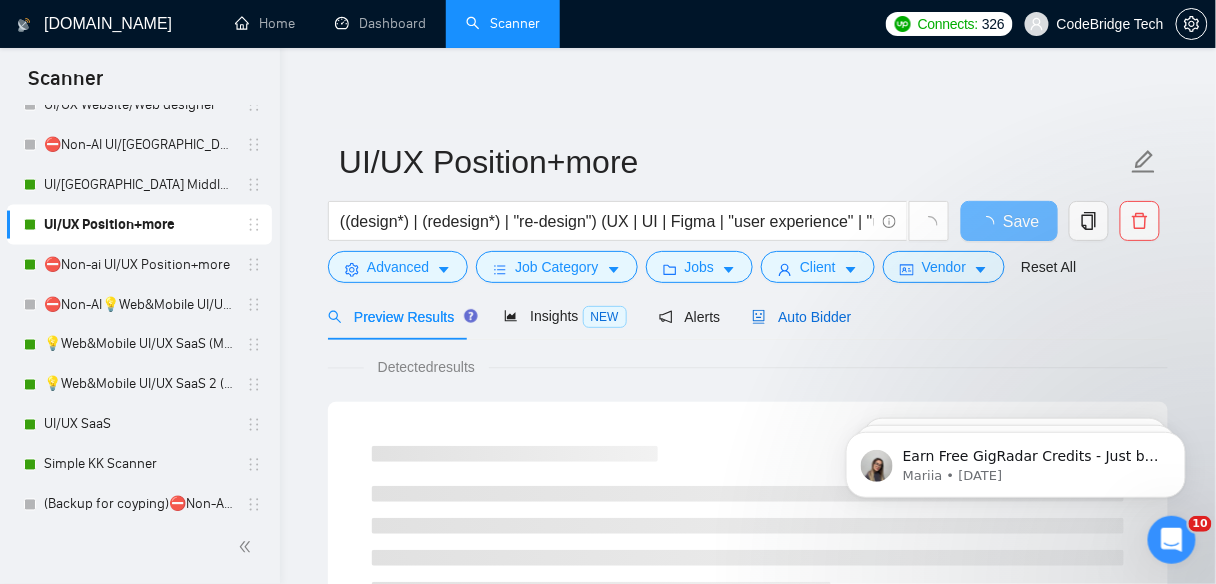
click at [765, 316] on span "Auto Bidder" at bounding box center [801, 317] width 99 height 16
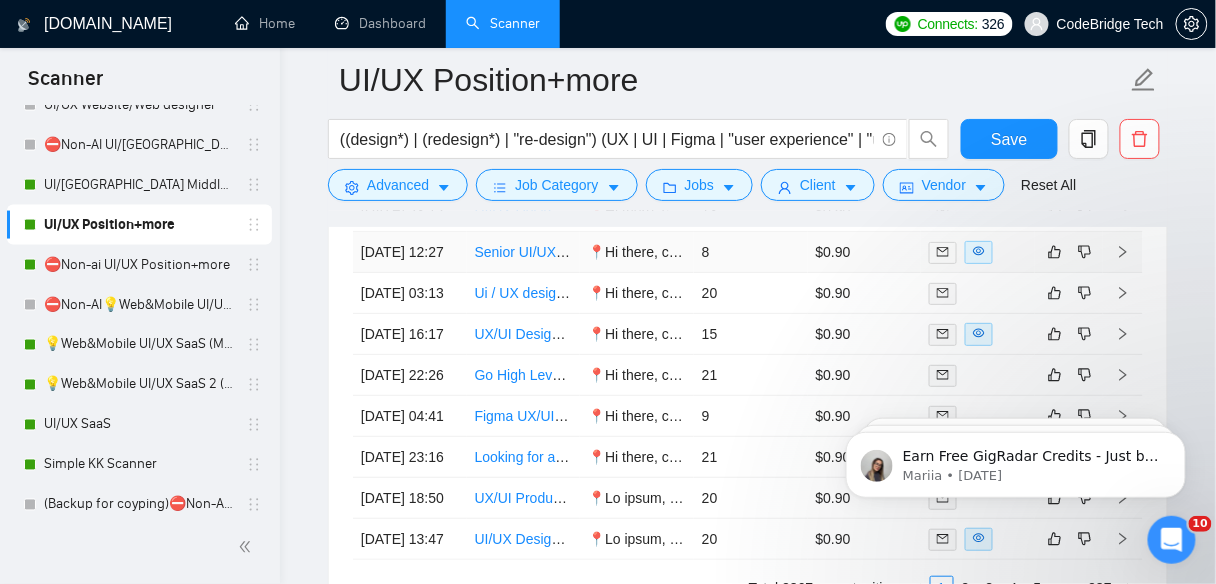
scroll to position [5839, 0]
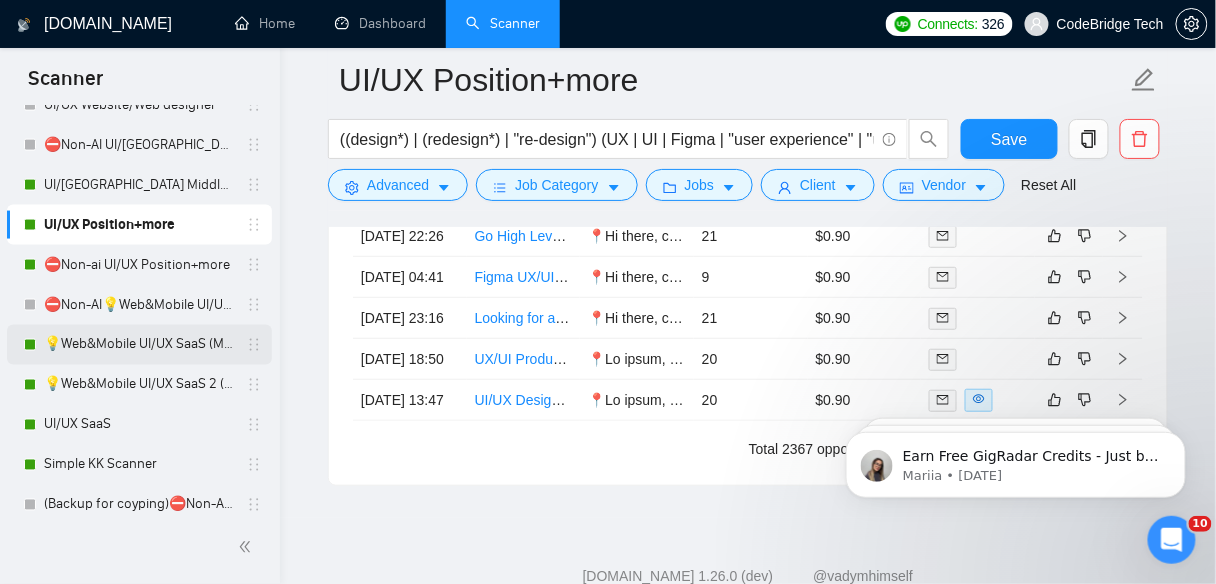
click at [123, 351] on link "💡Web&Mobile UI/UX SaaS (Mariia)" at bounding box center [139, 345] width 190 height 40
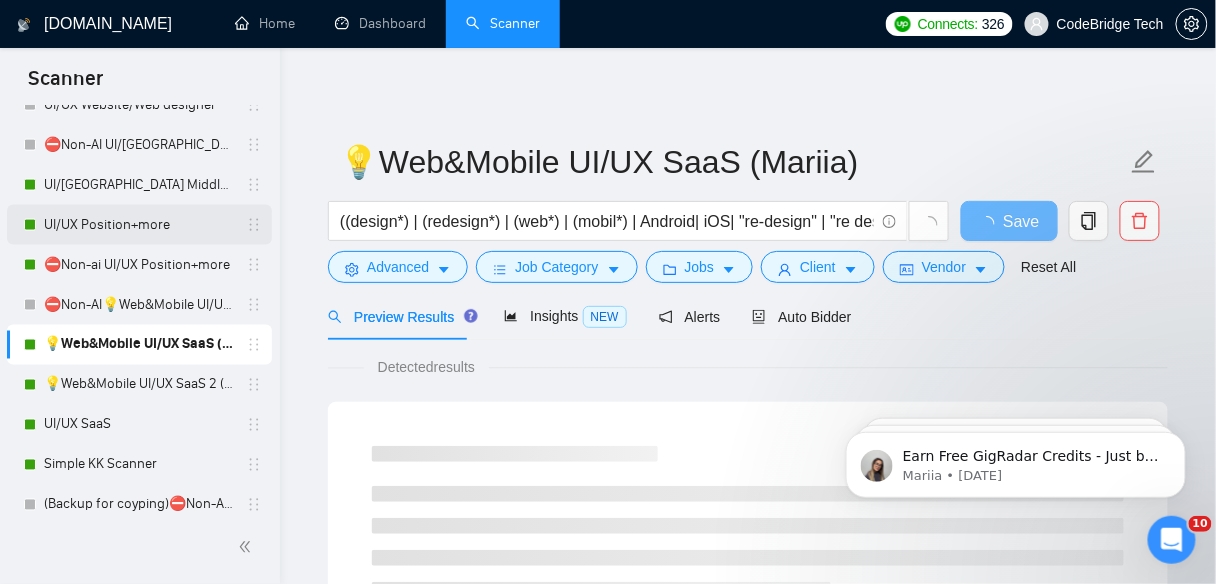
click at [163, 222] on link "UI/UX Position+more" at bounding box center [139, 225] width 190 height 40
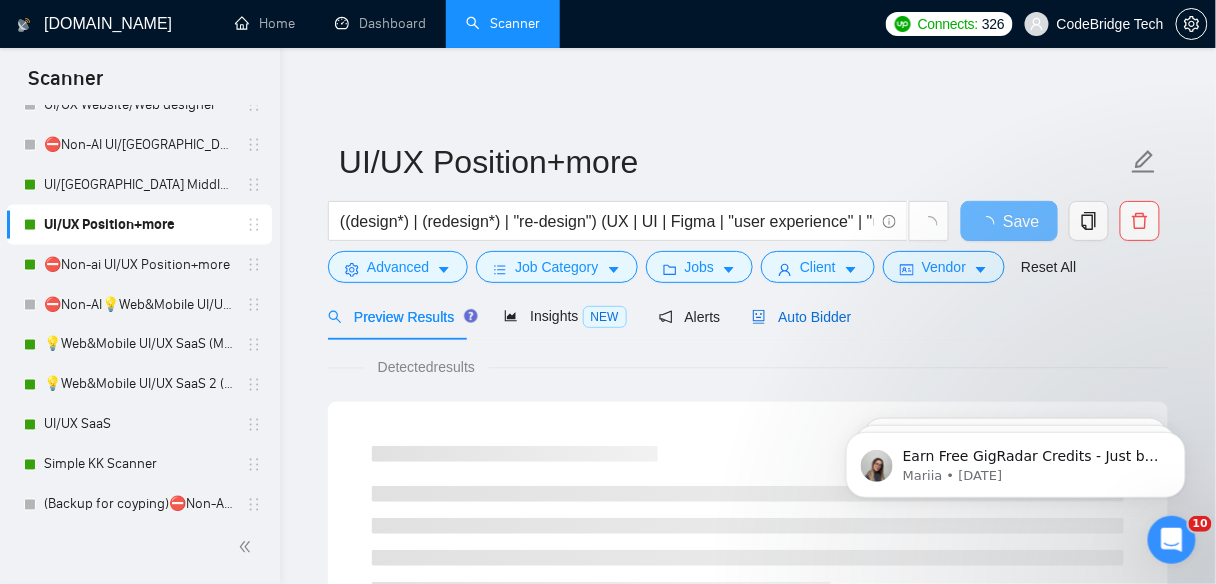
click at [770, 315] on span "Auto Bidder" at bounding box center [801, 317] width 99 height 16
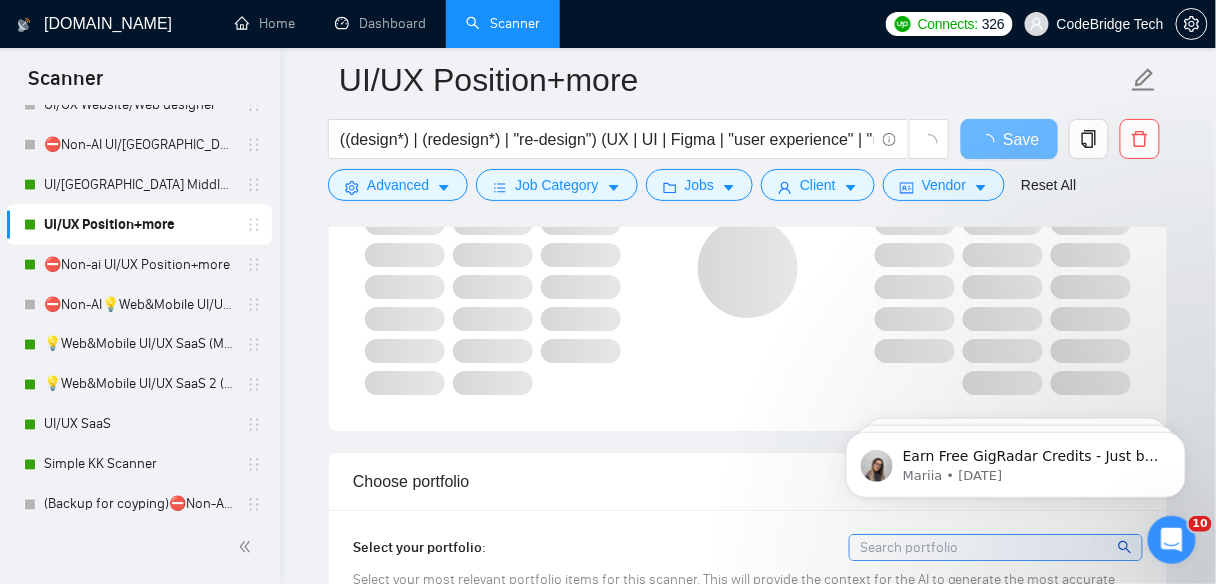
scroll to position [1950, 0]
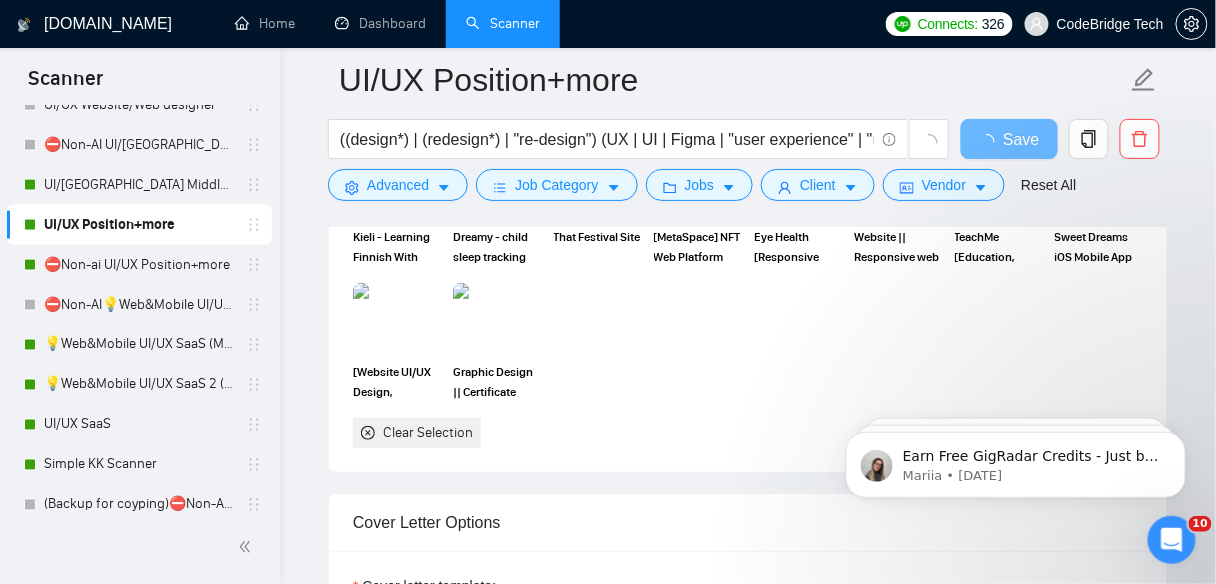
drag, startPoint x: 1227, startPoint y: 193, endPoint x: 10, endPoint y: 28, distance: 1227.9
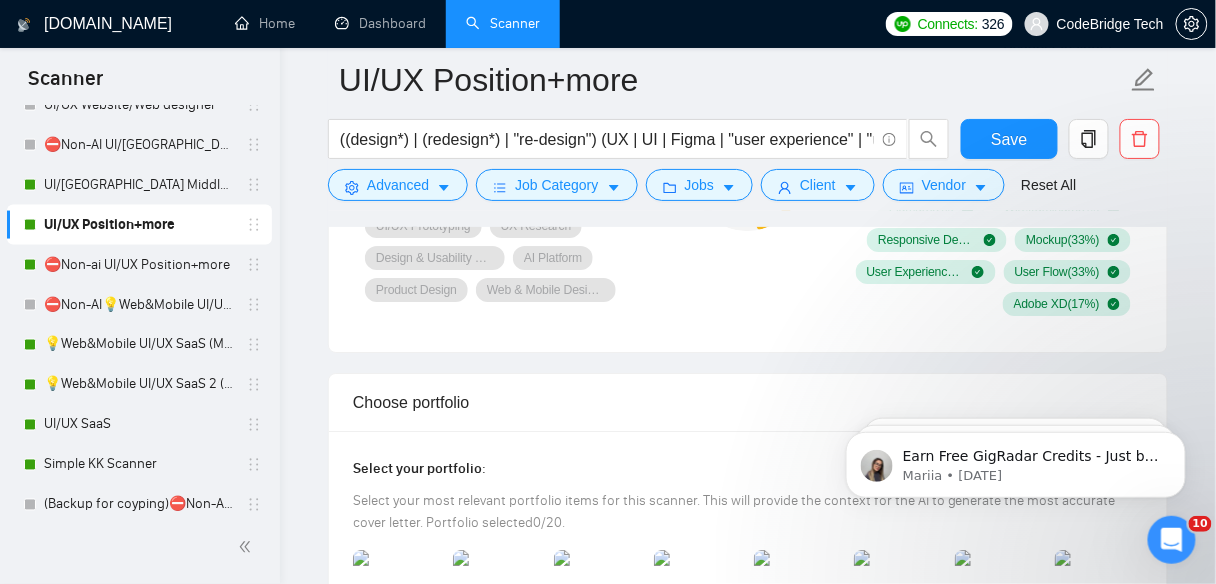
scroll to position [1493, 0]
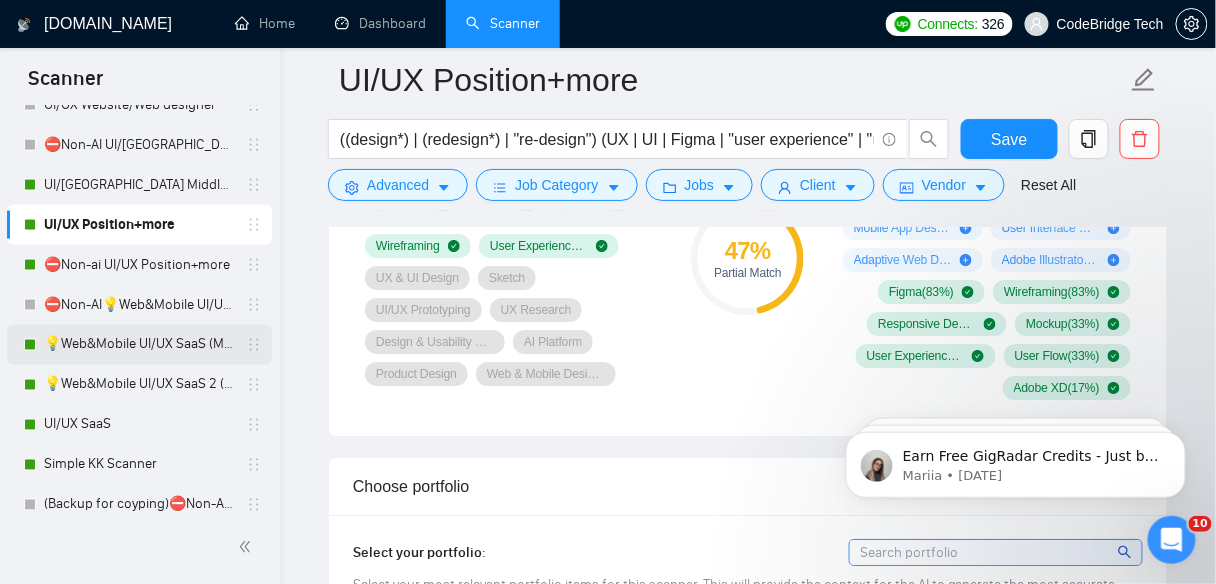
click at [135, 342] on link "💡Web&Mobile UI/UX SaaS (Mariia)" at bounding box center [139, 345] width 190 height 40
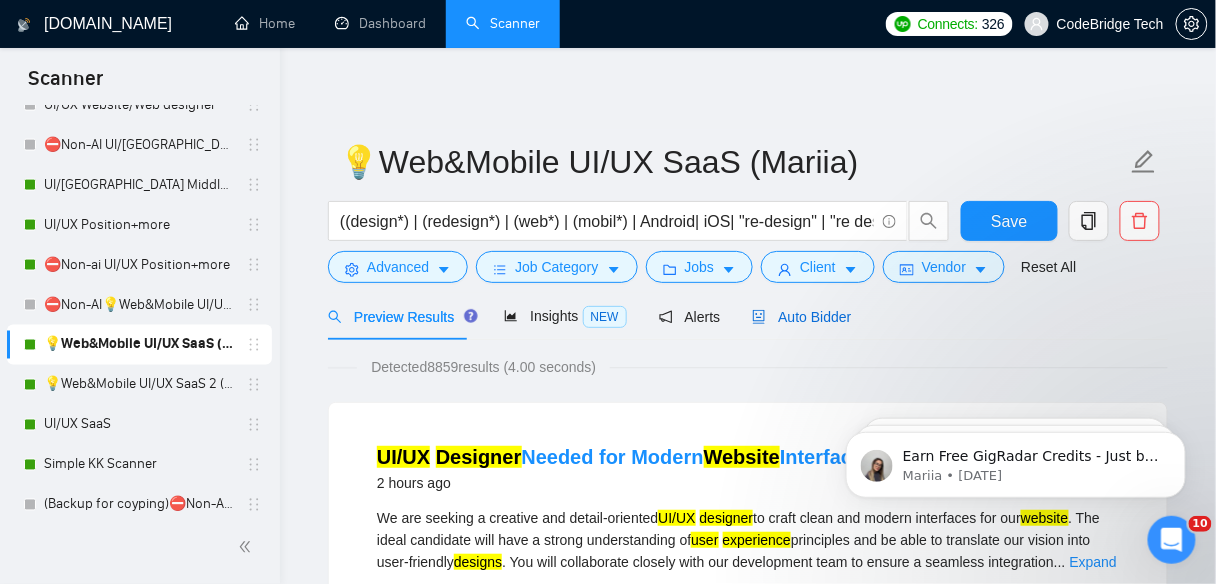
click at [775, 306] on div "Auto Bidder" at bounding box center [801, 317] width 99 height 22
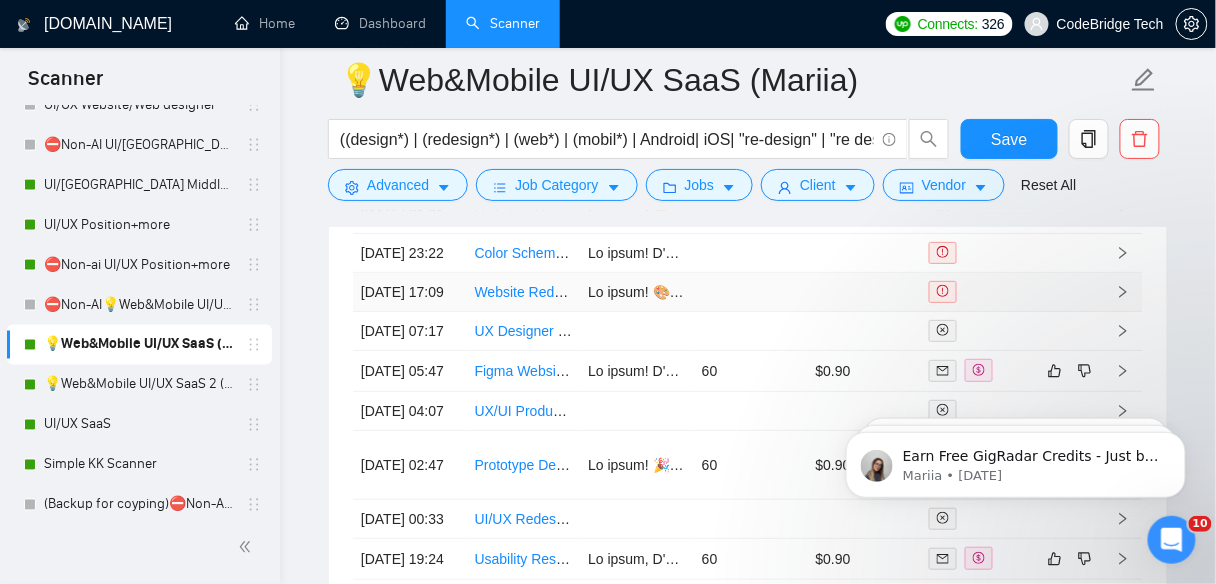
scroll to position [5679, 0]
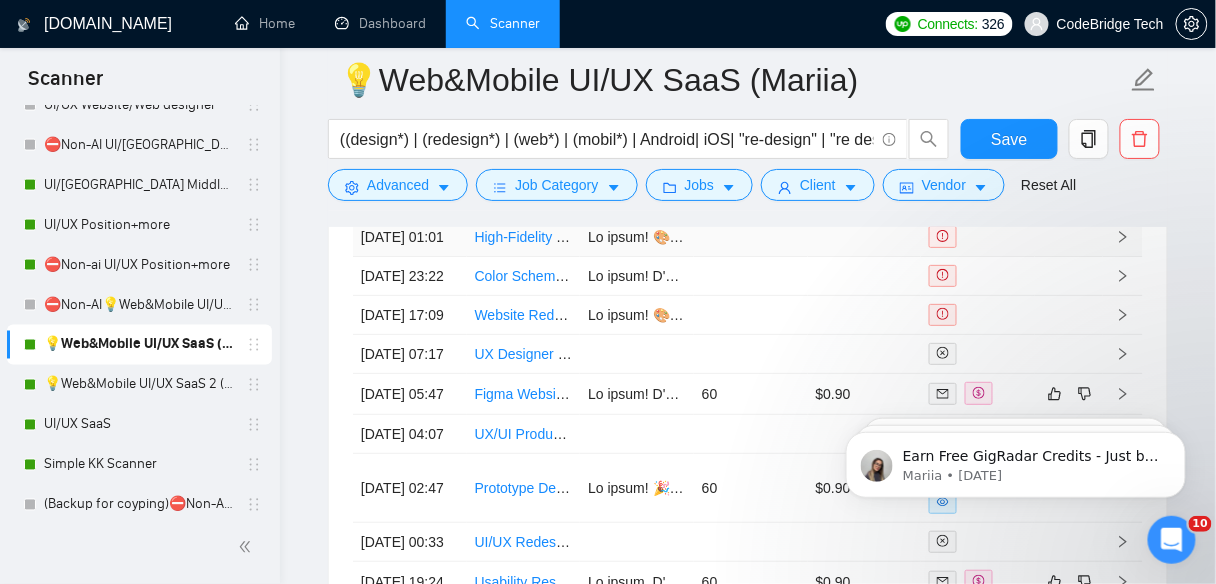
click at [468, 257] on td "High-Fidelity Mockup Designer for Client/Candidate Portal MVP" at bounding box center [524, 237] width 114 height 39
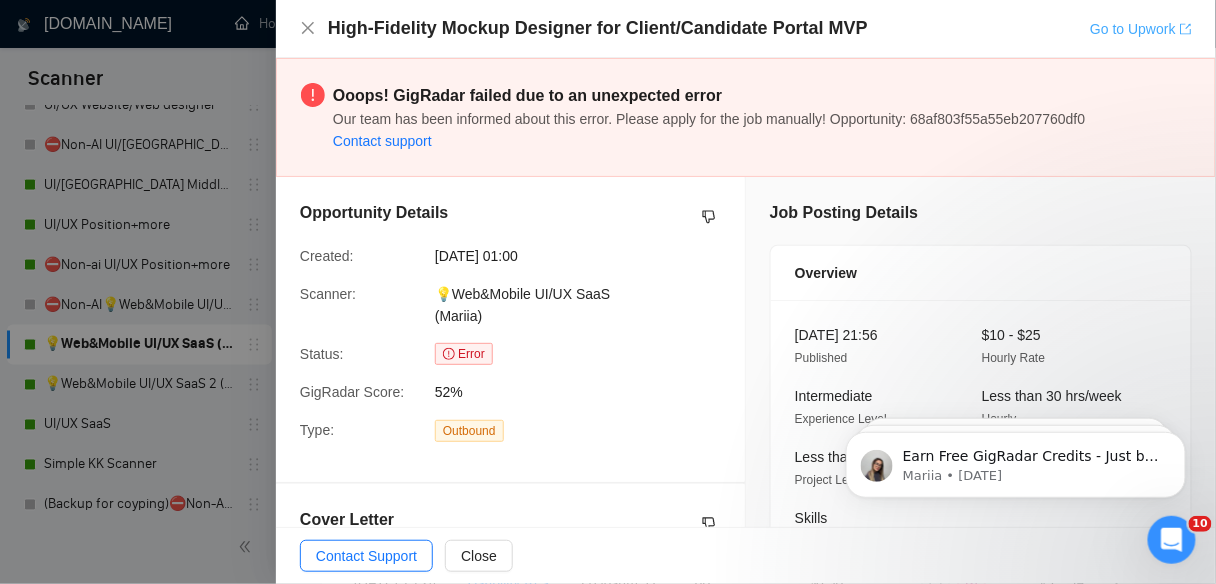
click at [1159, 28] on link "Go to Upwork" at bounding box center [1141, 29] width 102 height 16
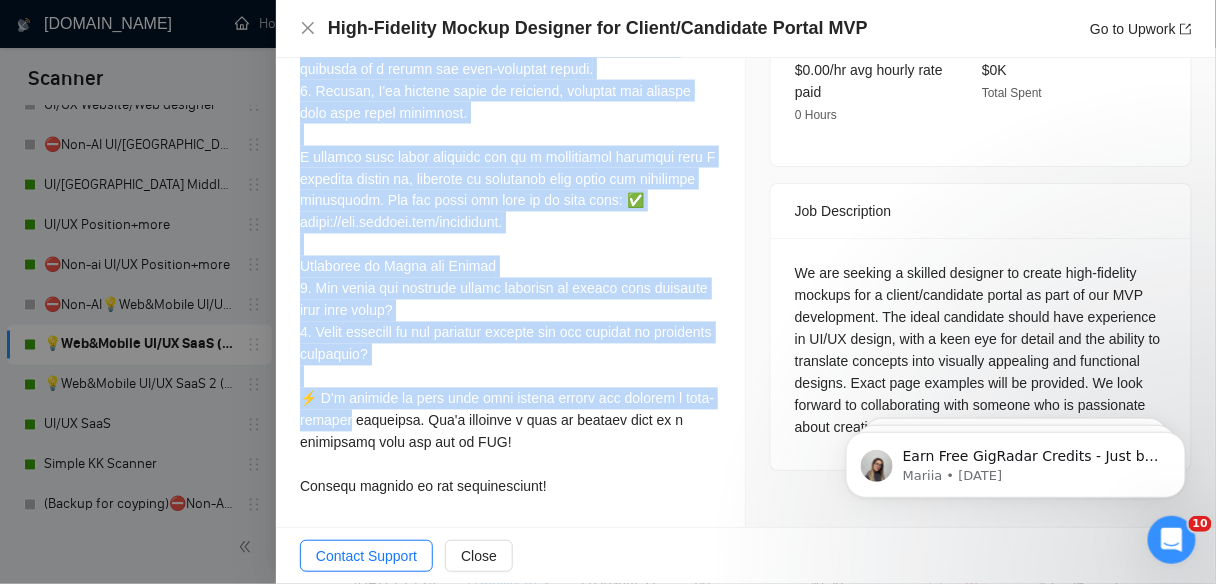
scroll to position [807, 0]
drag, startPoint x: 298, startPoint y: 162, endPoint x: 542, endPoint y: 452, distance: 378.9
click at [542, 452] on div "Cover Letter" at bounding box center [510, 103] width 469 height 852
copy div "Lo ipsum! 🎨 Do s ametcon ad elitsedd, E't inci ut labor etd m ALIQ enim admini …"
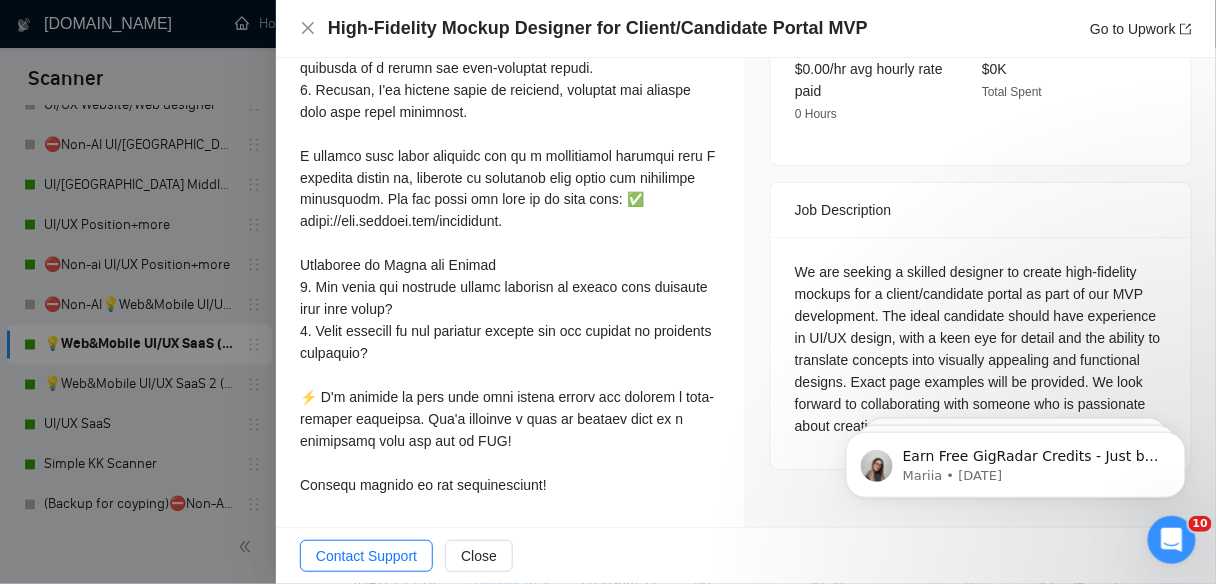
click at [222, 256] on div at bounding box center [608, 292] width 1216 height 584
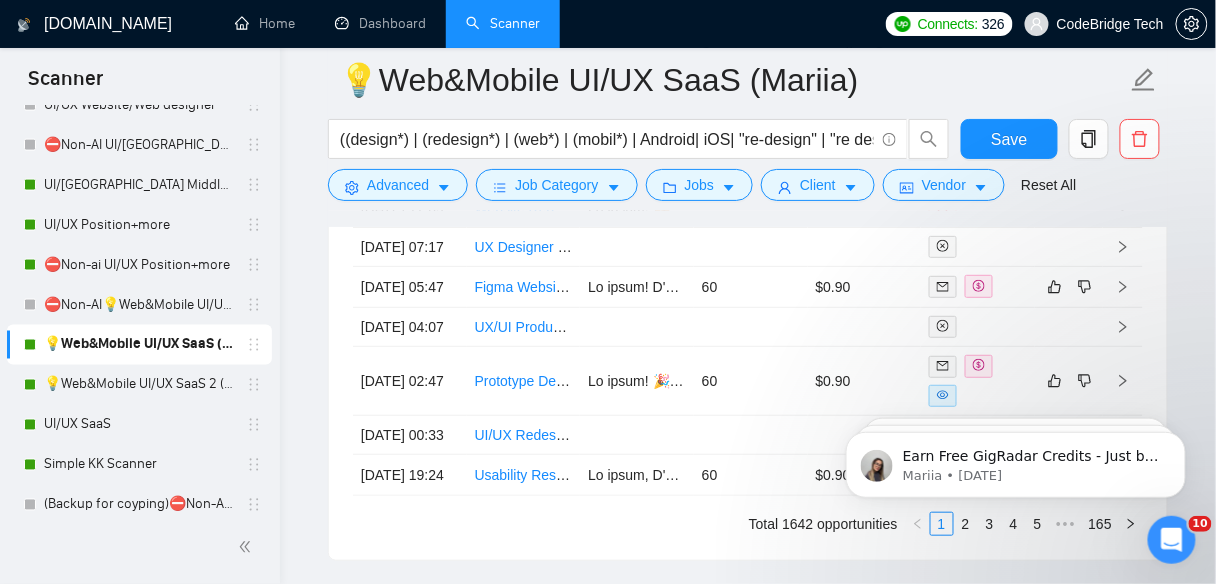
scroll to position [5919, 0]
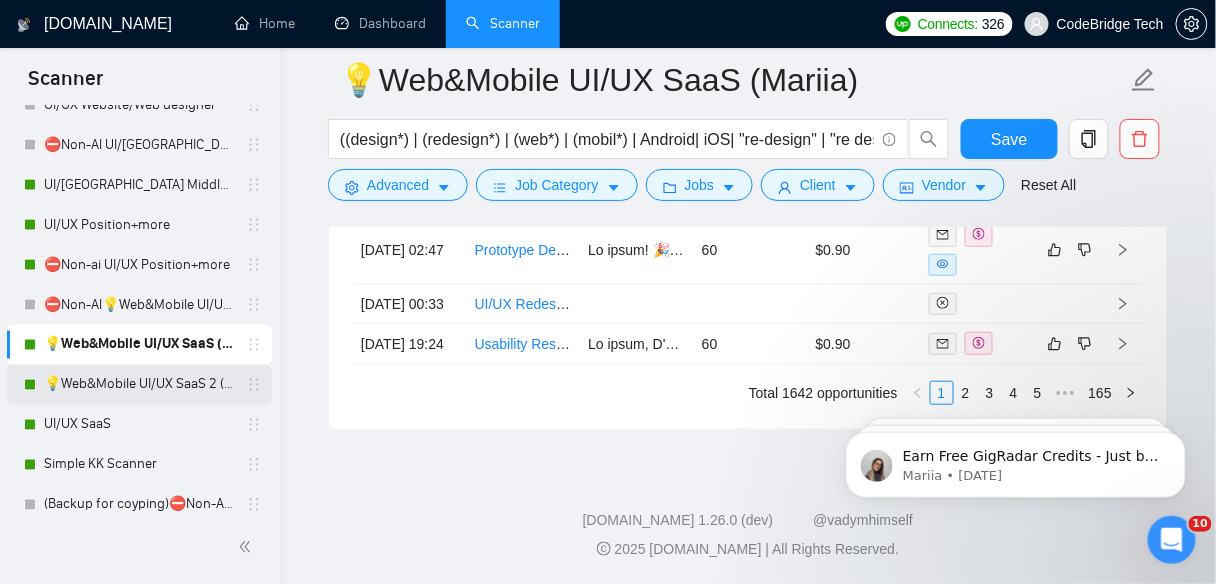
click at [200, 387] on link "💡Web&Mobile UI/UX SaaS 2 ([PERSON_NAME])" at bounding box center [139, 385] width 190 height 40
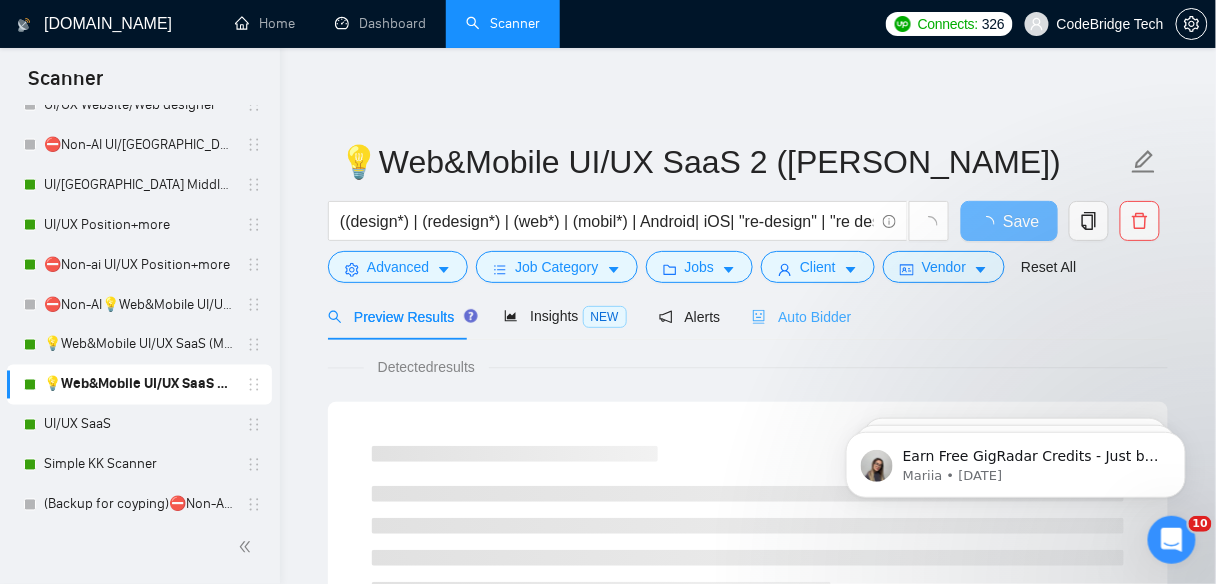
click at [797, 332] on div "Auto Bidder" at bounding box center [801, 316] width 99 height 47
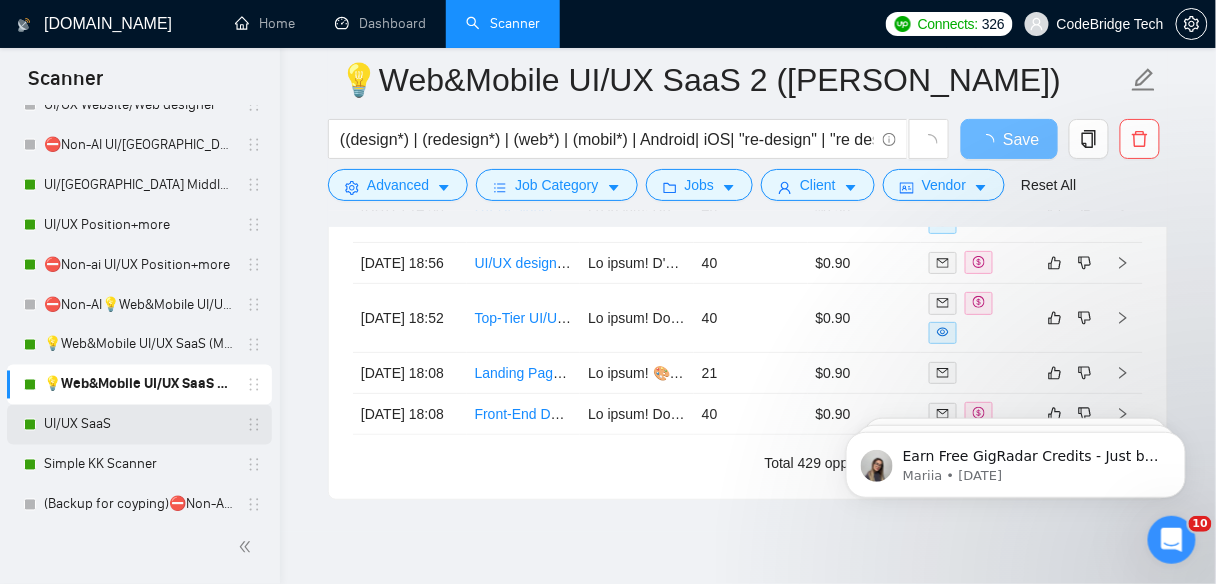
scroll to position [5679, 0]
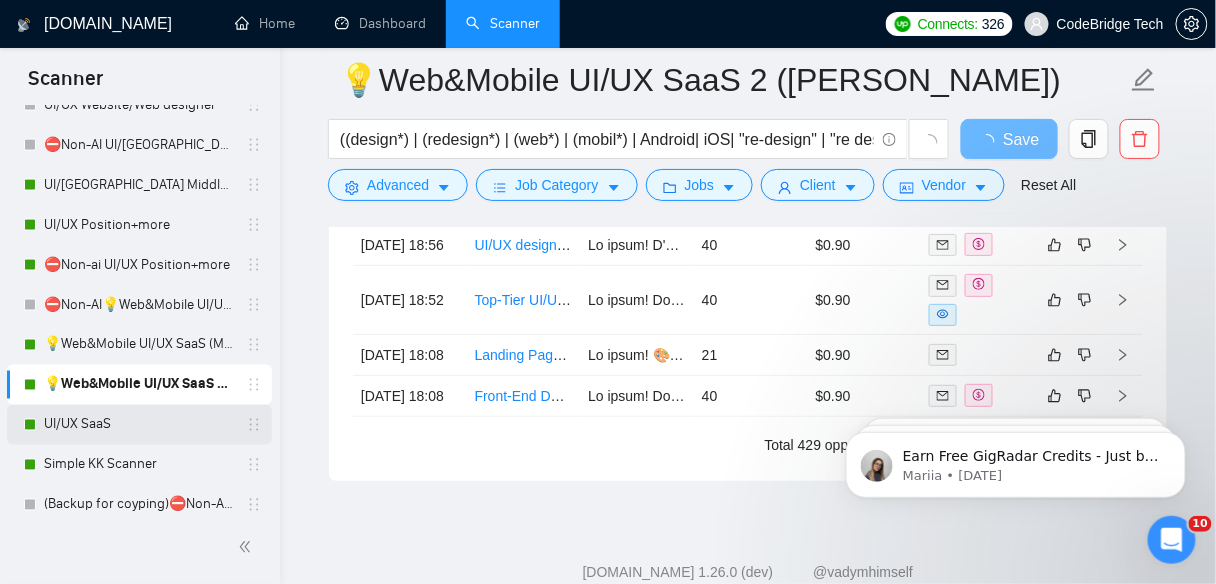
click at [109, 420] on link "UI/UX SaaS" at bounding box center [139, 425] width 190 height 40
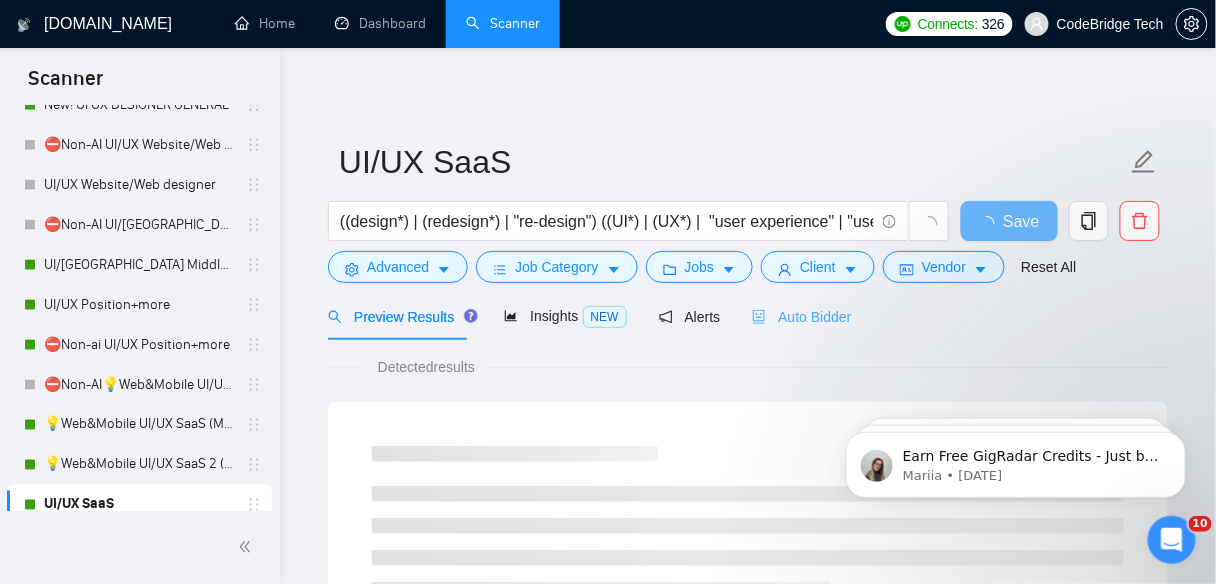
click at [801, 297] on div "Auto Bidder" at bounding box center [801, 316] width 99 height 47
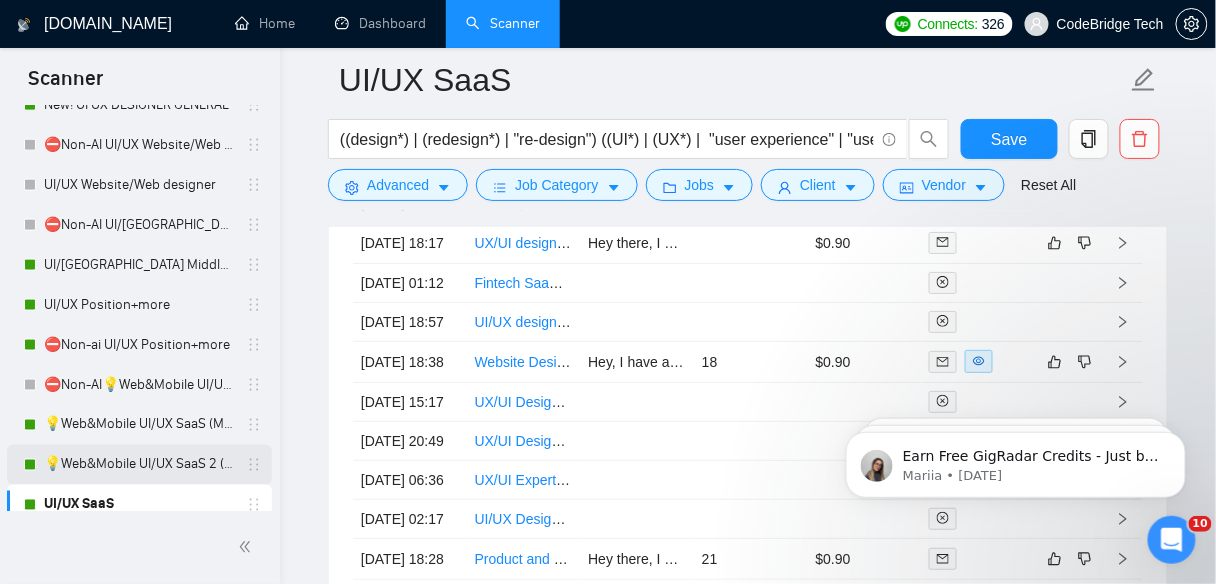
scroll to position [800, 0]
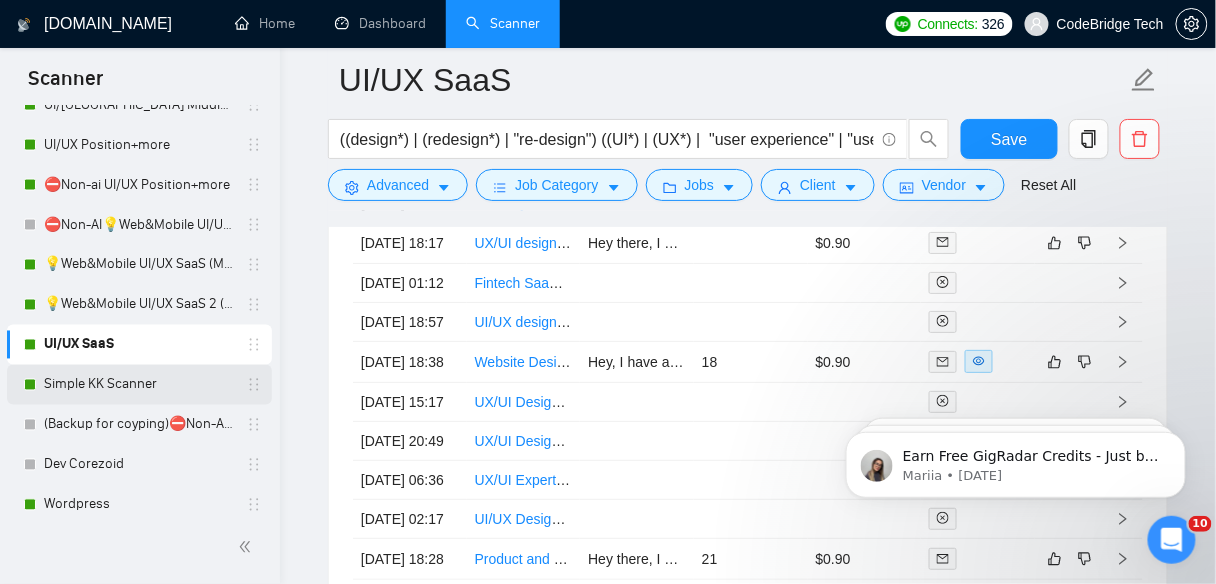
click at [142, 382] on link "Simple KK Scanner" at bounding box center [139, 385] width 190 height 40
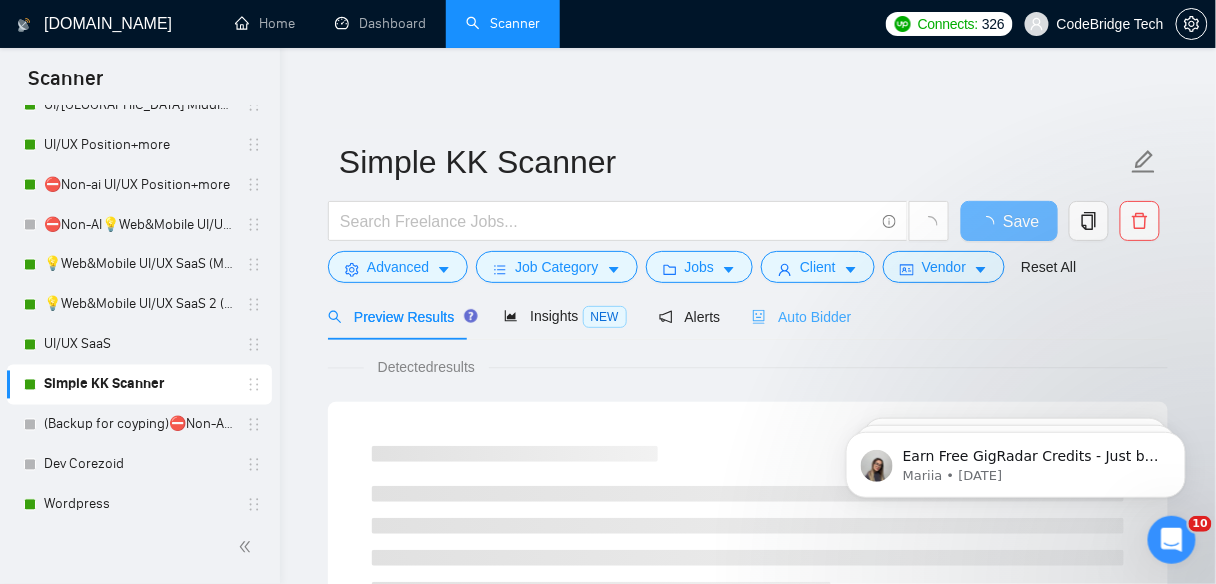
click at [790, 333] on div "Auto Bidder" at bounding box center [801, 316] width 99 height 47
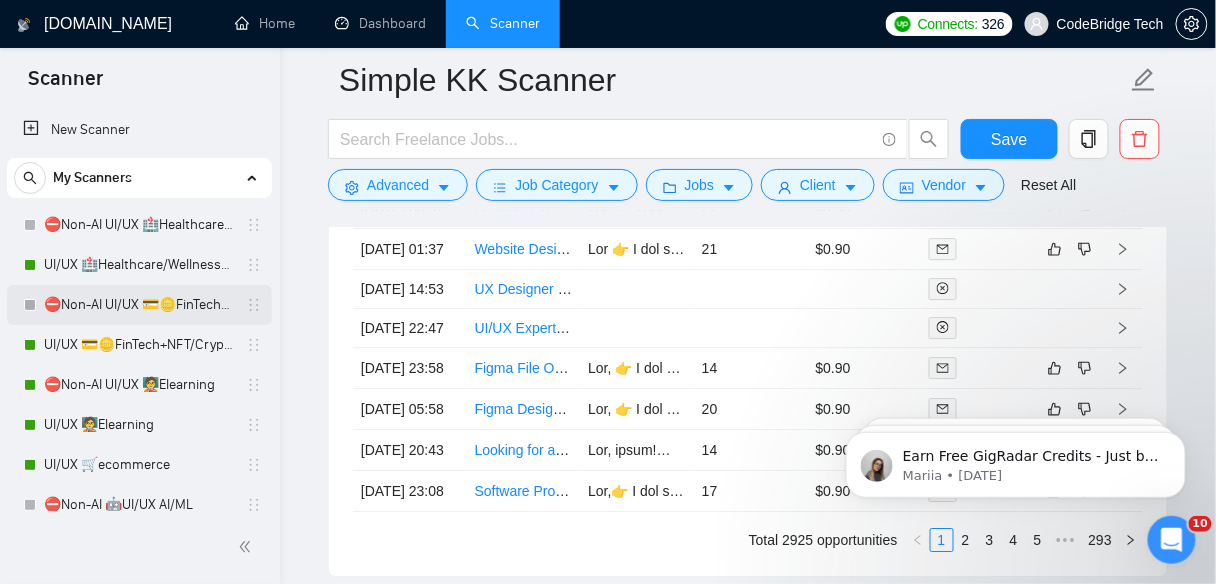
scroll to position [160, 0]
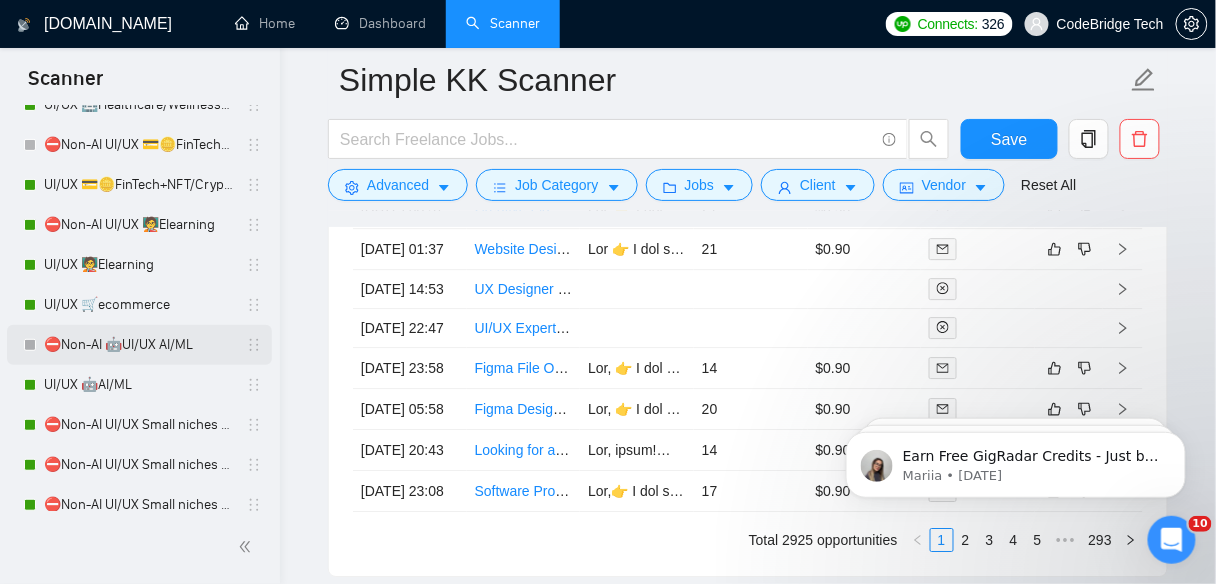
click at [119, 364] on link "⛔Non-AI 🤖UI/UX AI/ML" at bounding box center [139, 345] width 190 height 40
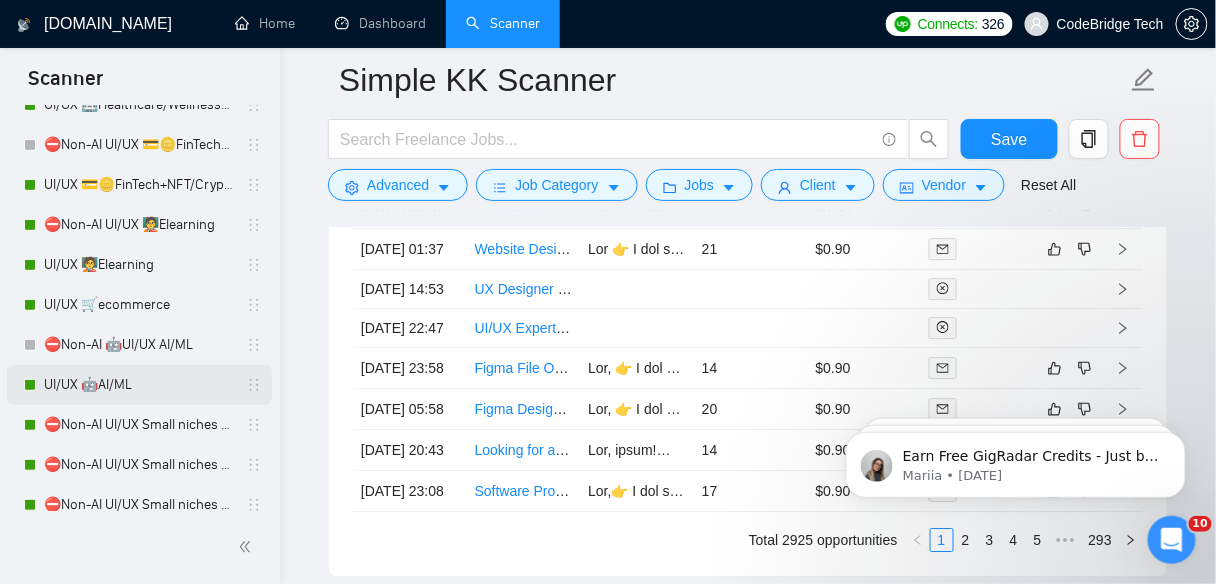
click at [117, 393] on link "UI/UX 🤖AI/ML" at bounding box center [139, 385] width 190 height 40
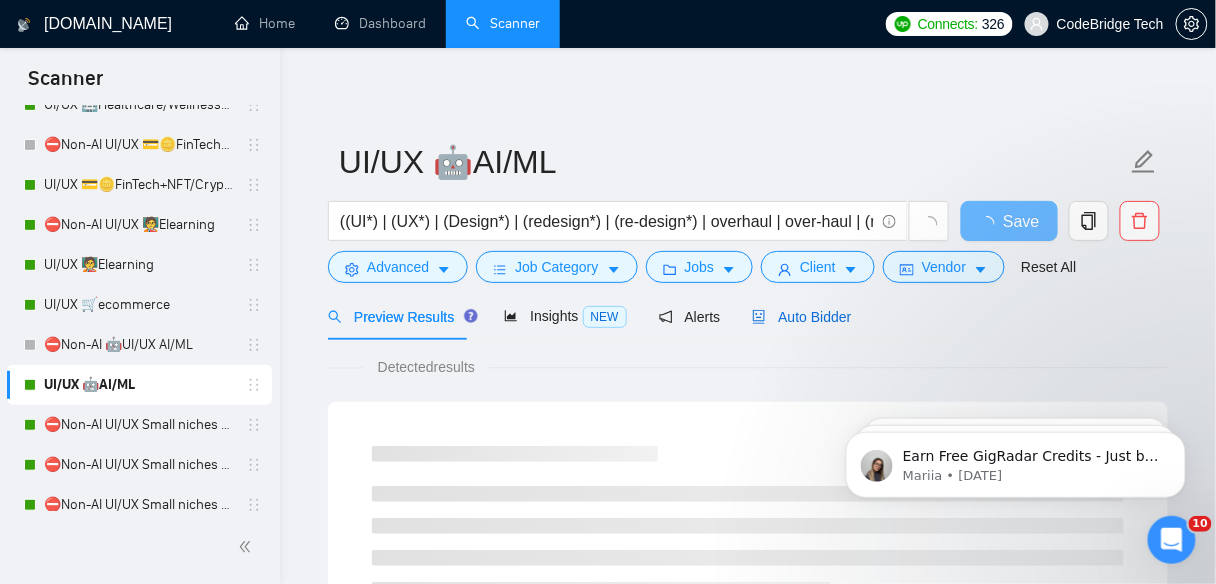
click at [769, 317] on span "Auto Bidder" at bounding box center [801, 317] width 99 height 16
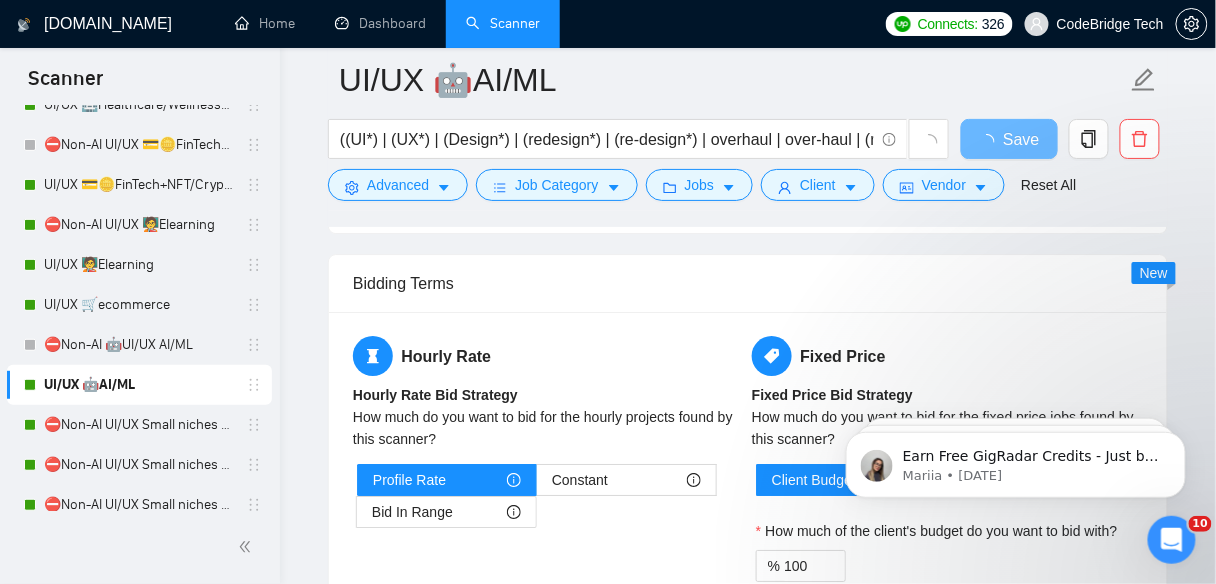
click at [1192, 478] on body "Earn Free GigRadar Credits - Just by Sharing Your Story! 💬 Want more credits fo…" at bounding box center [1015, 459] width 384 height 124
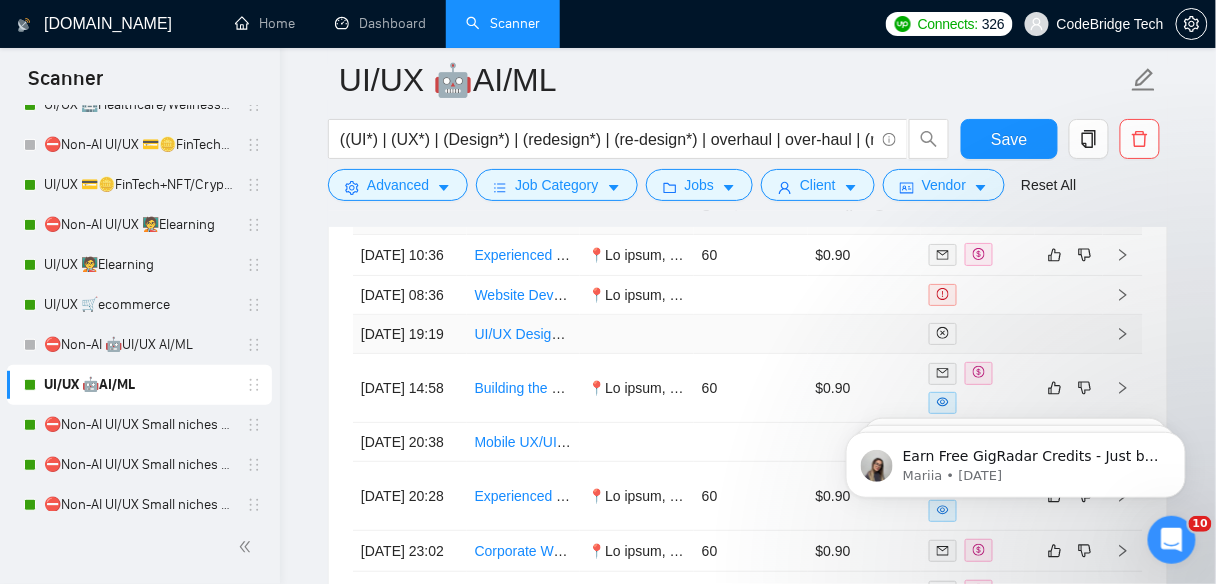
scroll to position [5622, 0]
click at [455, 316] on td "[DATE] 08:36" at bounding box center [410, 296] width 114 height 39
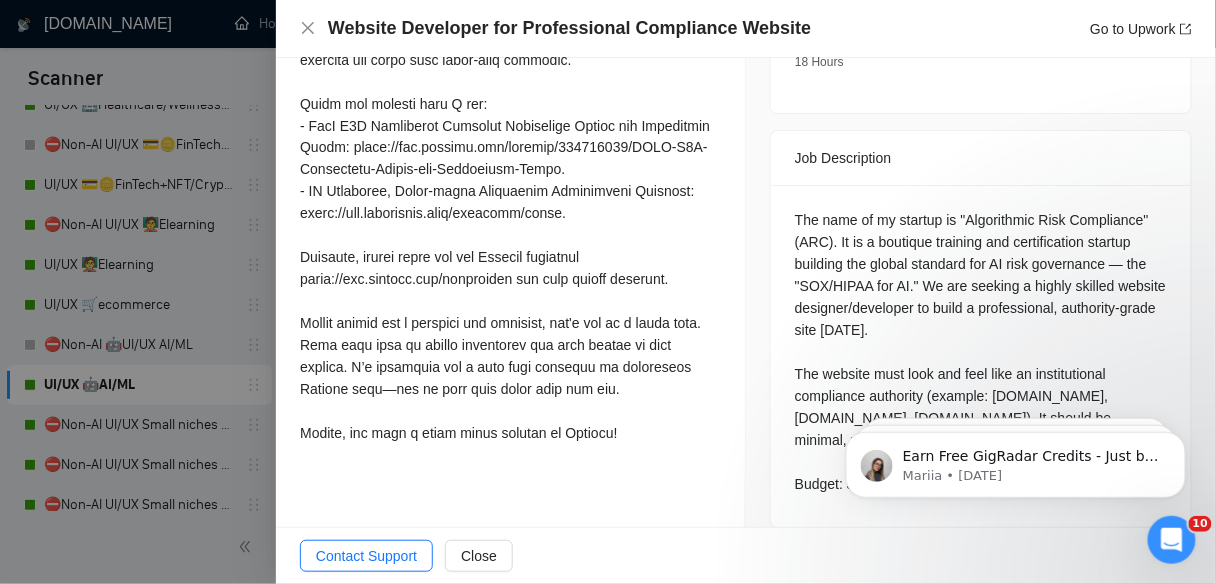
scroll to position [6102, 0]
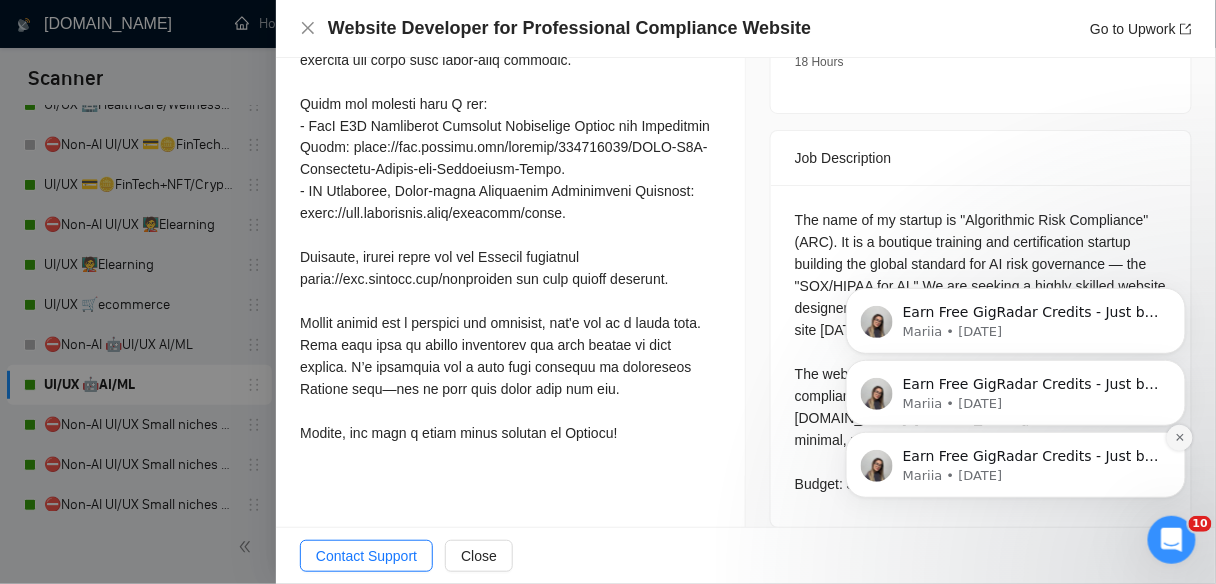
click at [1185, 438] on button "Dismiss notification" at bounding box center [1179, 437] width 26 height 26
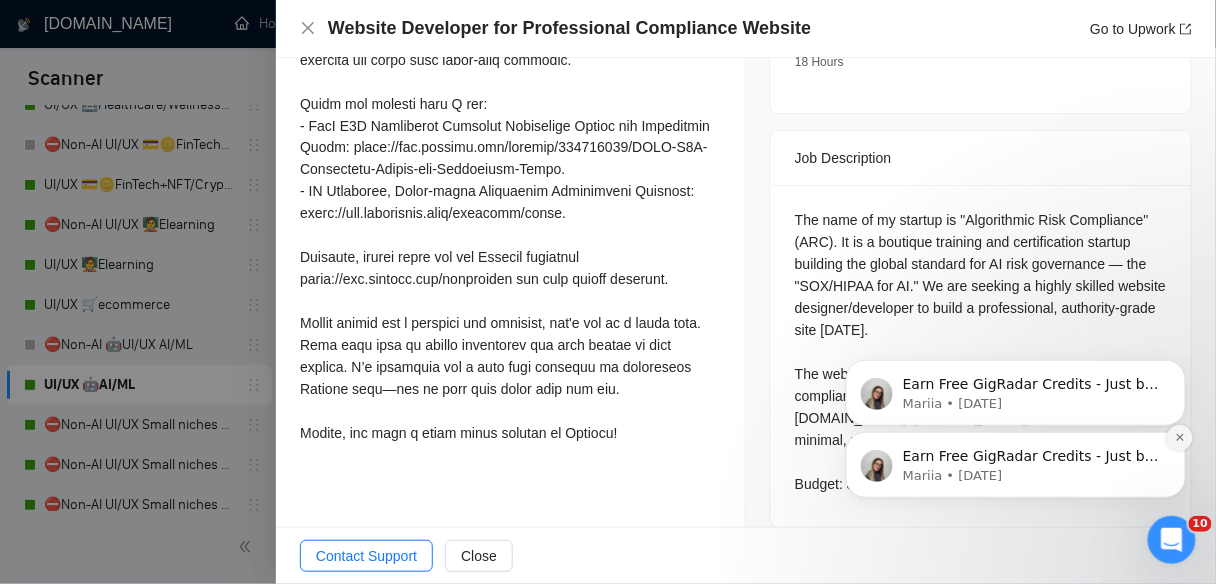
click at [1175, 439] on icon "Dismiss notification" at bounding box center [1179, 436] width 11 height 11
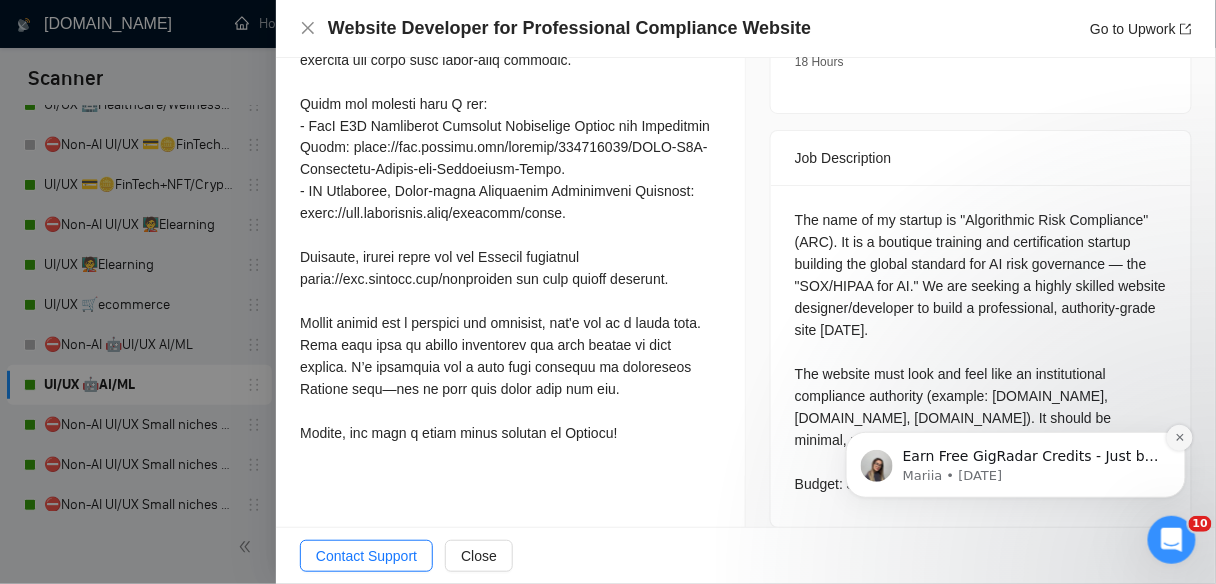
click at [1178, 430] on button "Dismiss notification" at bounding box center [1179, 437] width 26 height 26
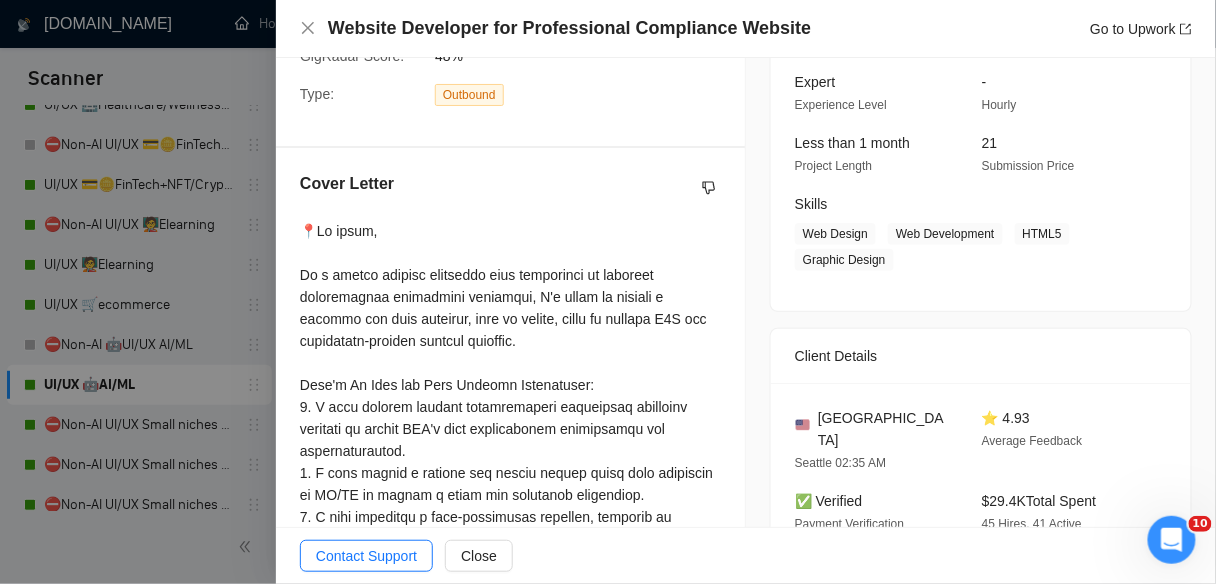
scroll to position [299, 0]
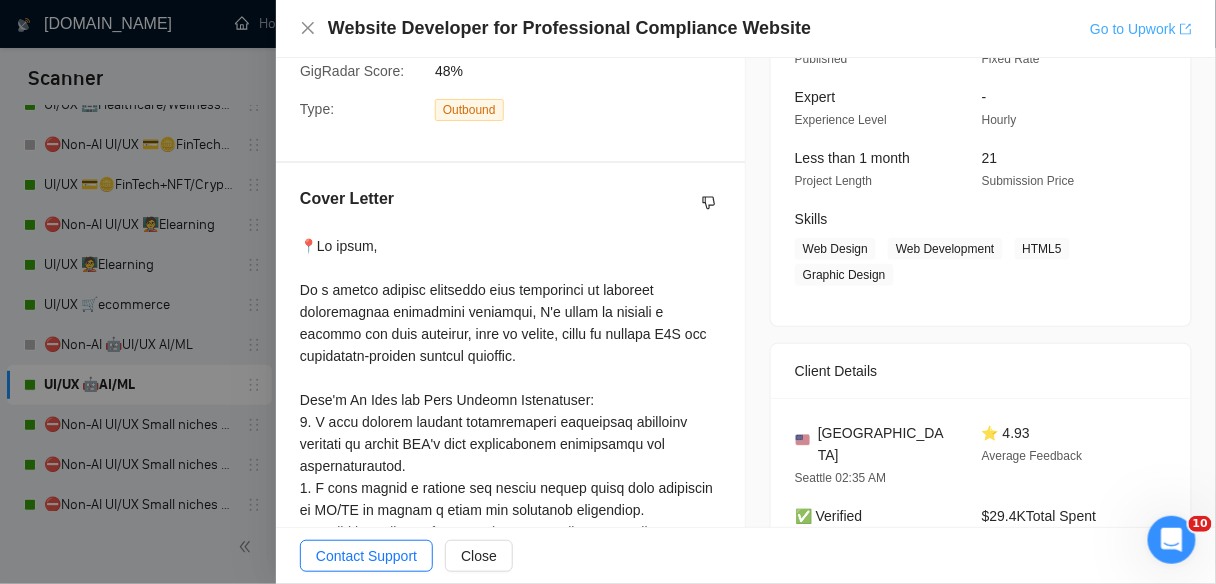
click at [1118, 34] on link "Go to Upwork" at bounding box center [1141, 29] width 102 height 16
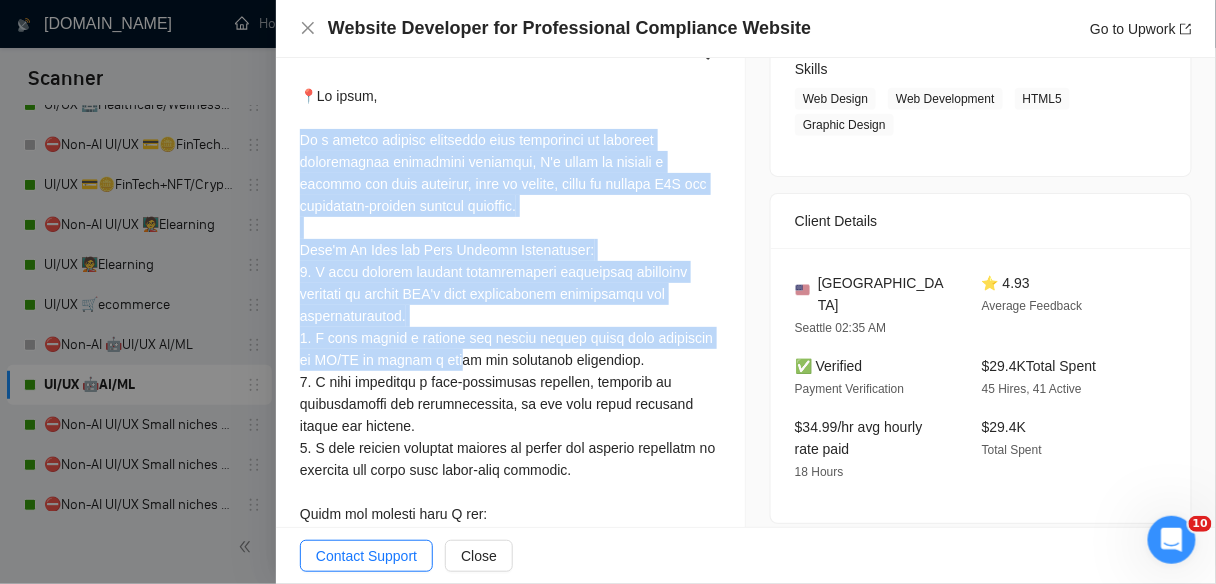
scroll to position [459, 0]
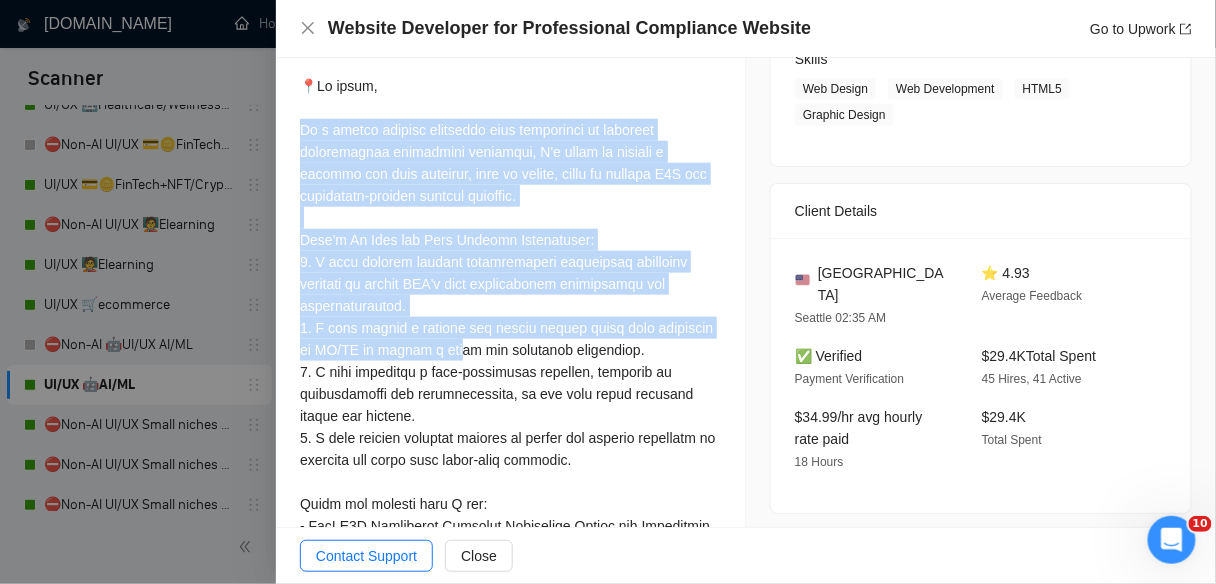
drag, startPoint x: 304, startPoint y: 291, endPoint x: 424, endPoint y: 325, distance: 124.7
click at [424, 325] on div at bounding box center [510, 460] width 421 height 770
click at [426, 160] on div at bounding box center [510, 460] width 421 height 770
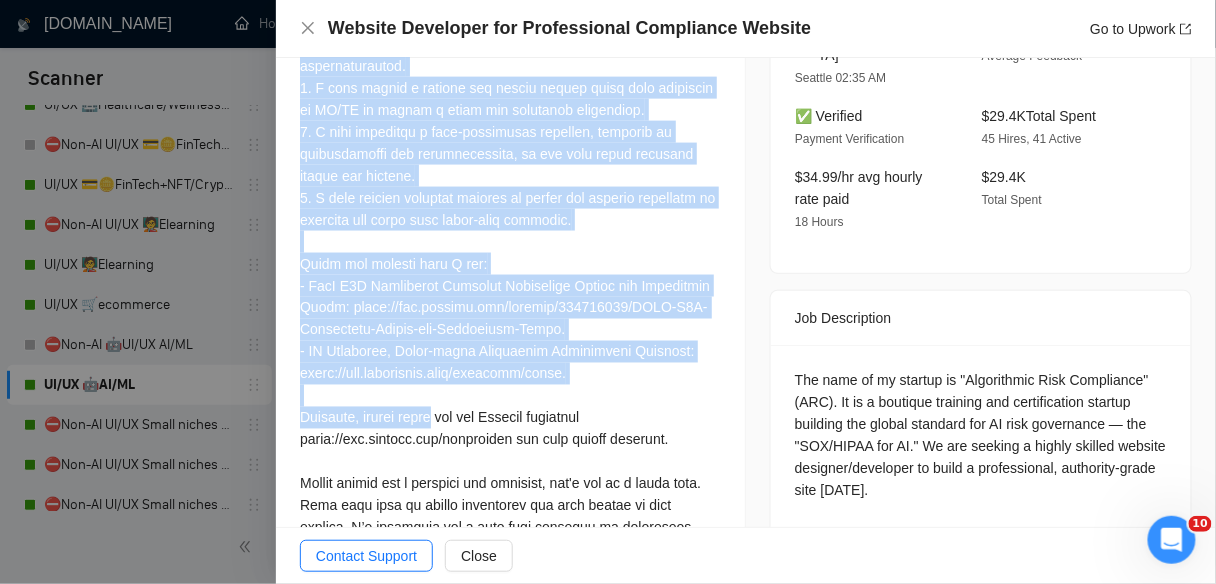
scroll to position [779, 0]
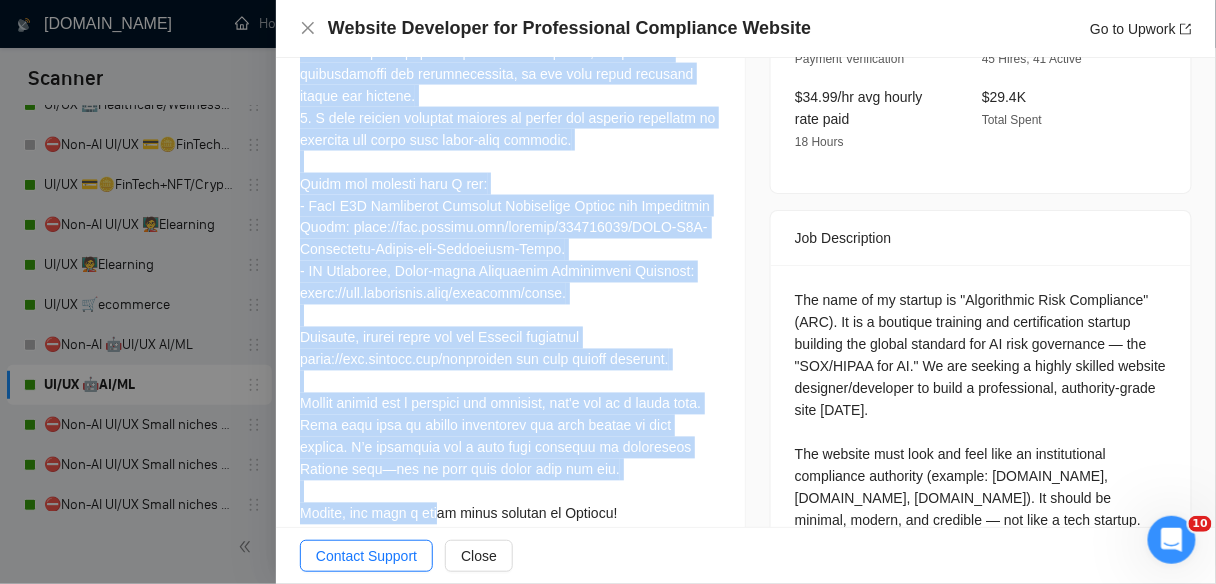
drag, startPoint x: 307, startPoint y: 127, endPoint x: 597, endPoint y: 459, distance: 440.7
click at [597, 459] on div at bounding box center [510, 140] width 421 height 770
copy div "l ipsumd sitamet consectet adip elitseddoe te incididu utlaboreetdo magnaaliqu …"
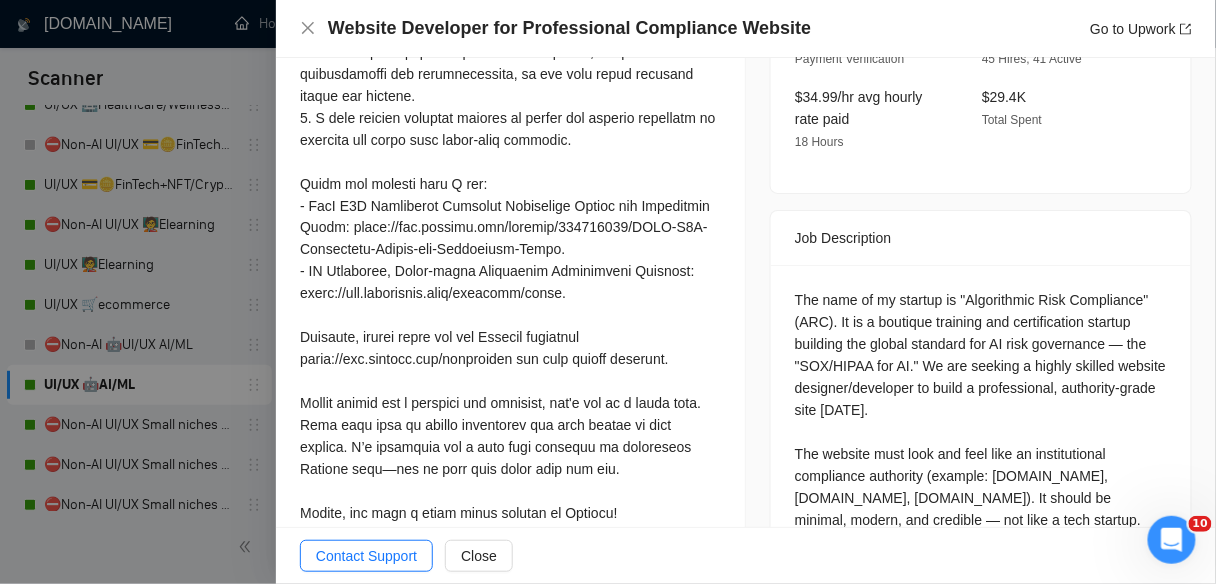
click at [181, 356] on div at bounding box center [608, 292] width 1216 height 584
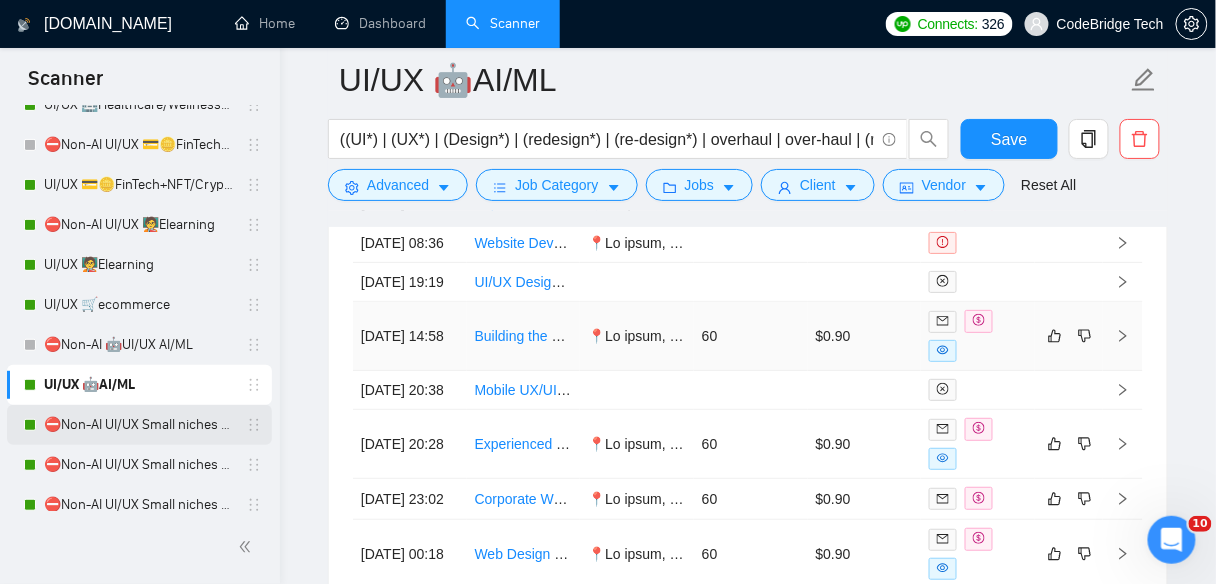
scroll to position [5702, 0]
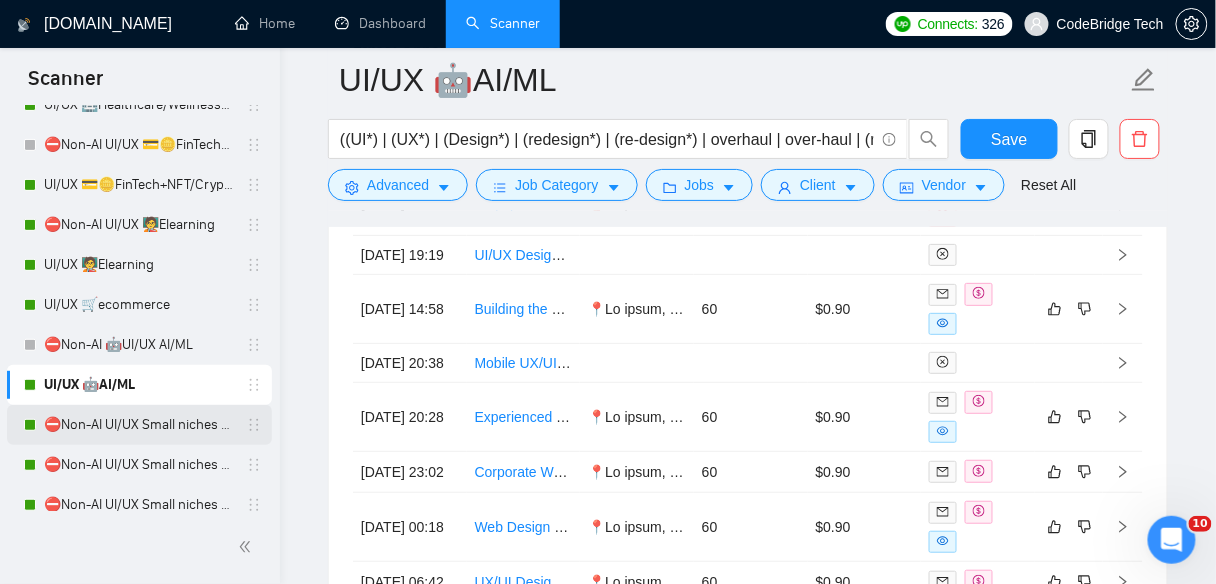
click at [128, 434] on link "⛔Non-AI UI/UX Small niches 1 - Productivity/Booking,automotive, travel, social …" at bounding box center [139, 425] width 190 height 40
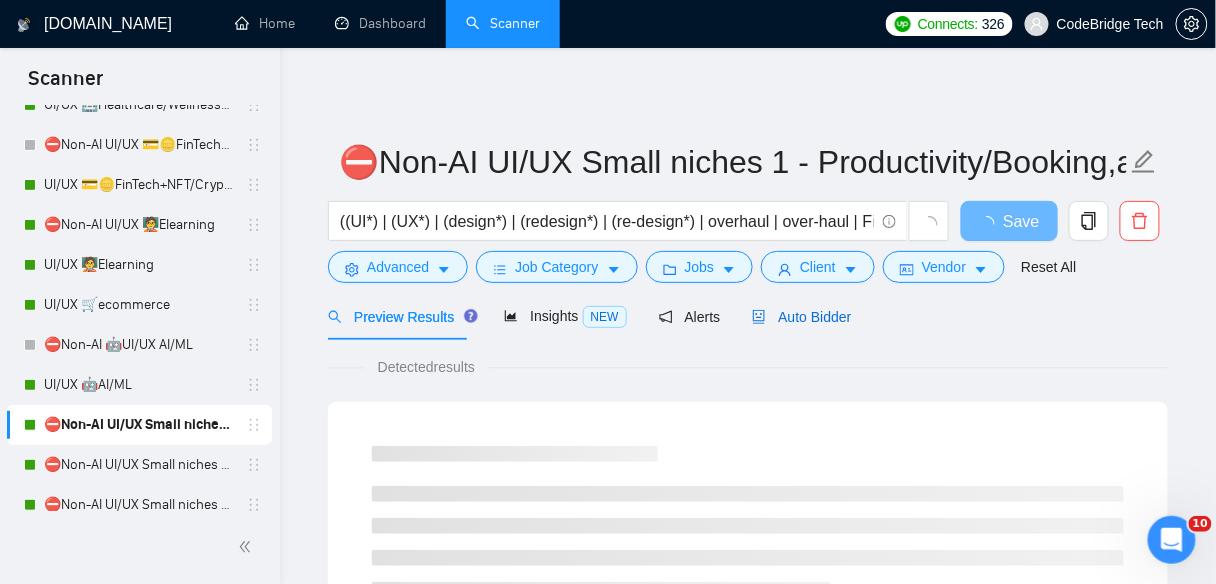
click at [823, 318] on span "Auto Bidder" at bounding box center [801, 317] width 99 height 16
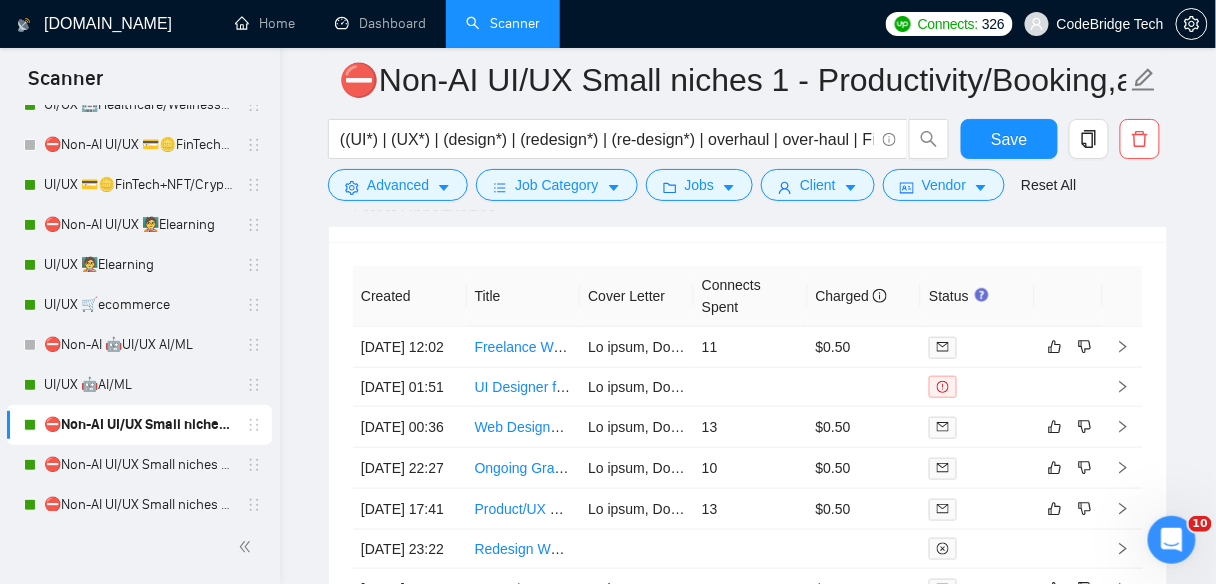
scroll to position [4079, 0]
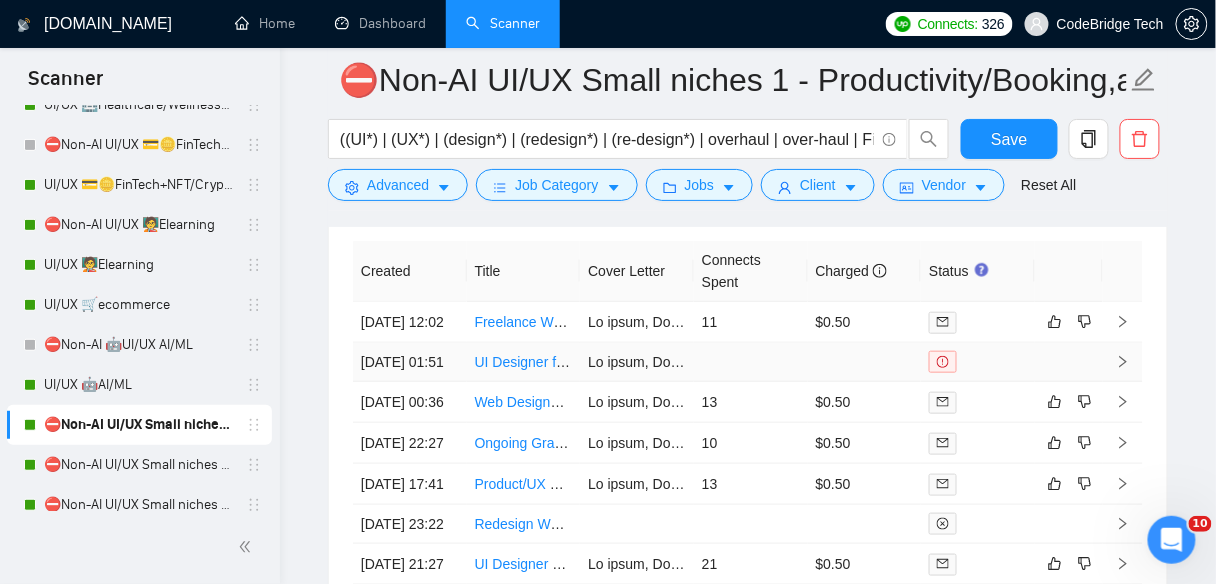
click at [501, 370] on link "UI Designer for Social Media App" at bounding box center [578, 362] width 206 height 16
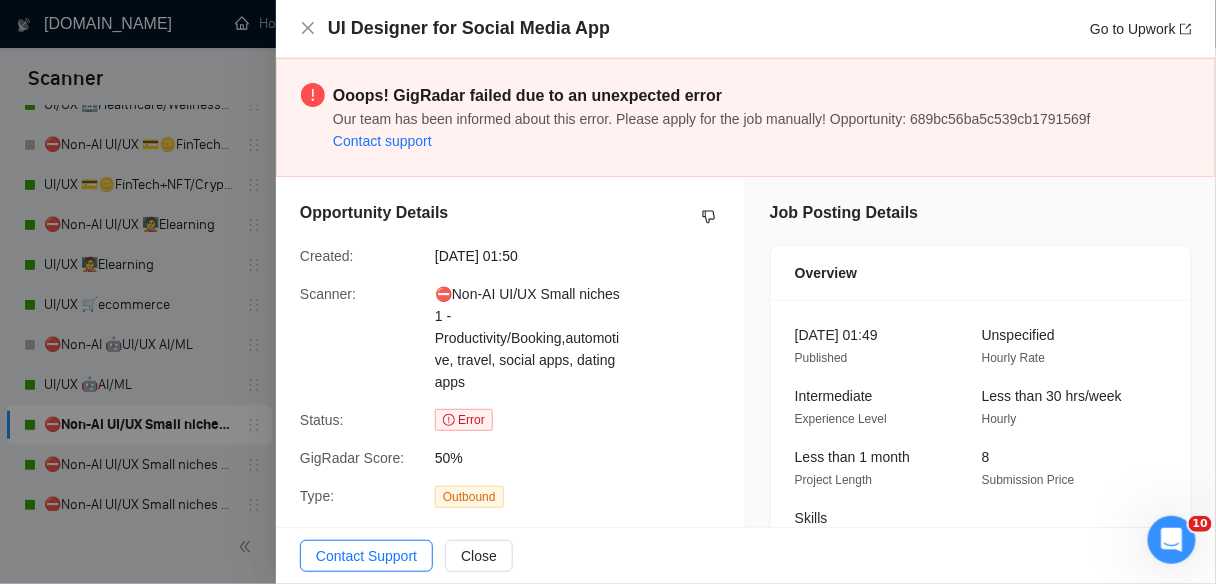
click at [202, 275] on div at bounding box center [608, 292] width 1216 height 584
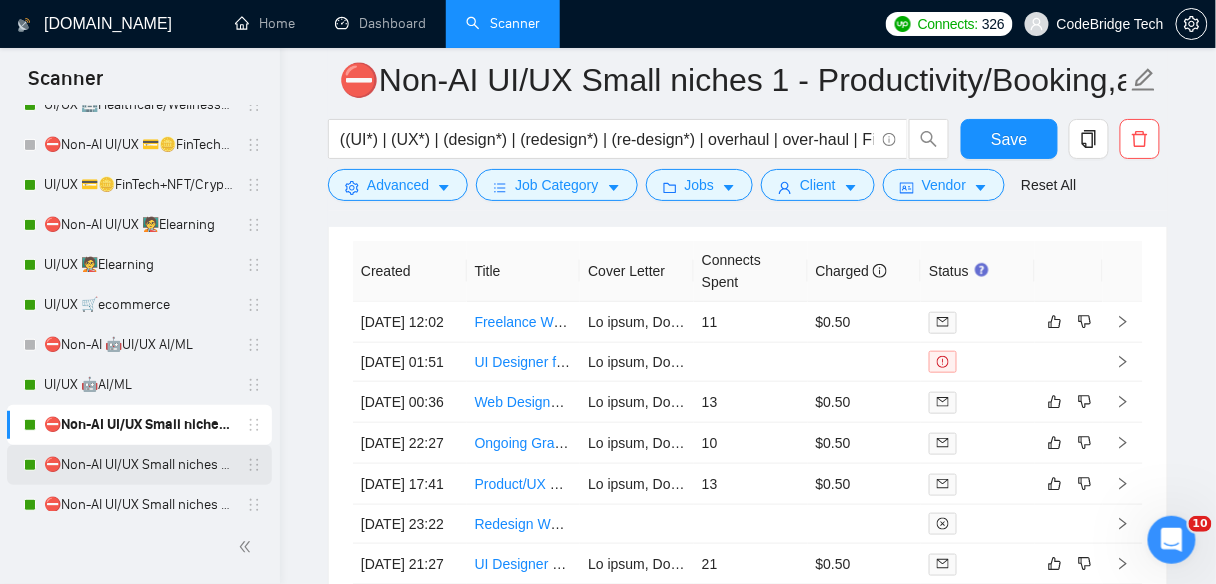
click at [170, 455] on link "⛔Non-AI UI/UX Small niches 2 - HR (Ticketing), Legal,Tax/Logistics" at bounding box center [139, 465] width 190 height 40
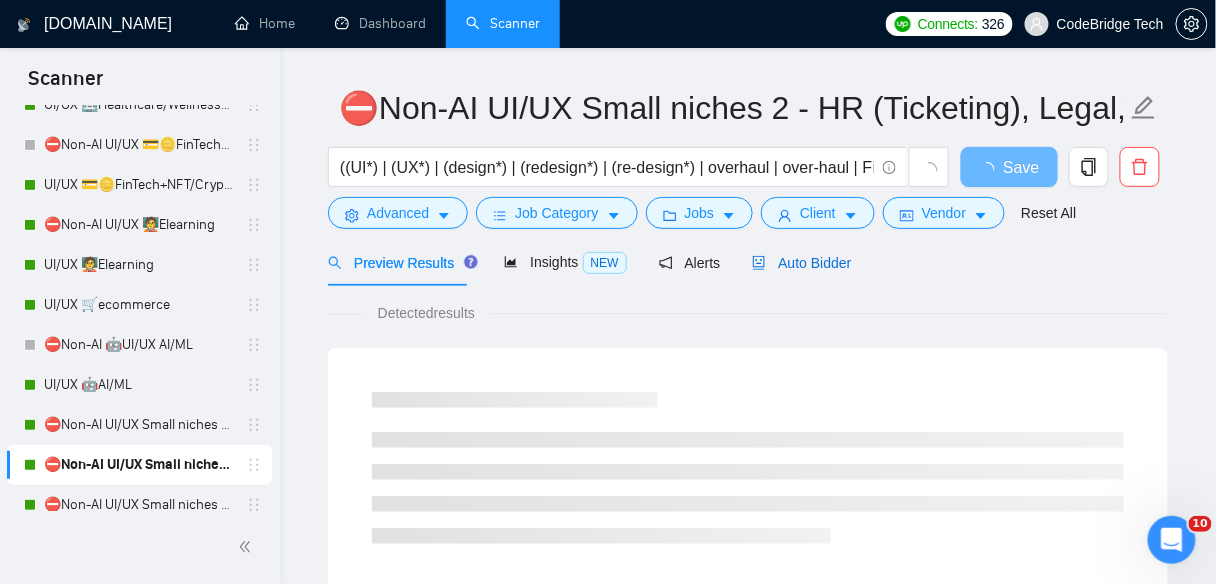
click at [776, 258] on span "Auto Bidder" at bounding box center [801, 263] width 99 height 16
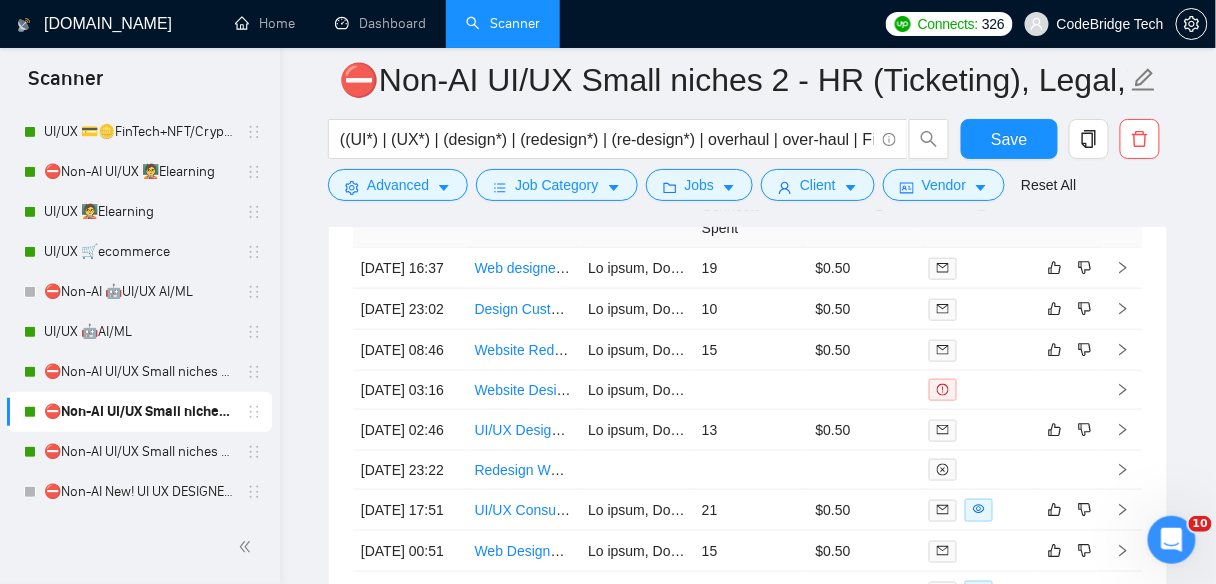
scroll to position [240, 0]
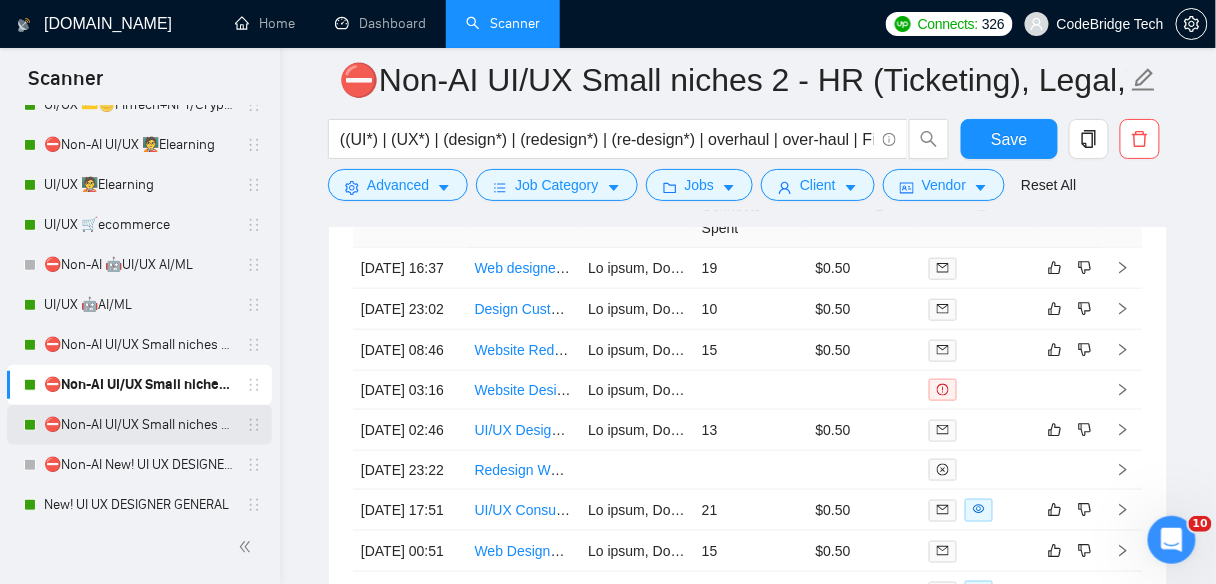
click at [131, 415] on link "⛔Non-AI UI/UX Small niches 3 - NGO/Non-profit/sustainability" at bounding box center [139, 425] width 190 height 40
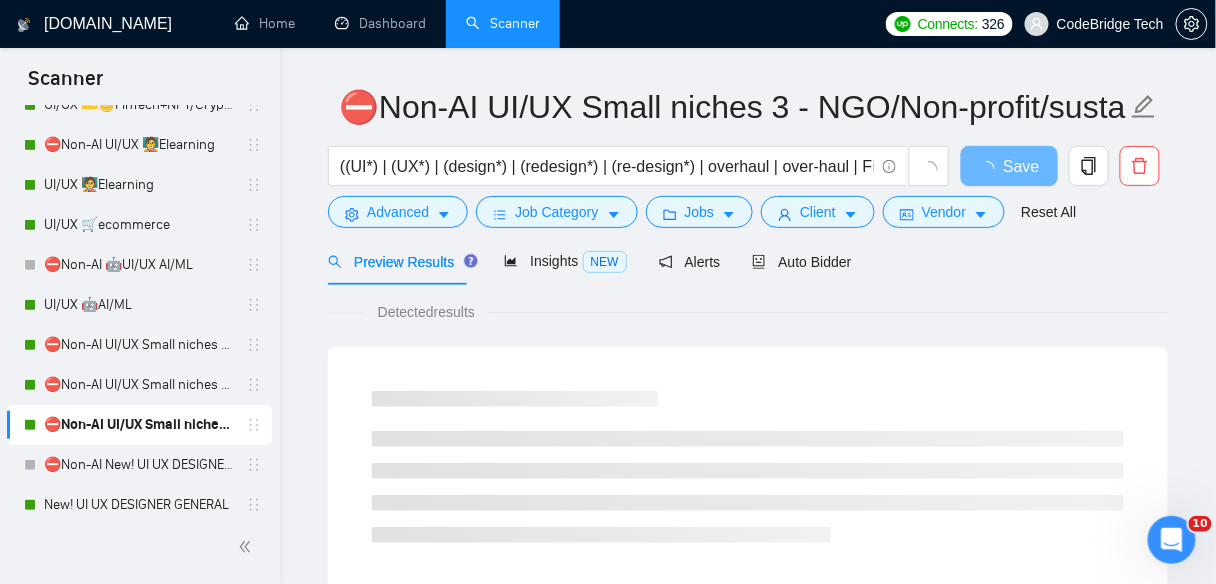
scroll to position [54, 0]
click at [771, 259] on span "Auto Bidder" at bounding box center [801, 263] width 99 height 16
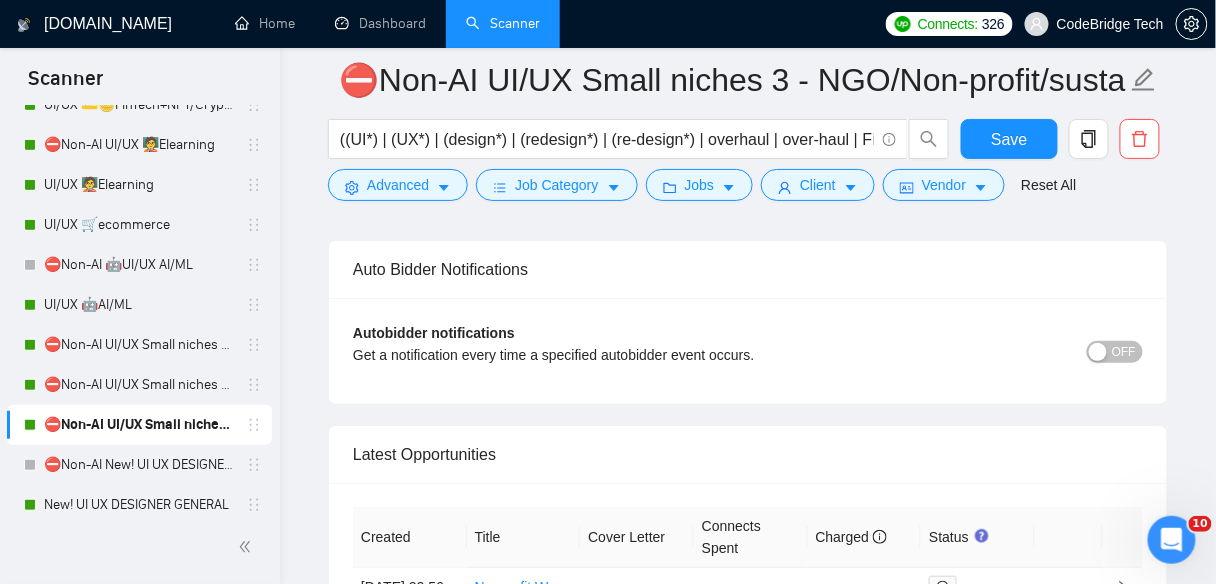
scroll to position [4133, 0]
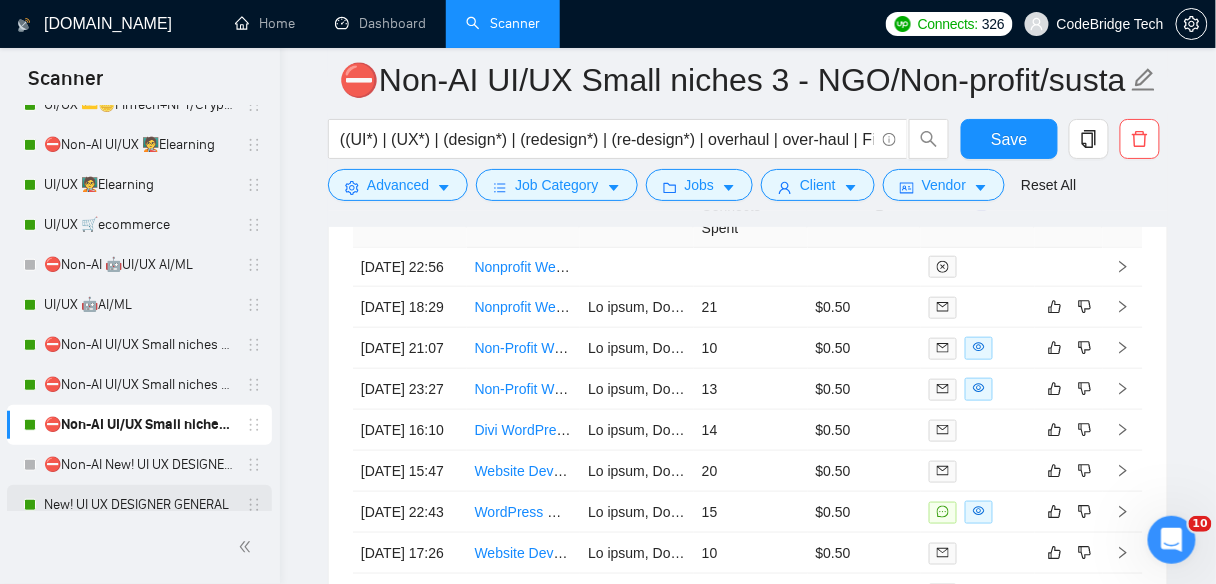
click at [141, 501] on link "New! UI UX DESIGNER GENERAL" at bounding box center [139, 505] width 190 height 40
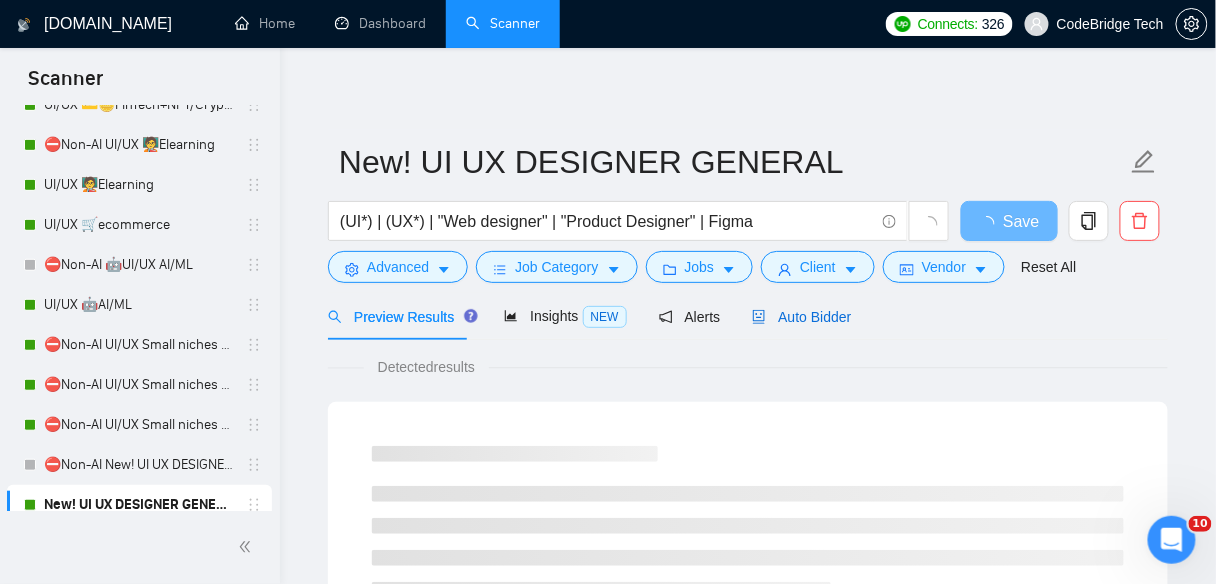
click at [775, 314] on span "Auto Bidder" at bounding box center [801, 317] width 99 height 16
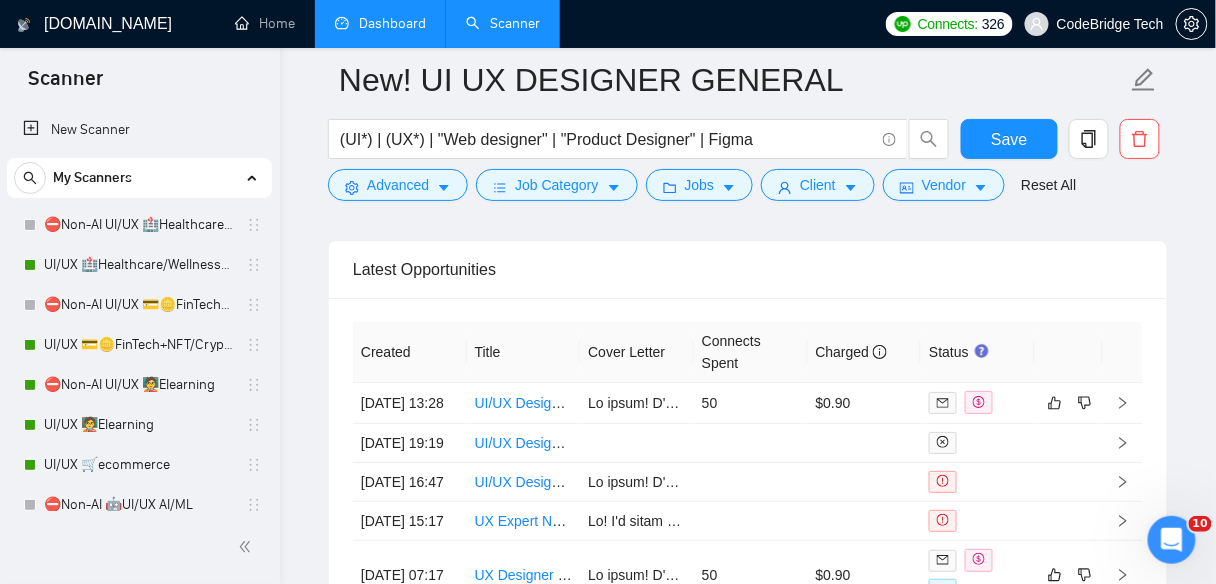
click at [399, 23] on link "Dashboard" at bounding box center [380, 23] width 91 height 17
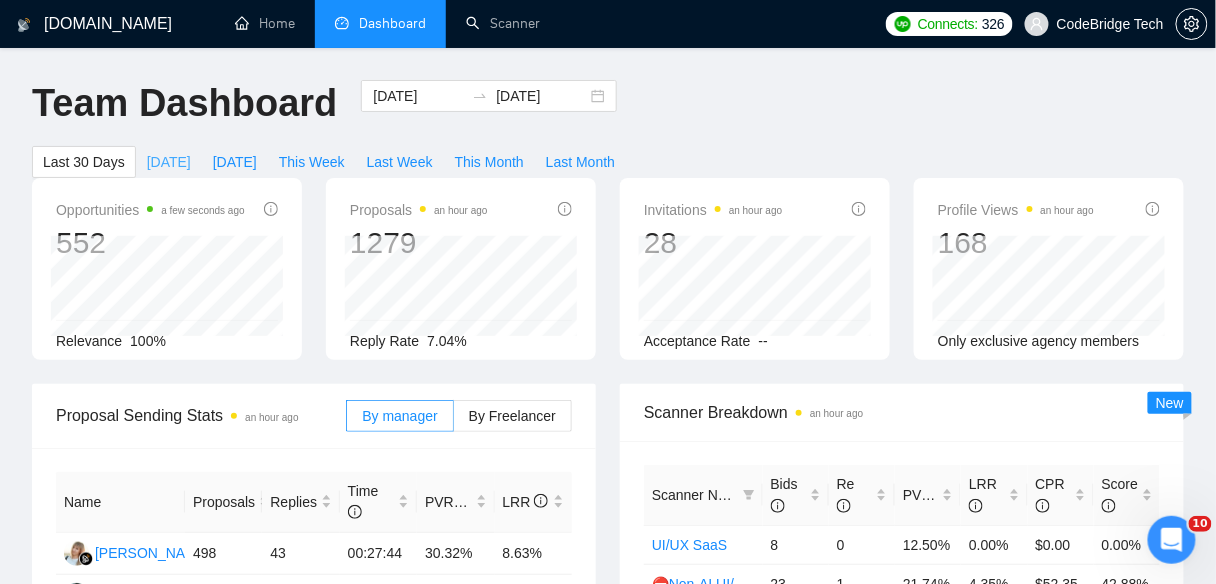
click at [147, 165] on span "[DATE]" at bounding box center [169, 162] width 44 height 22
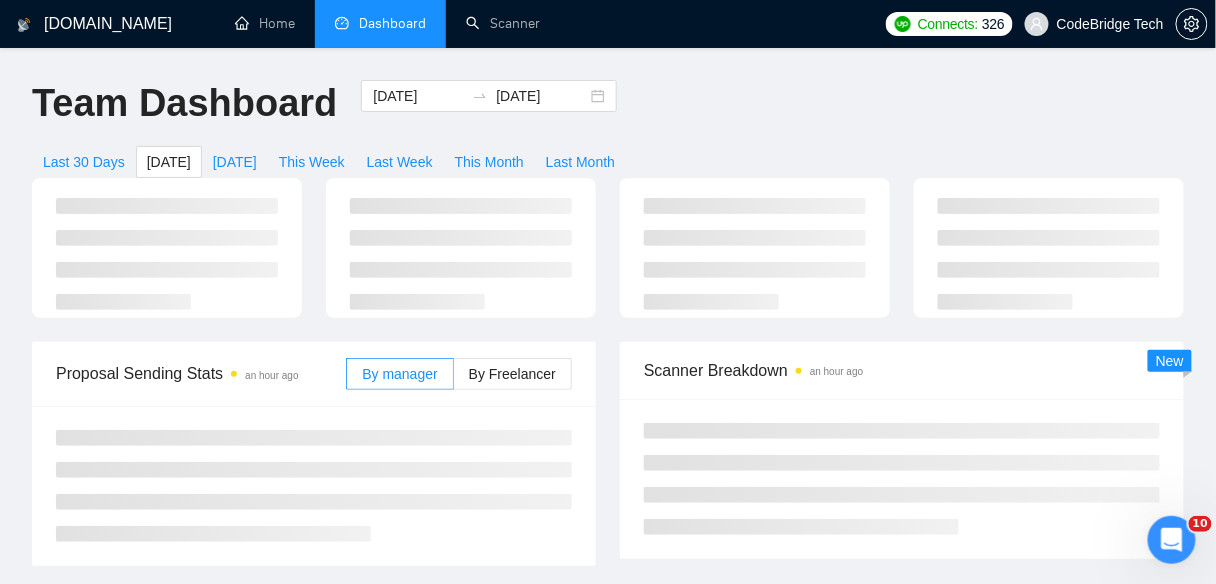
type input "[DATE]"
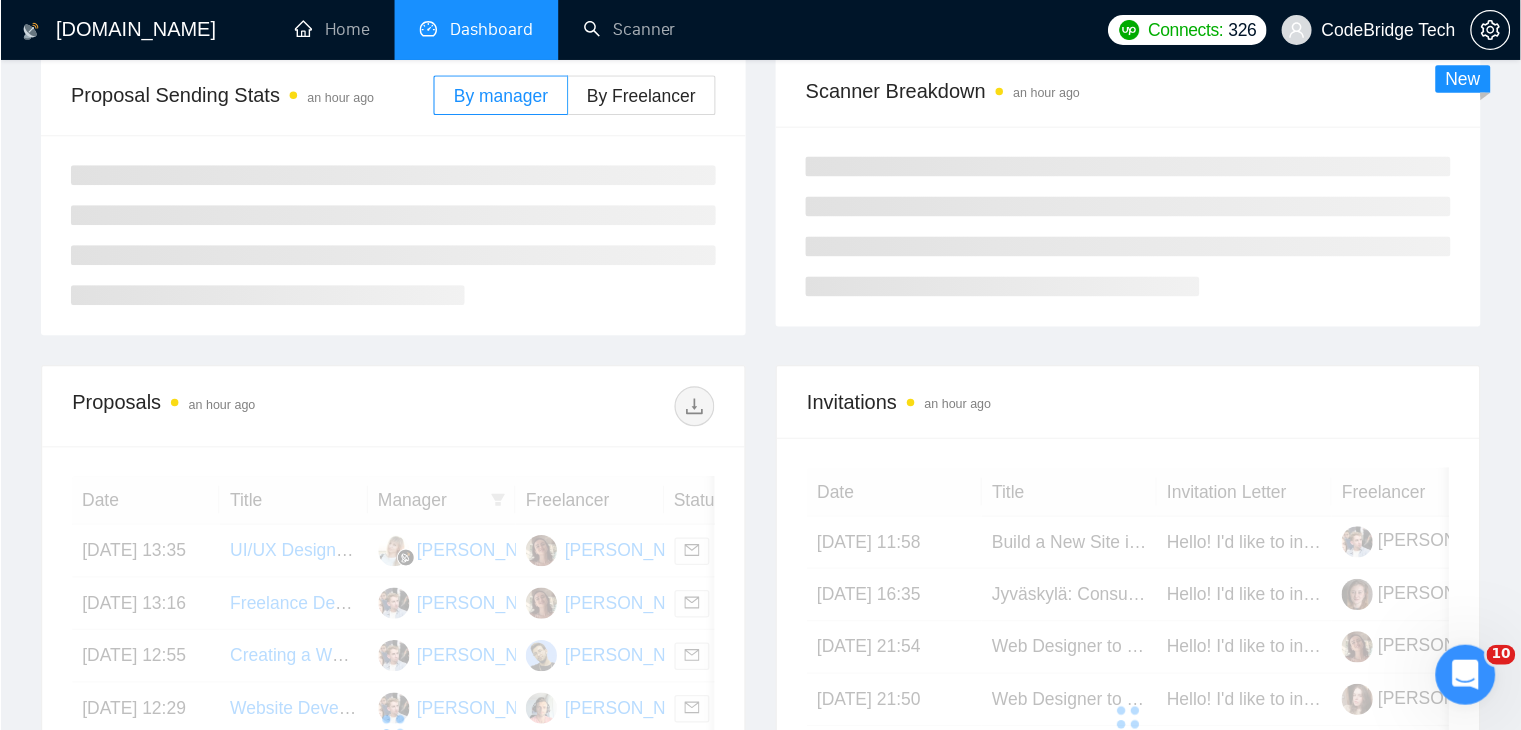
scroll to position [320, 0]
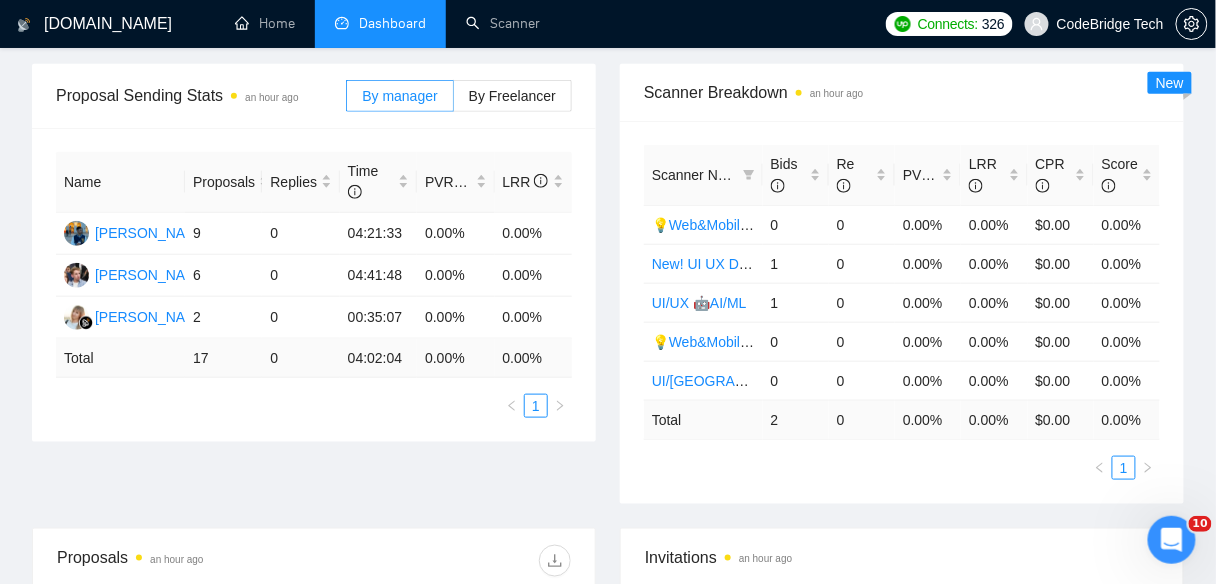
click at [608, 139] on div "Scanner Breakdown an hour ago Scanner Name Bids Re PVR LRR CPR Score 💡Web&Mobil…" at bounding box center [902, 284] width 588 height 440
